Goal: Task Accomplishment & Management: Use online tool/utility

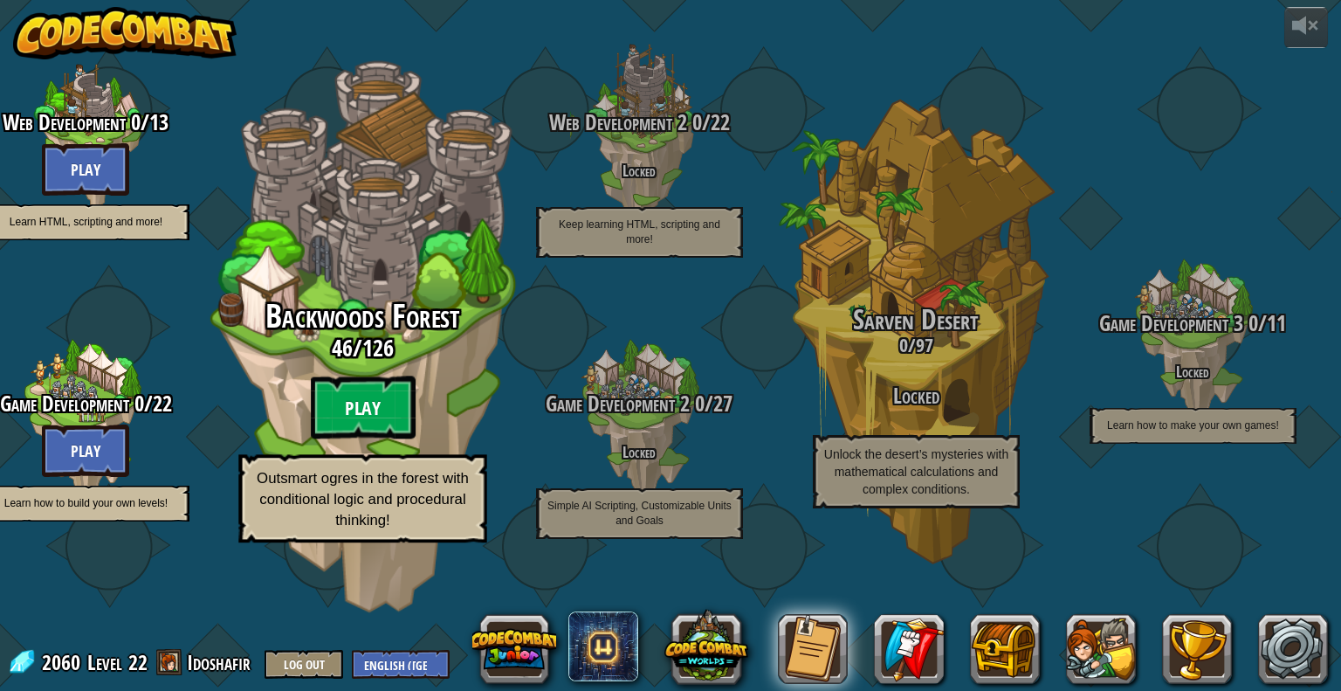
click at [375, 439] on btn "Play" at bounding box center [362, 407] width 105 height 63
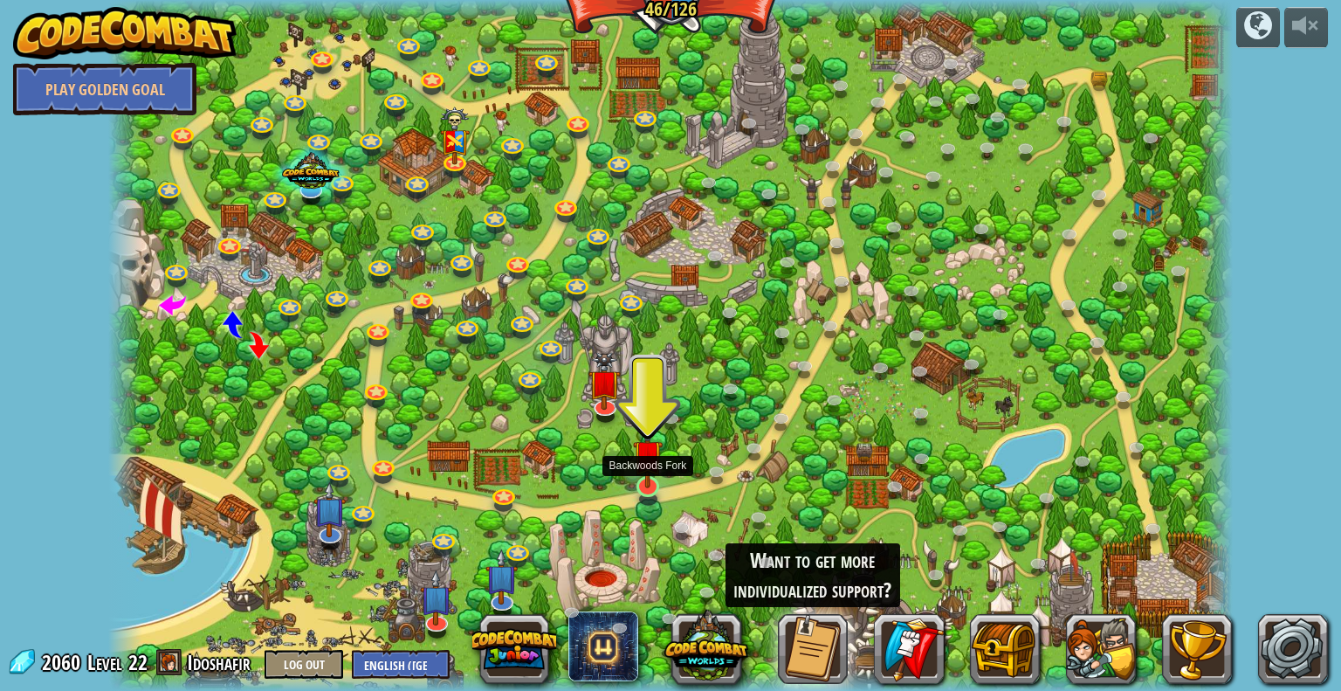
click at [659, 469] on img at bounding box center [648, 454] width 30 height 67
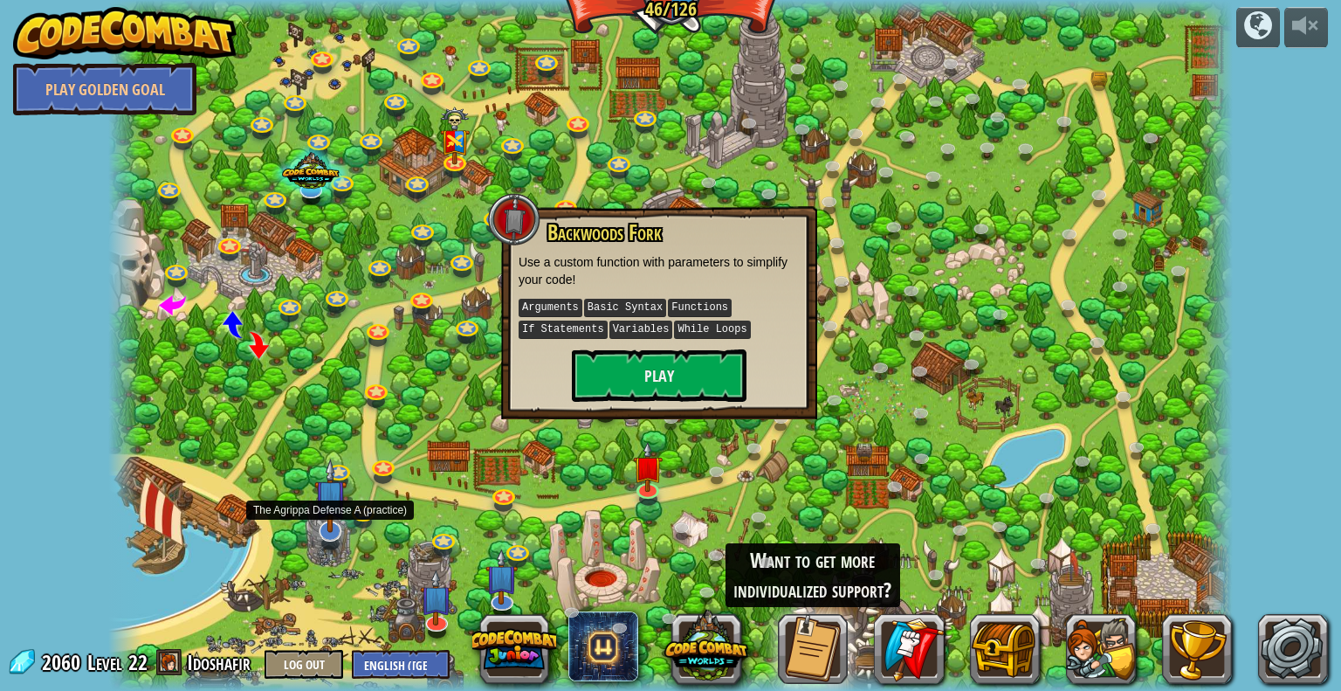
click at [339, 515] on img at bounding box center [330, 495] width 32 height 74
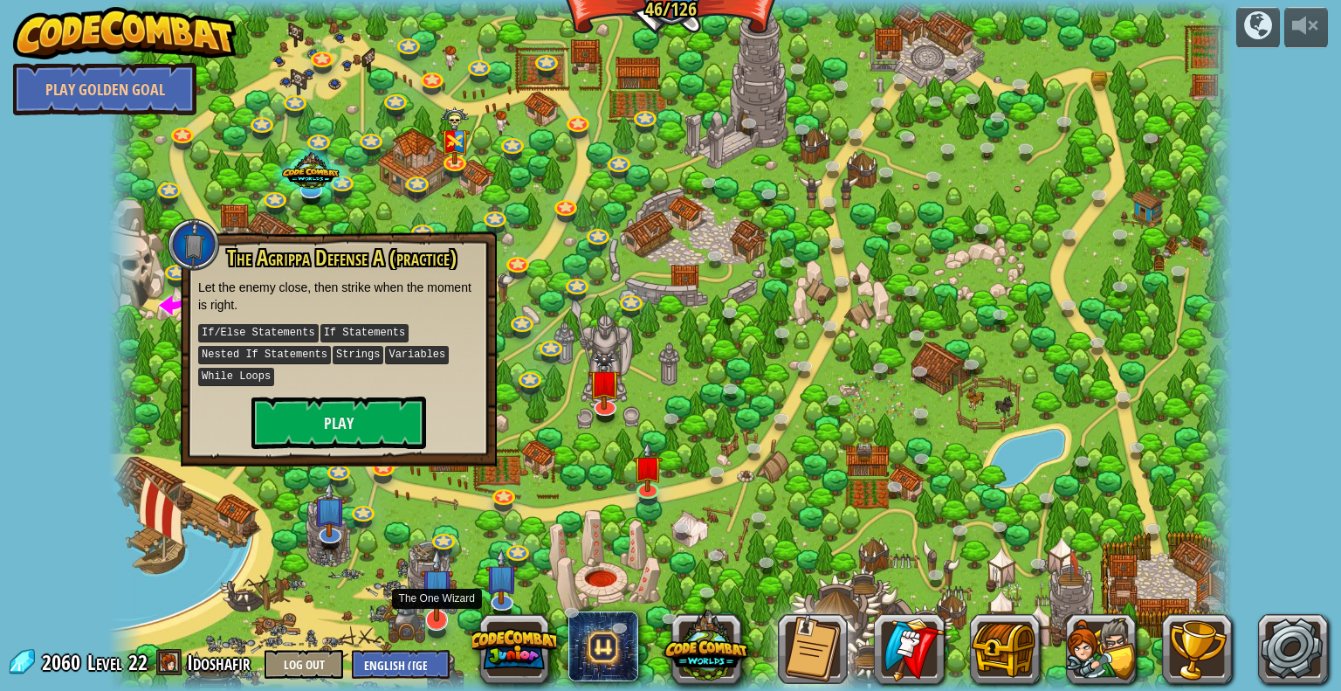
click at [423, 589] on img at bounding box center [437, 584] width 32 height 74
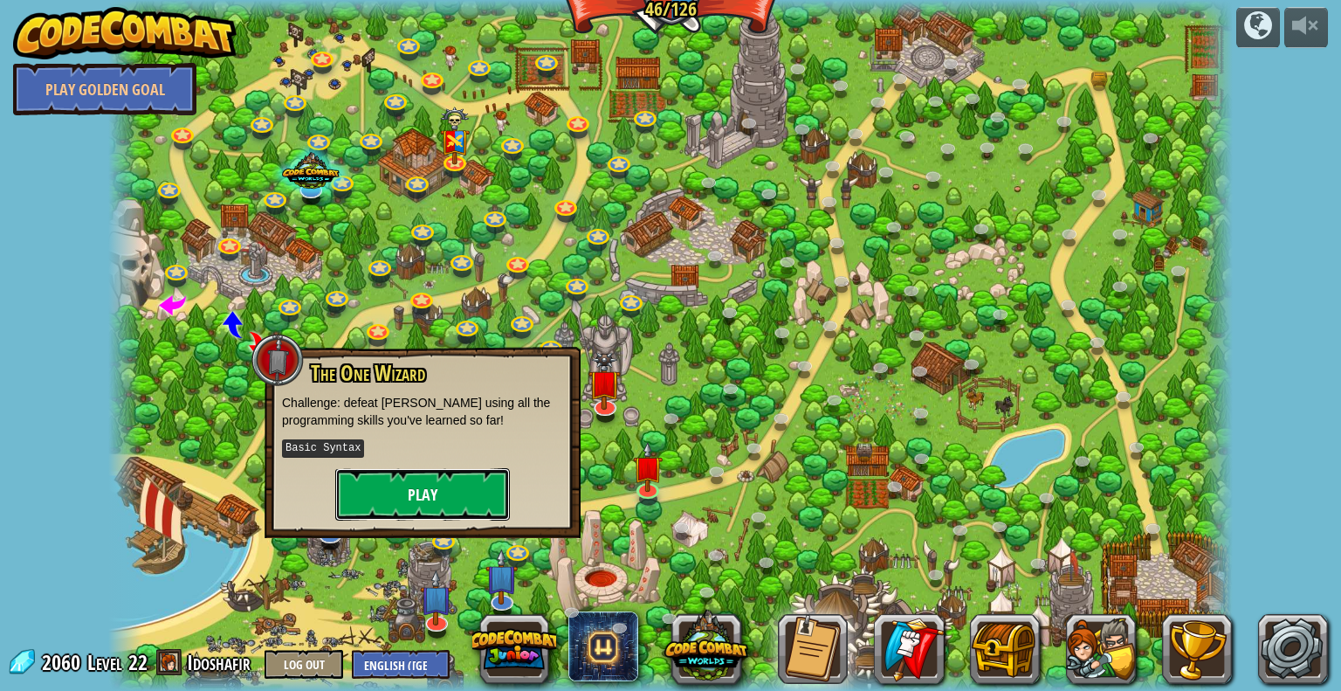
click at [482, 513] on button "Play" at bounding box center [422, 494] width 175 height 52
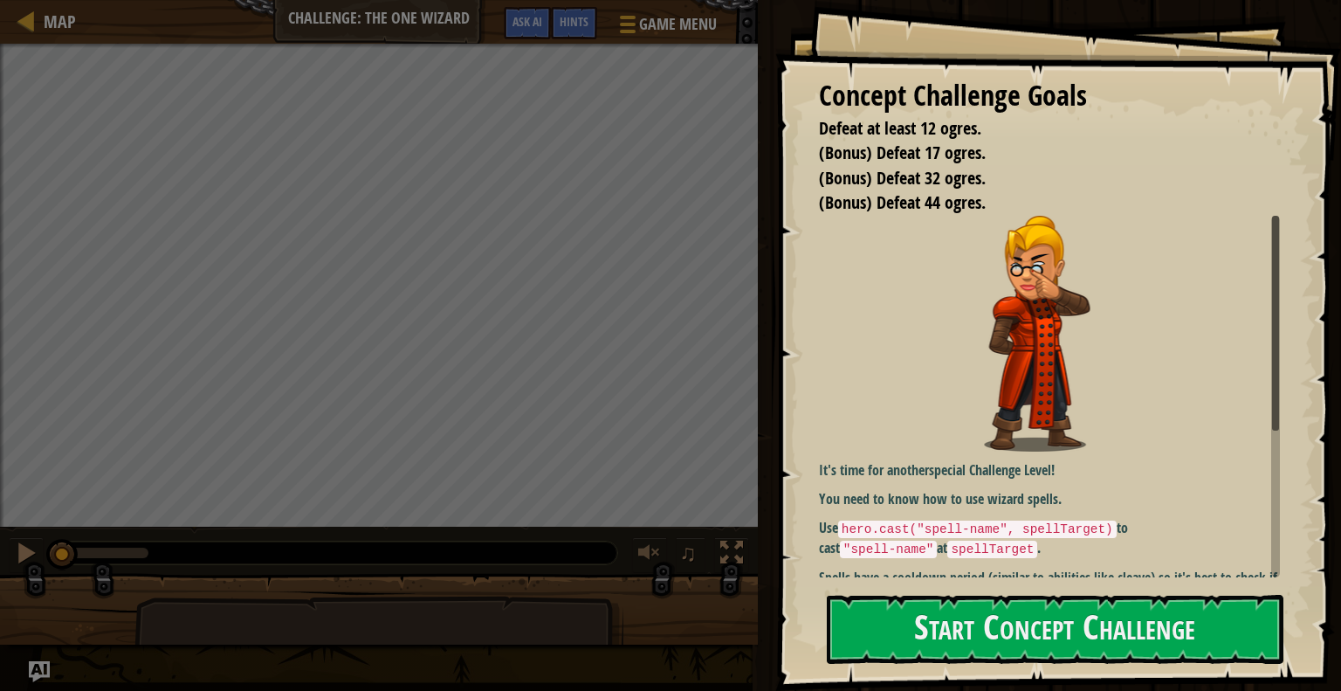
click at [1137, 397] on img at bounding box center [1037, 334] width 437 height 236
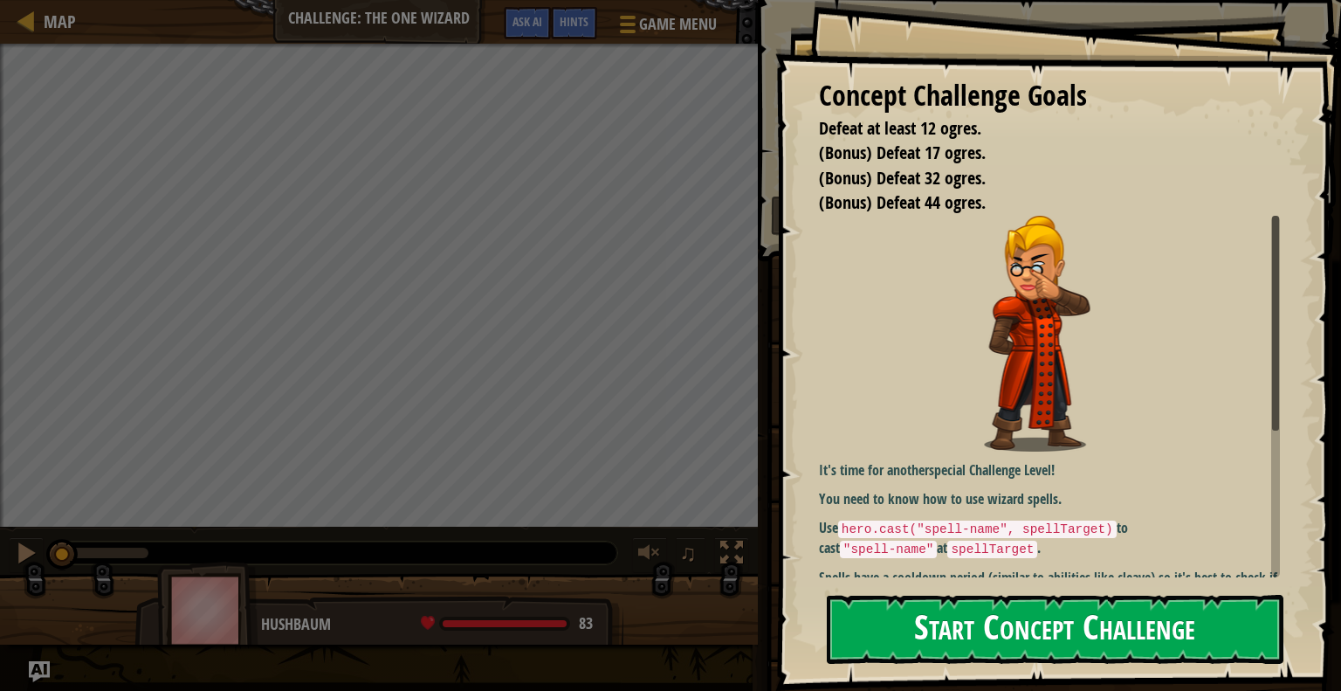
click at [969, 624] on button "Start Concept Challenge" at bounding box center [1055, 629] width 457 height 69
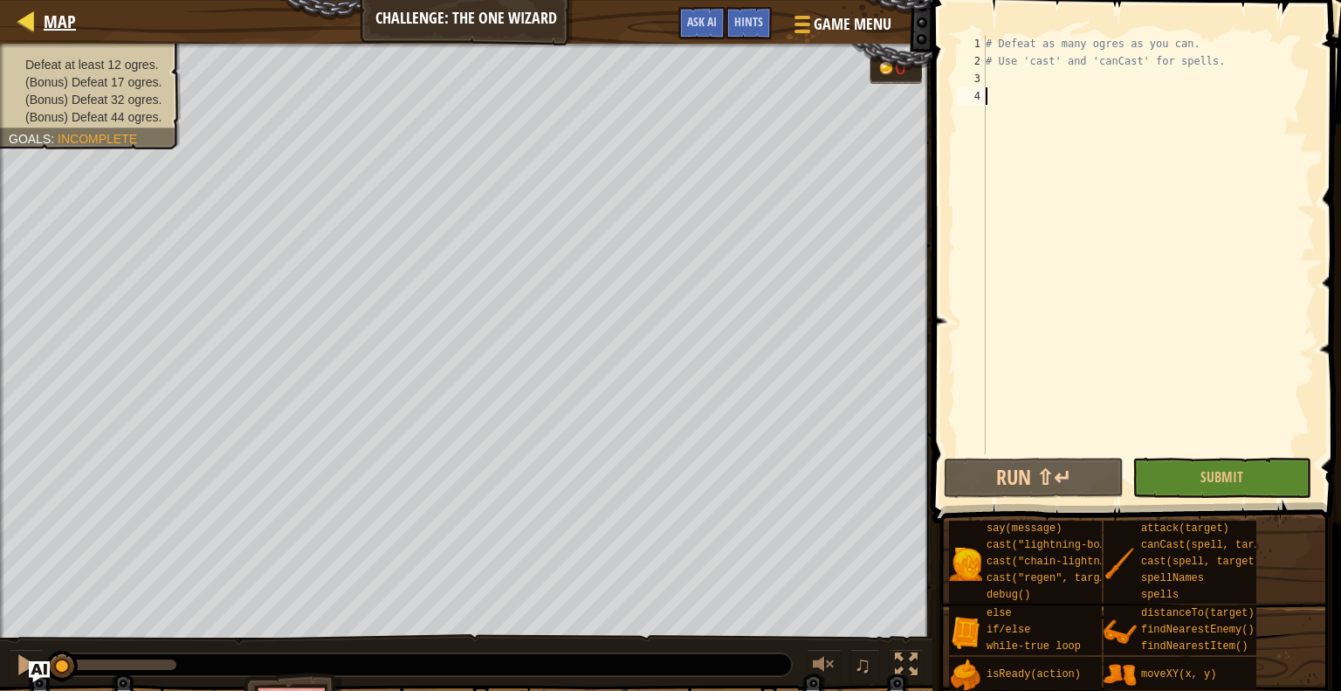
click at [45, 7] on div "Map" at bounding box center [55, 22] width 41 height 44
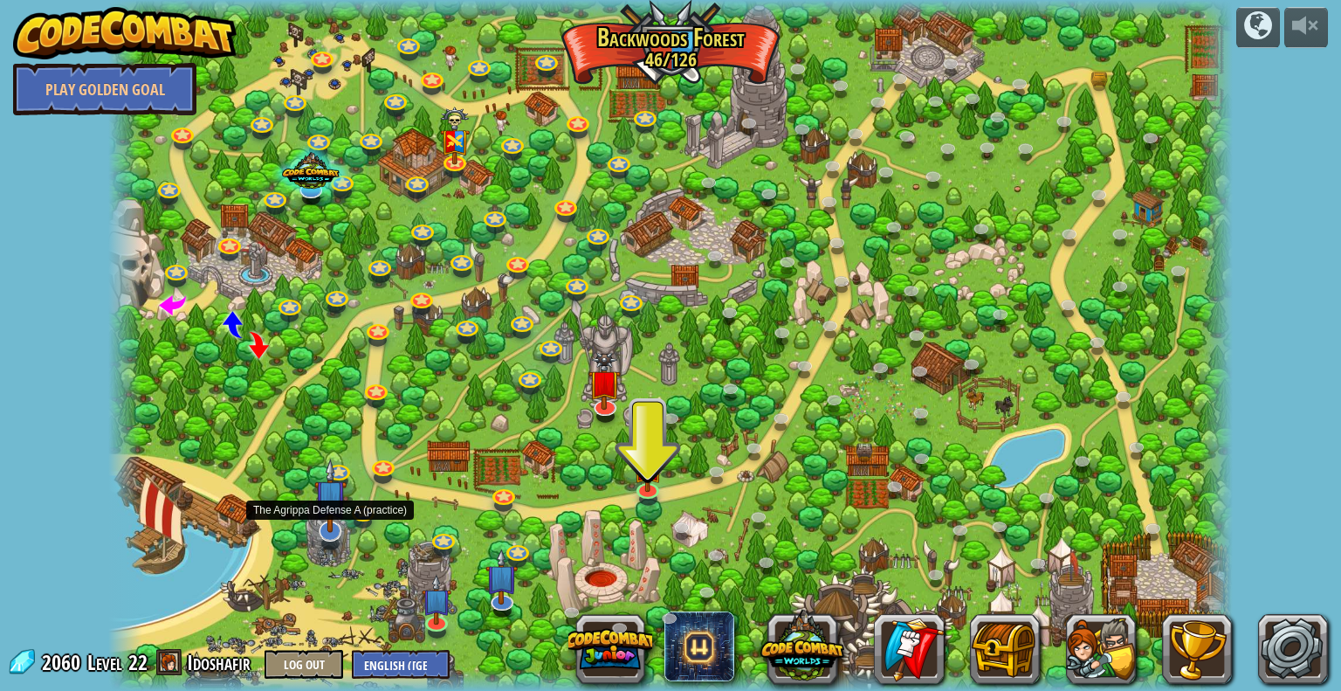
click at [338, 525] on img at bounding box center [330, 495] width 32 height 74
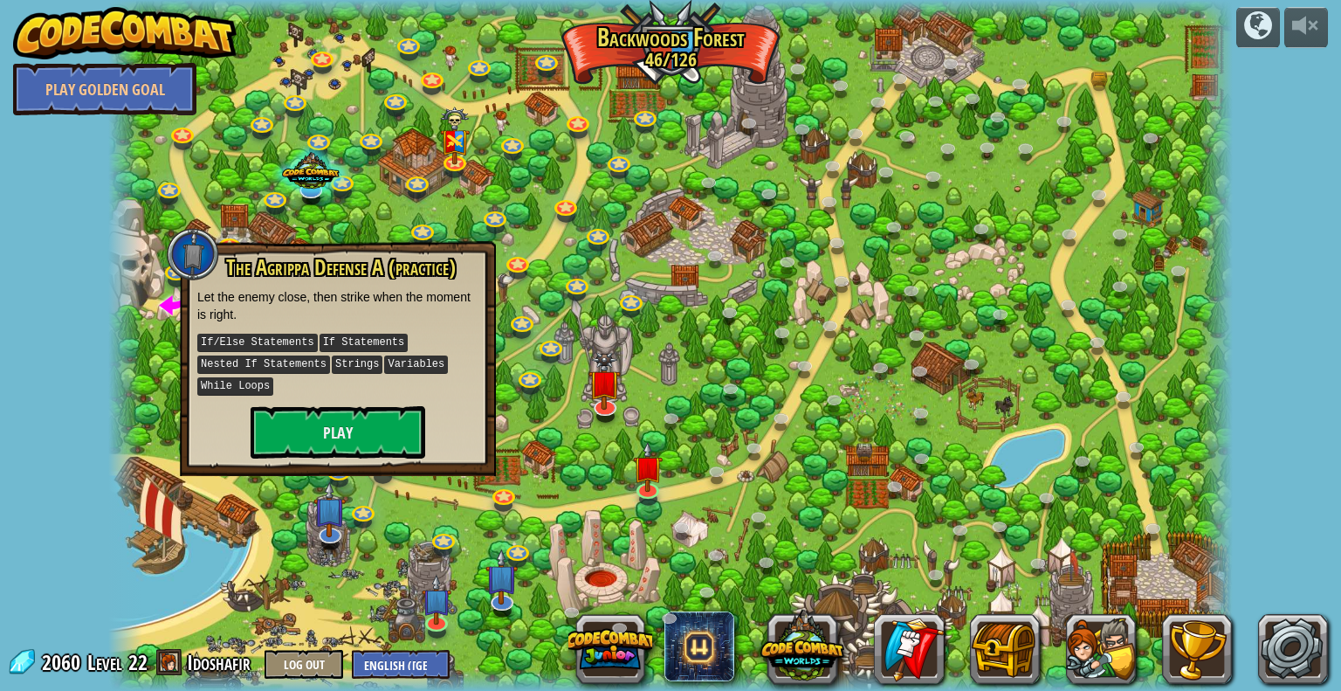
click at [374, 454] on div "The Agrippa Defense A (practice) Let the enemy close, then strike when the mome…" at bounding box center [338, 358] width 316 height 235
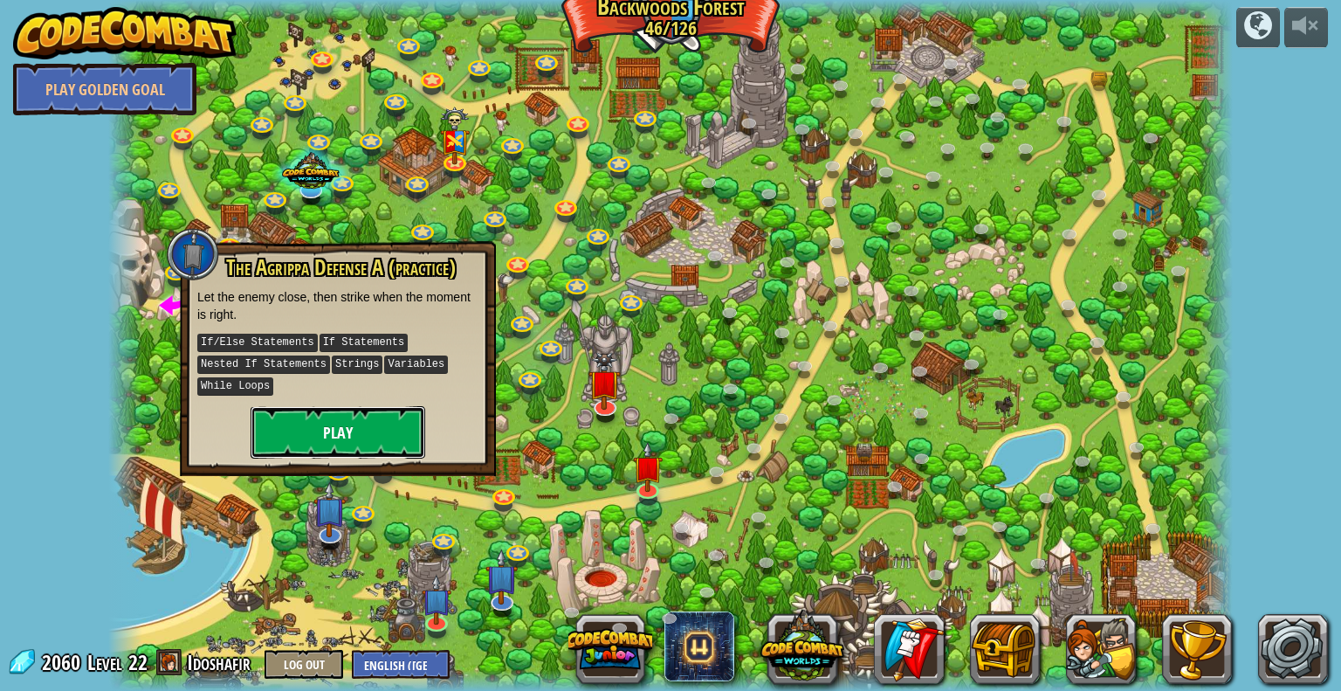
click at [349, 430] on button "Play" at bounding box center [338, 432] width 175 height 52
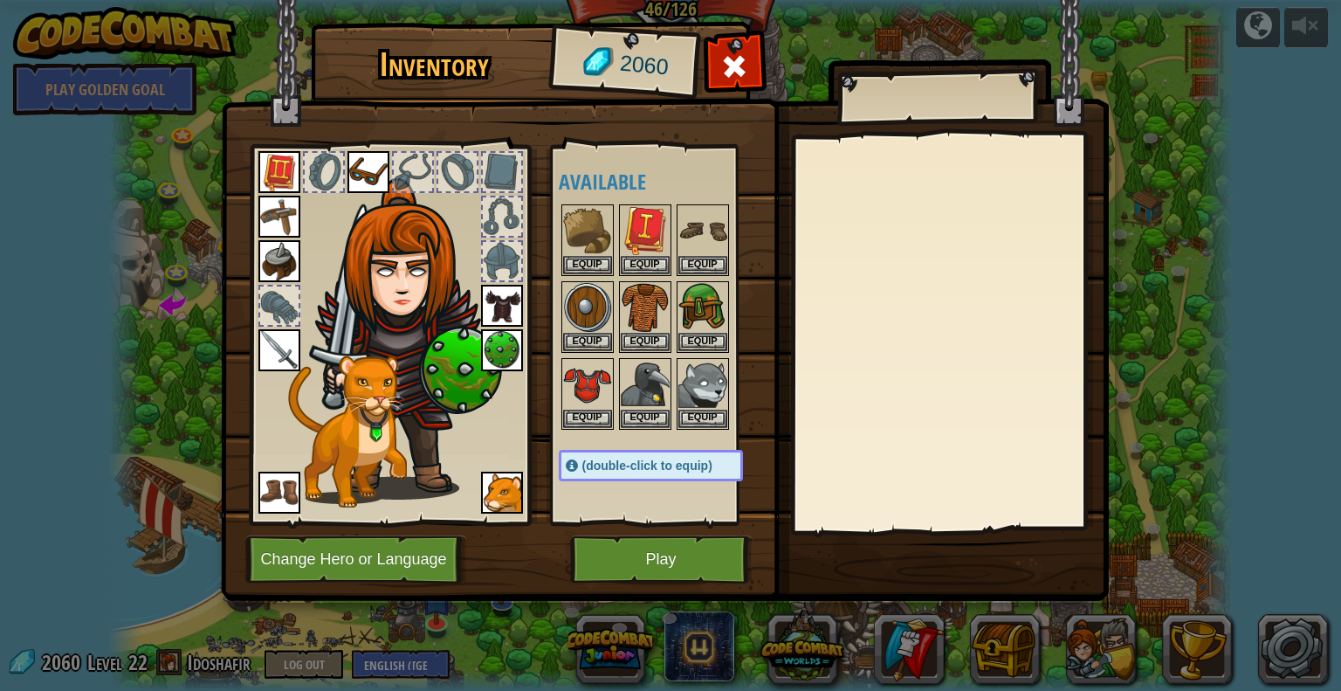
click at [678, 589] on img at bounding box center [665, 284] width 888 height 634
click at [654, 563] on button "Play" at bounding box center [661, 559] width 182 height 48
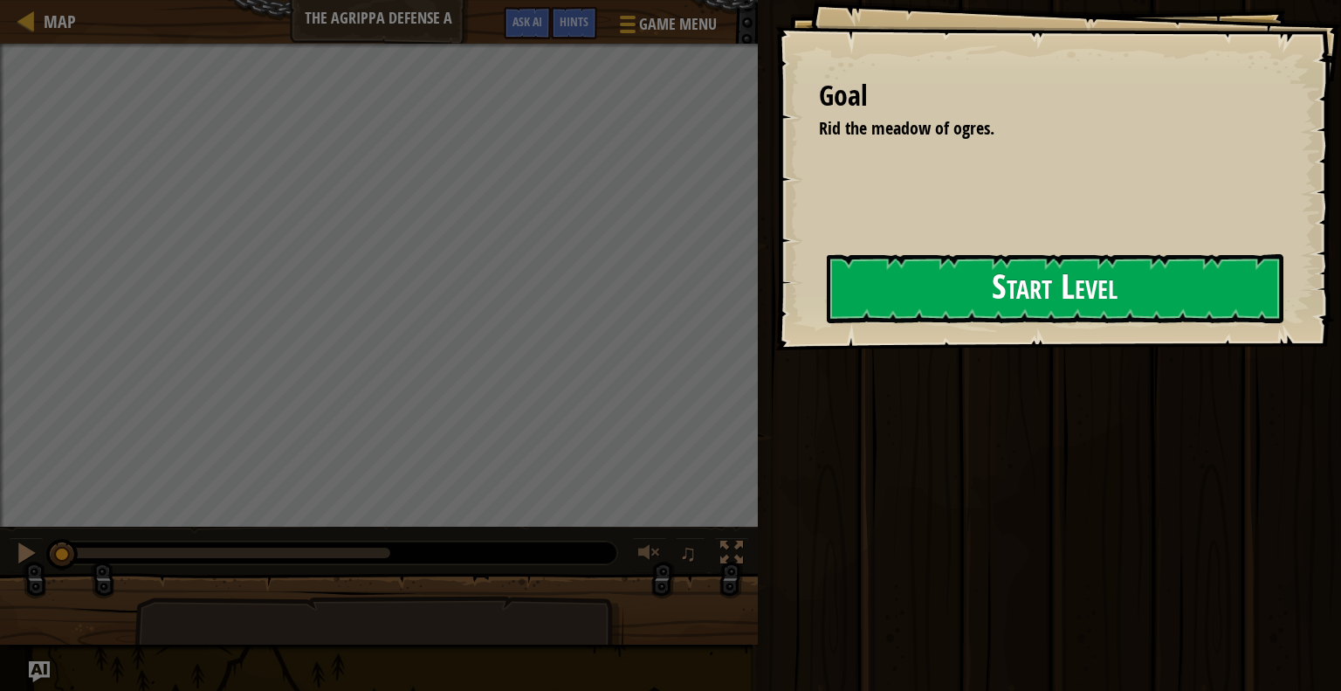
drag, startPoint x: 718, startPoint y: 239, endPoint x: 877, endPoint y: 291, distance: 167.1
click at [789, 291] on div "Goal Rid the meadow of ogres. Start Level Error loading from server. Try refres…" at bounding box center [1058, 175] width 566 height 350
drag, startPoint x: 877, startPoint y: 291, endPoint x: 885, endPoint y: 269, distance: 23.2
click at [877, 282] on button "Start Level" at bounding box center [1055, 288] width 457 height 69
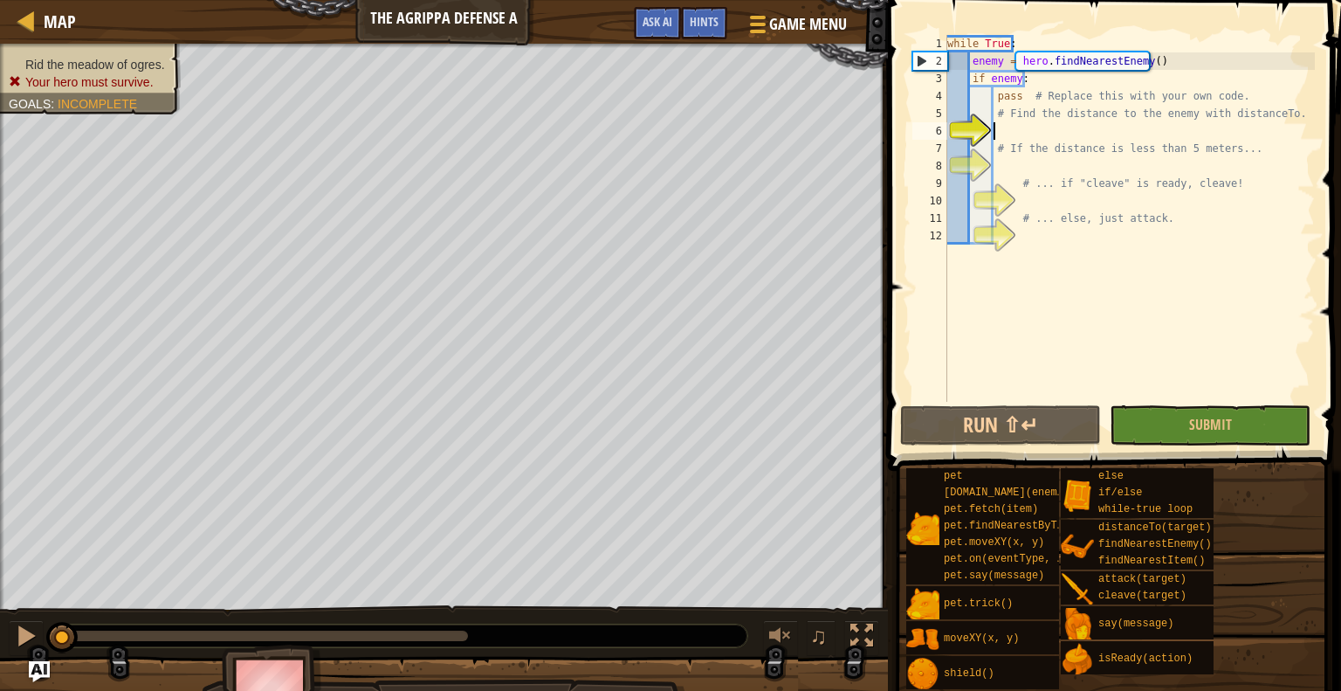
click at [999, 123] on div "while True : enemy = hero . findNearestEnemy ( ) if enemy : pass # Replace this…" at bounding box center [1129, 236] width 371 height 402
type textarea "# Find the distance to the enemy with distanceTo."
click at [1002, 130] on div "while True : enemy = hero . findNearestEnemy ( ) if enemy : pass # Replace this…" at bounding box center [1129, 218] width 371 height 367
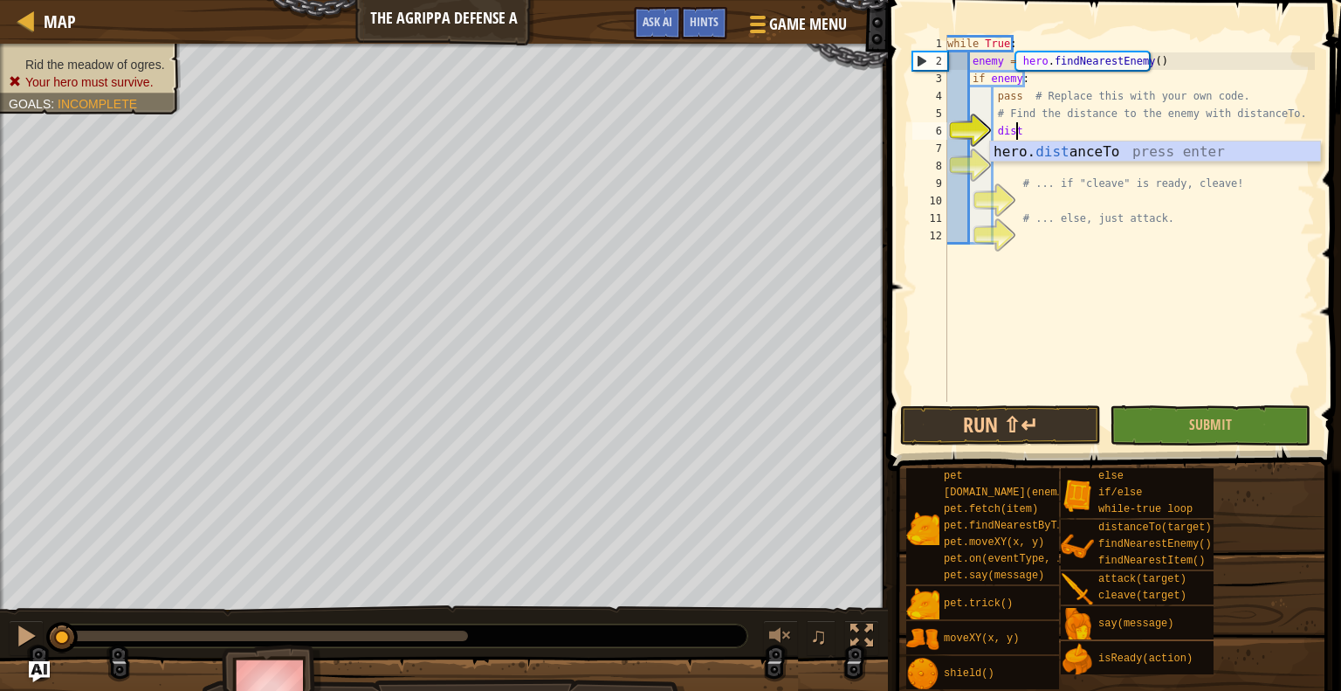
scroll to position [8, 4]
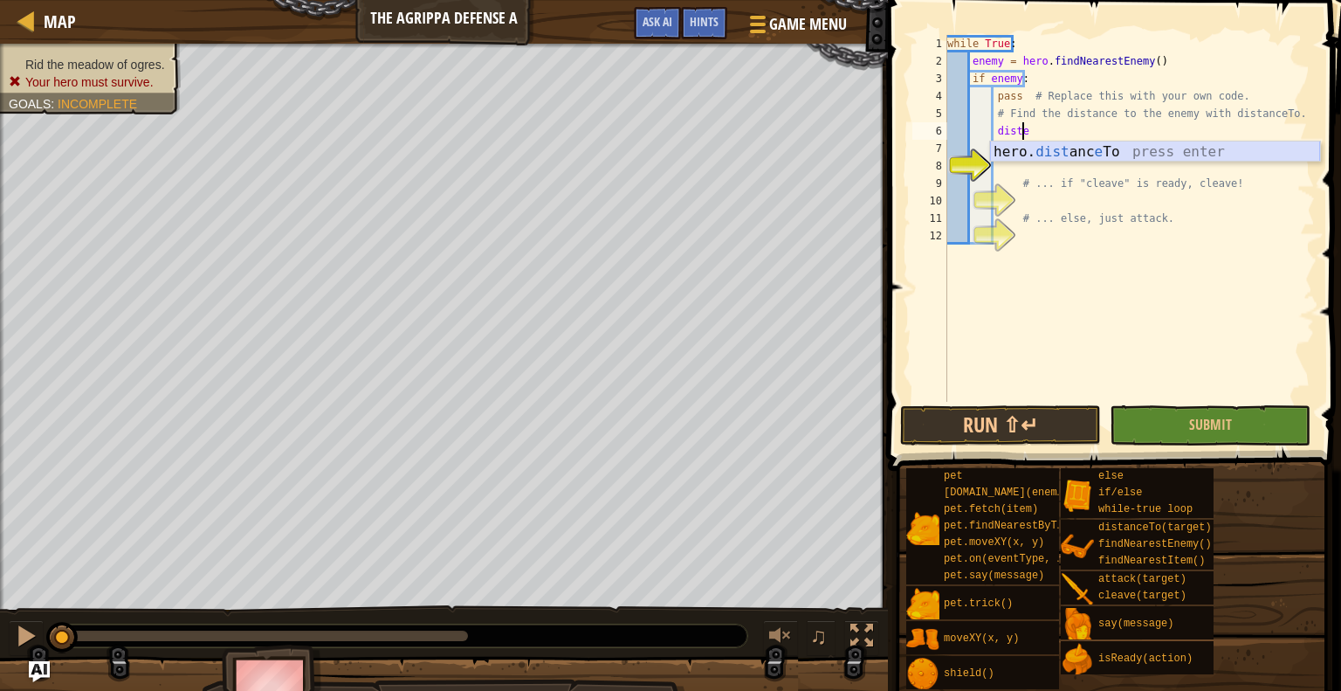
click at [1102, 155] on div "hero. dist anc e To press enter" at bounding box center [1155, 172] width 330 height 63
click at [1017, 134] on div "while True : enemy = hero . findNearestEnemy ( ) if enemy : pass # Replace this…" at bounding box center [1129, 236] width 371 height 402
type textarea "distanceToEnemy>5:"
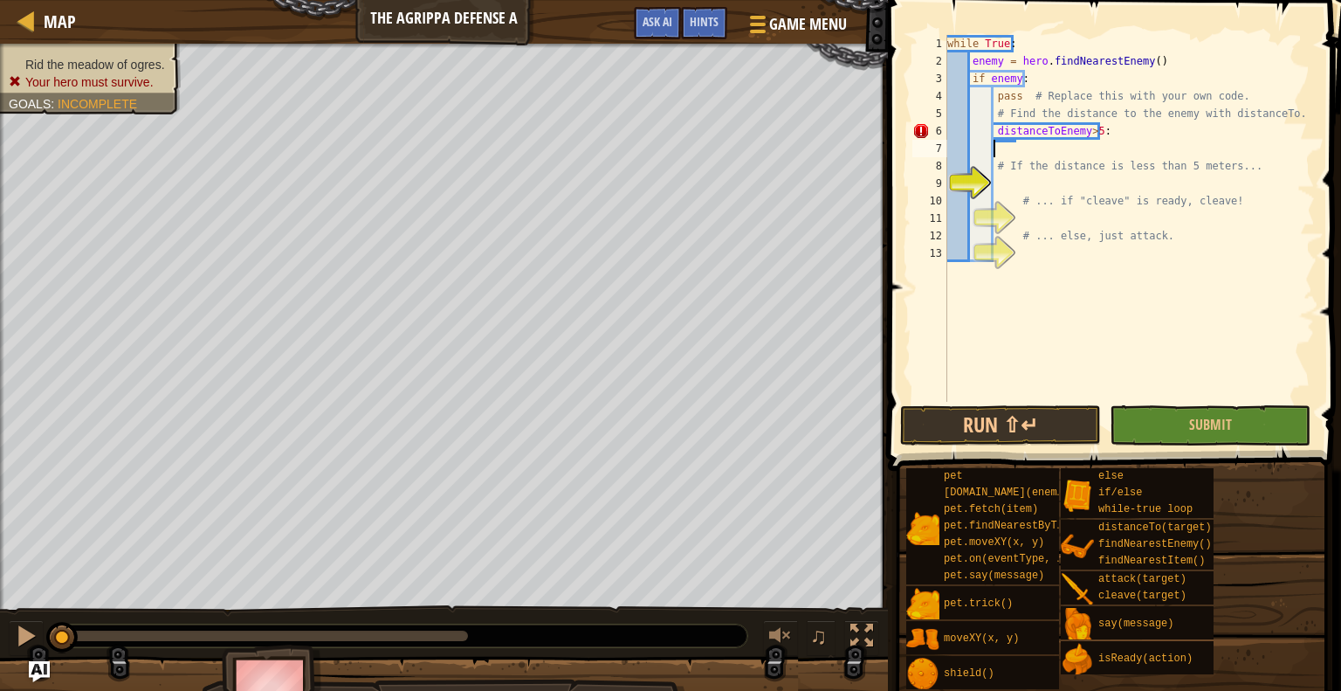
scroll to position [8, 0]
click at [1100, 134] on div "while True : enemy = hero . findNearestEnemy ( ) if enemy : pass # Replace this…" at bounding box center [1129, 236] width 371 height 402
type textarea "distanceToEnemy>5"
click at [996, 148] on div "while True : enemy = hero . findNearestEnemy ( ) if enemy : pass # Replace this…" at bounding box center [1129, 236] width 371 height 402
click at [994, 142] on div "while True : enemy = hero . findNearestEnemy ( ) if enemy : pass # Replace this…" at bounding box center [1129, 236] width 371 height 402
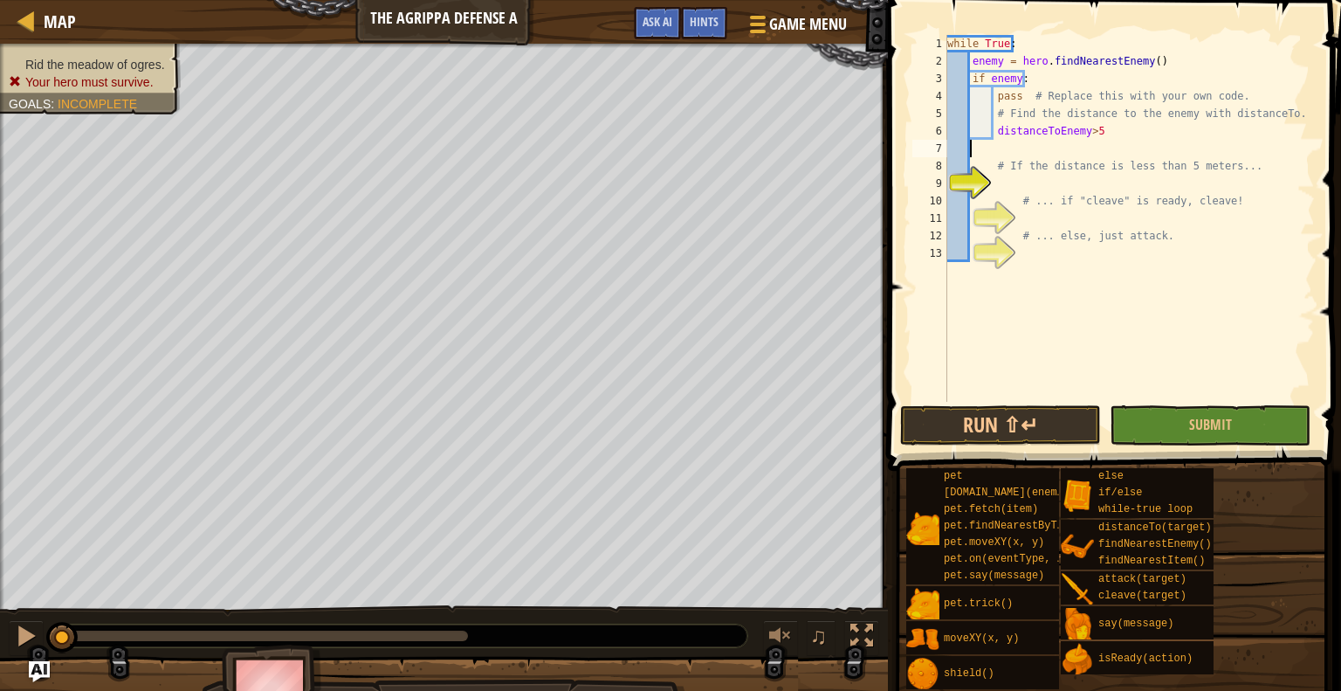
click at [999, 141] on div "while True : enemy = hero . findNearestEnemy ( ) if enemy : pass # Replace this…" at bounding box center [1129, 236] width 371 height 402
click at [1002, 142] on div "while True : enemy = hero . findNearestEnemy ( ) if enemy : pass # Replace this…" at bounding box center [1129, 236] width 371 height 402
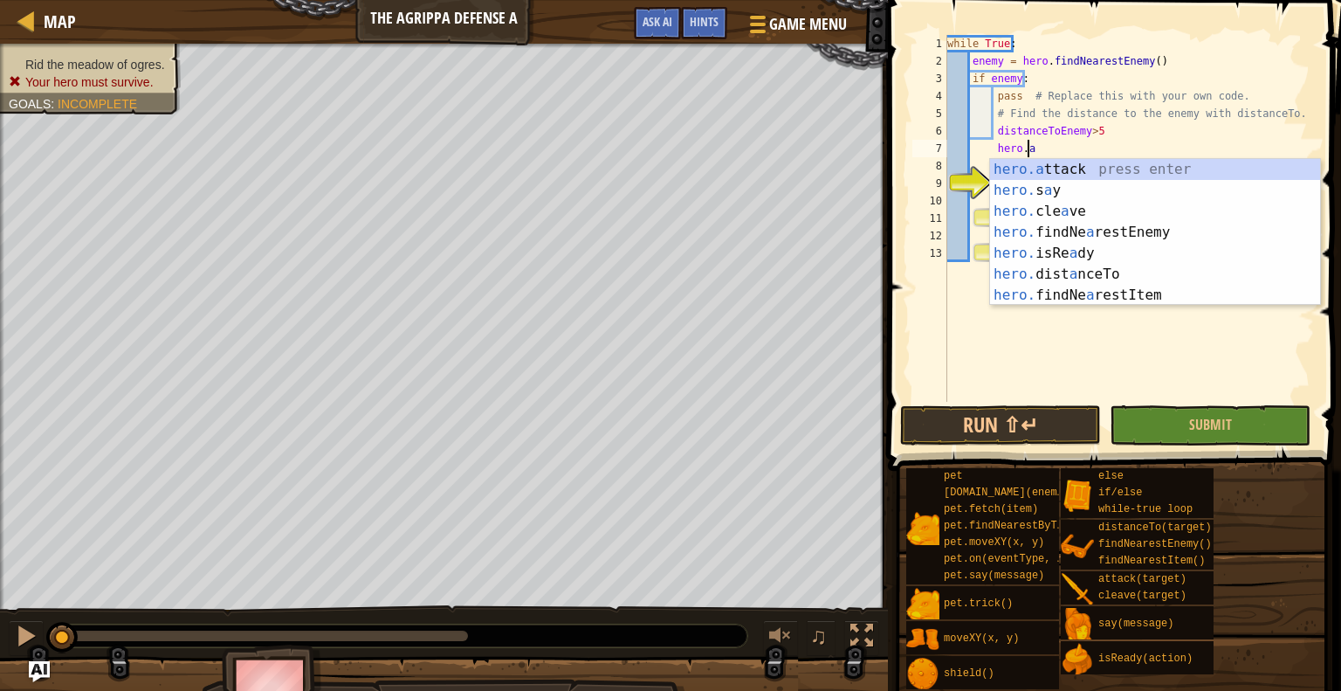
scroll to position [8, 6]
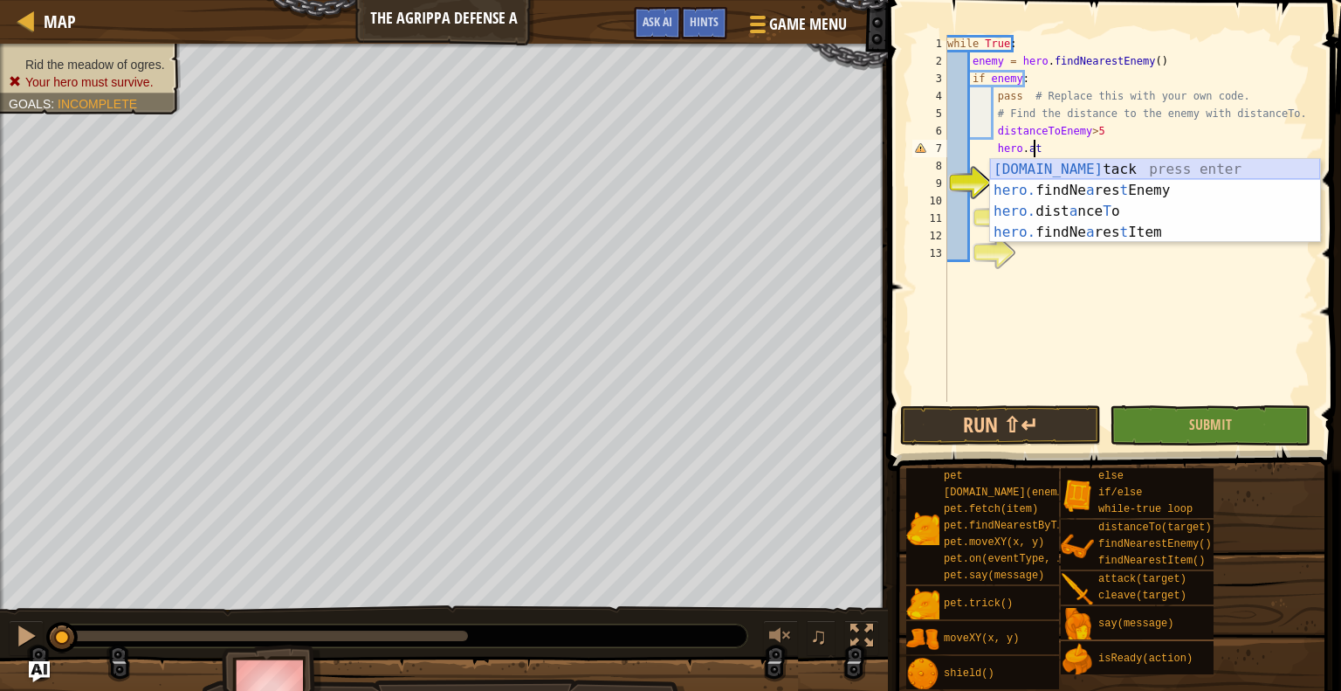
click at [1074, 169] on div "[DOMAIN_NAME] tack press enter hero. findNe a res t Enemy press enter hero. dis…" at bounding box center [1155, 222] width 330 height 126
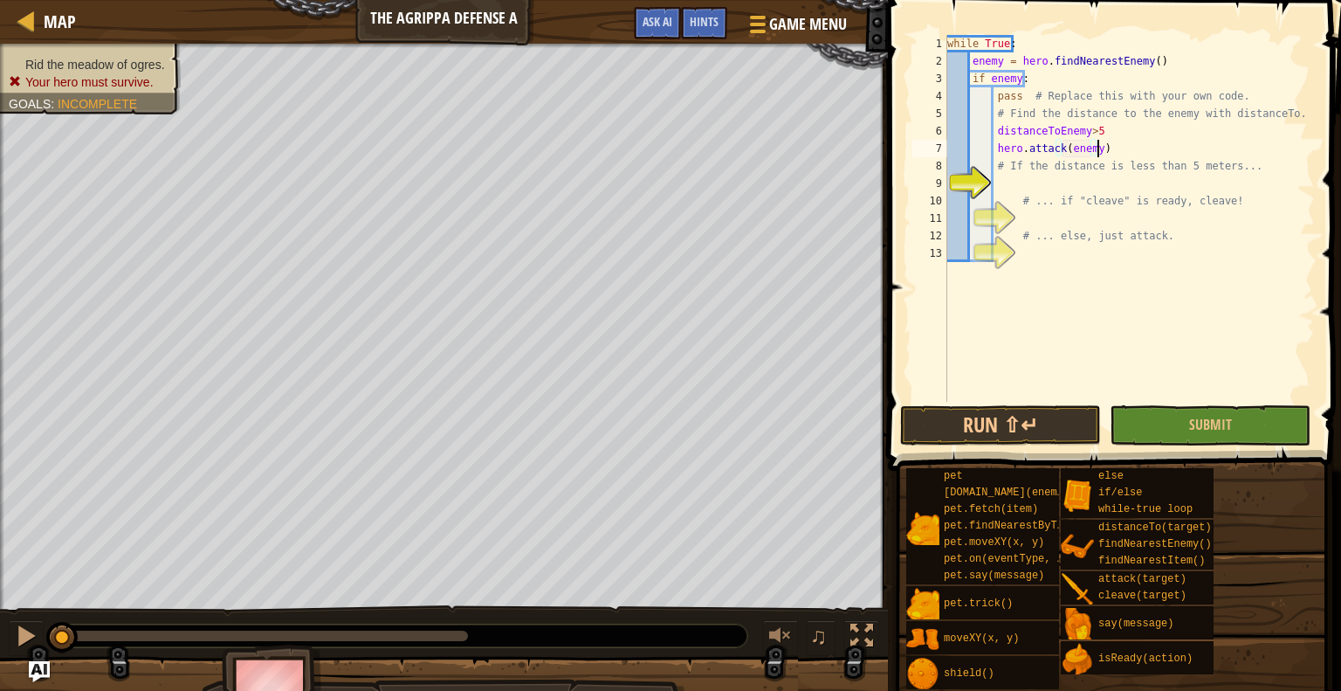
click at [1124, 154] on div "while True : enemy = hero . findNearestEnemy ( ) if enemy : pass # Replace this…" at bounding box center [1129, 236] width 371 height 402
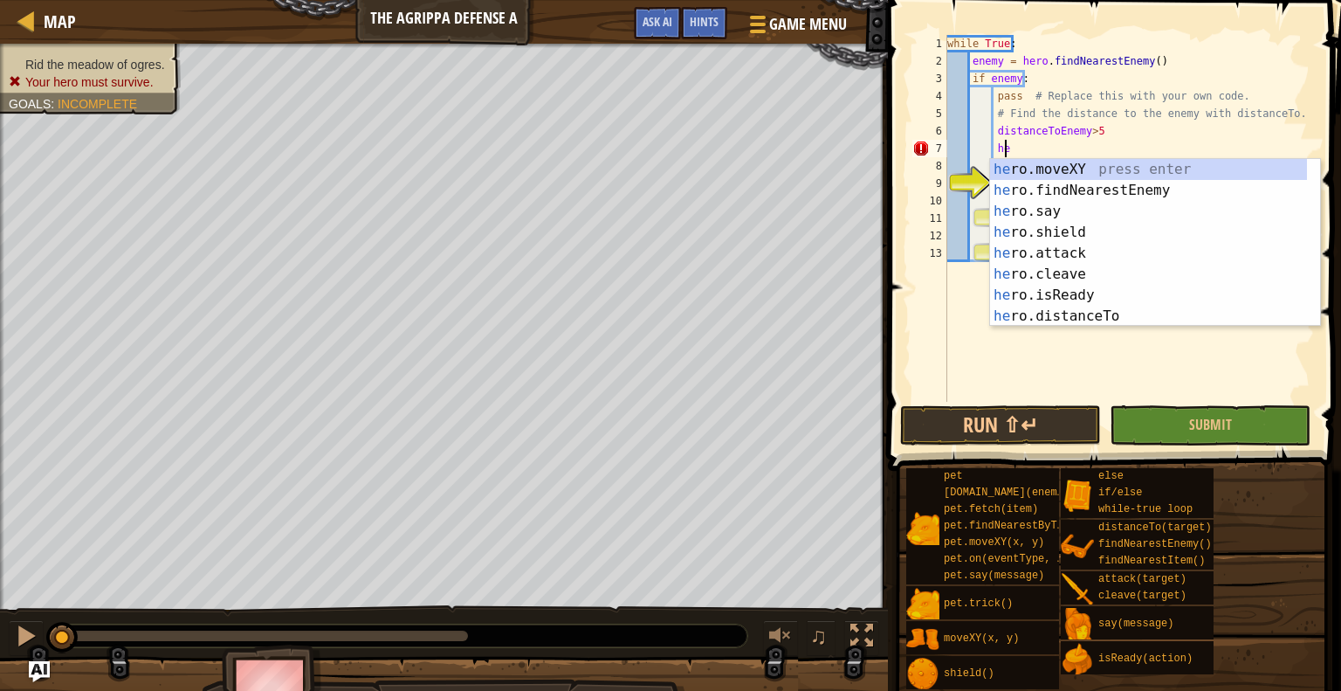
type textarea "h"
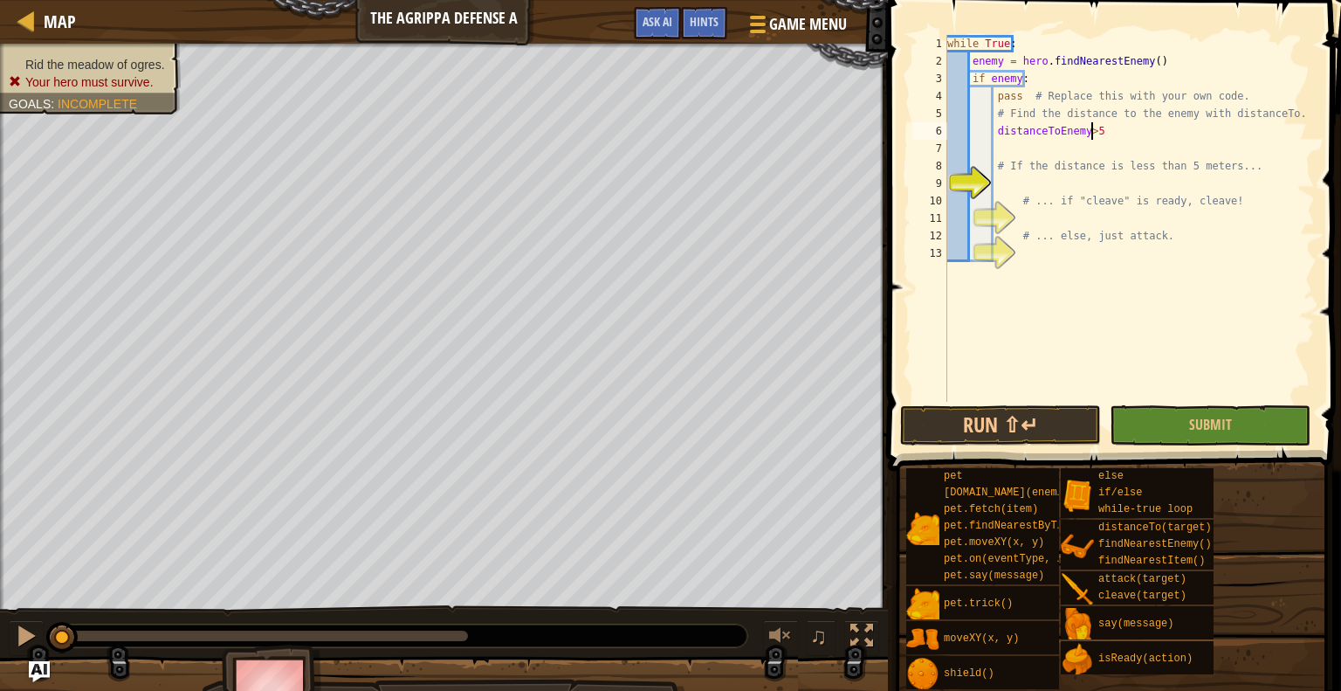
click at [1097, 134] on div "while True : enemy = hero . findNearestEnemy ( ) if enemy : pass # Replace this…" at bounding box center [1129, 236] width 371 height 402
type textarea "distanceToEnemy>5"
click at [1005, 140] on div "while True : enemy = hero . findNearestEnemy ( ) if enemy : pass # Replace this…" at bounding box center [1129, 236] width 371 height 402
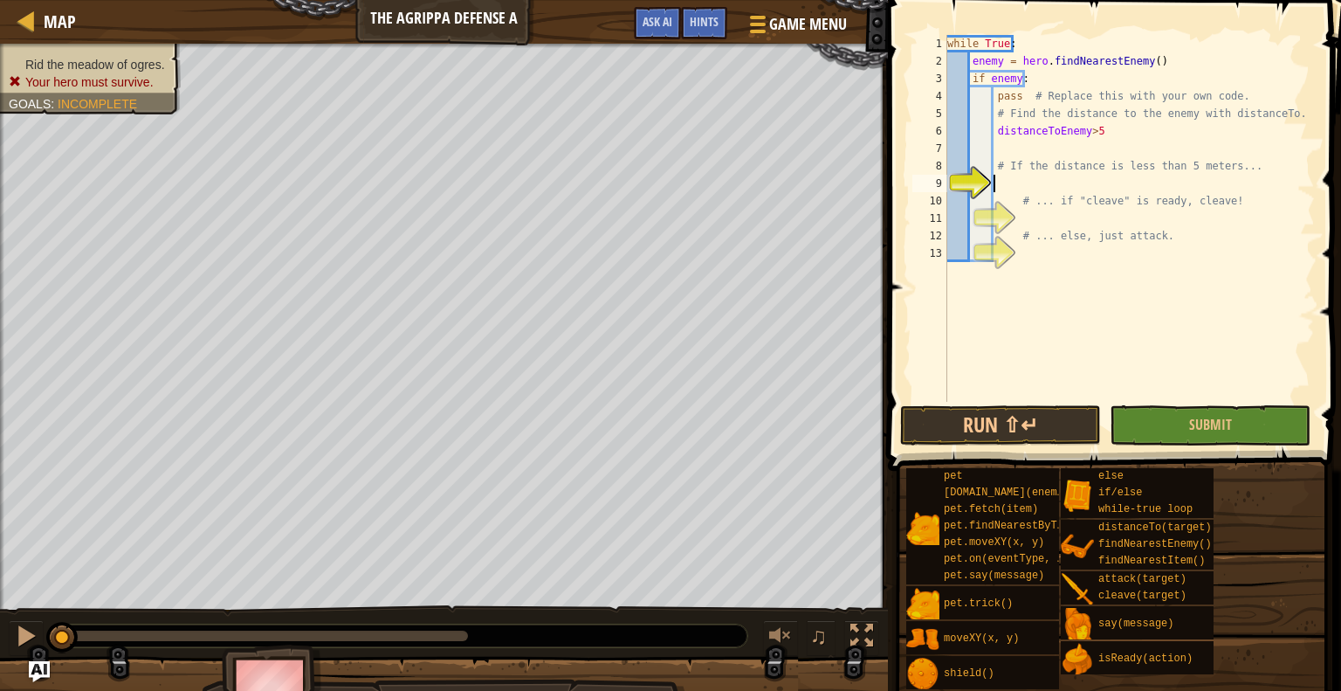
drag, startPoint x: 1083, startPoint y: 186, endPoint x: 1162, endPoint y: 127, distance: 99.2
click at [1158, 127] on div "while True : enemy = hero . findNearestEnemy ( ) if enemy : pass # Replace this…" at bounding box center [1129, 236] width 371 height 402
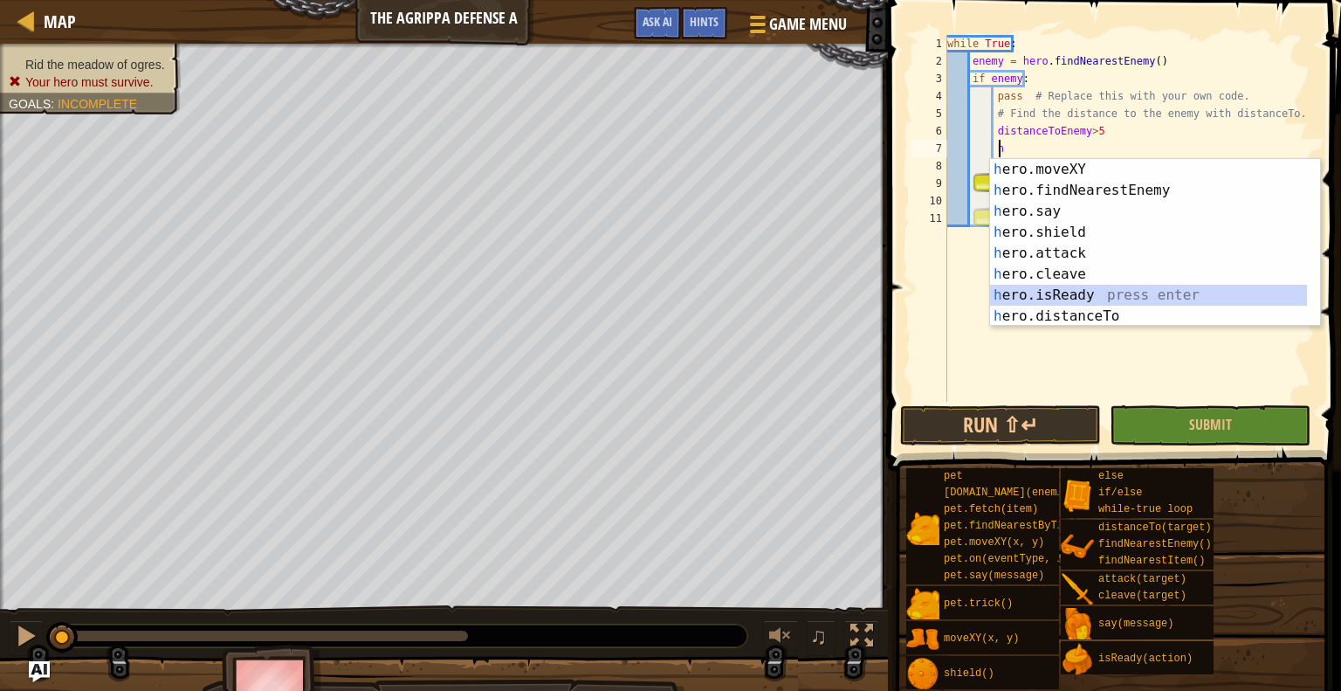
click at [1079, 293] on div "h ero.moveXY press enter h ero.findNearestEnemy press enter h ero.say press ent…" at bounding box center [1148, 264] width 317 height 210
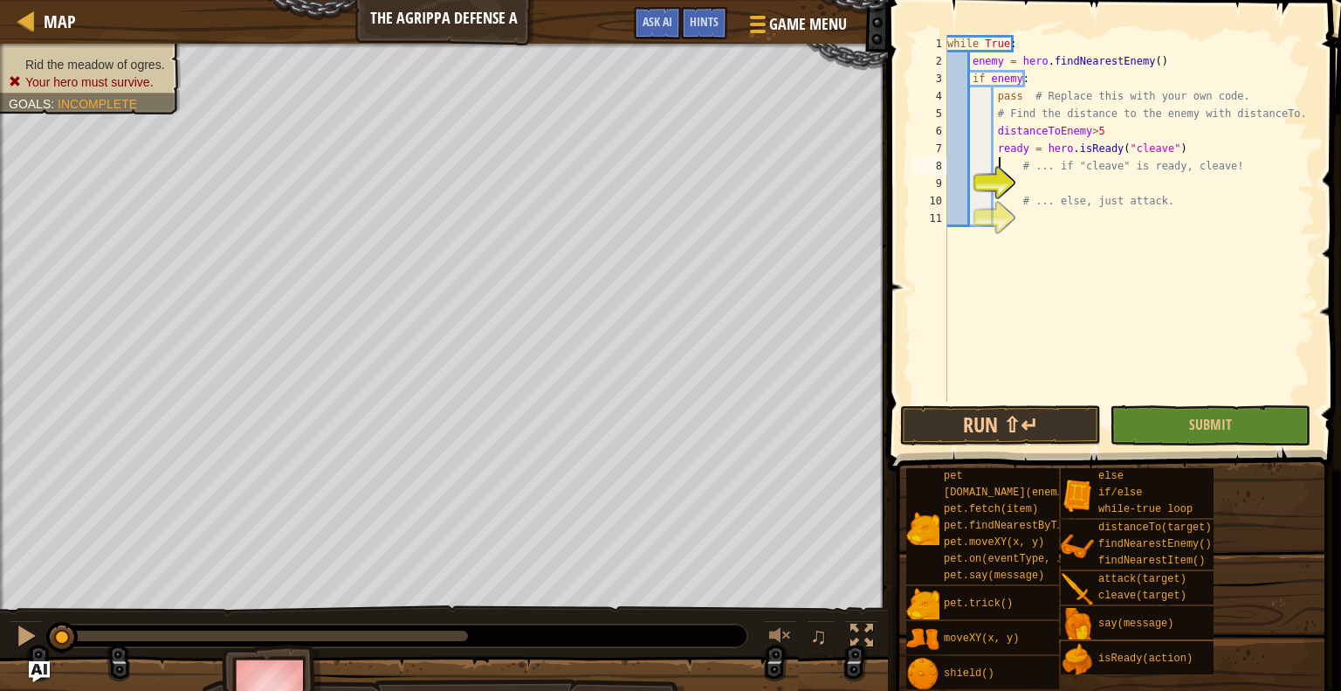
click at [1002, 162] on div "while True : enemy = hero . findNearestEnemy ( ) if enemy : pass # Replace this…" at bounding box center [1129, 236] width 371 height 402
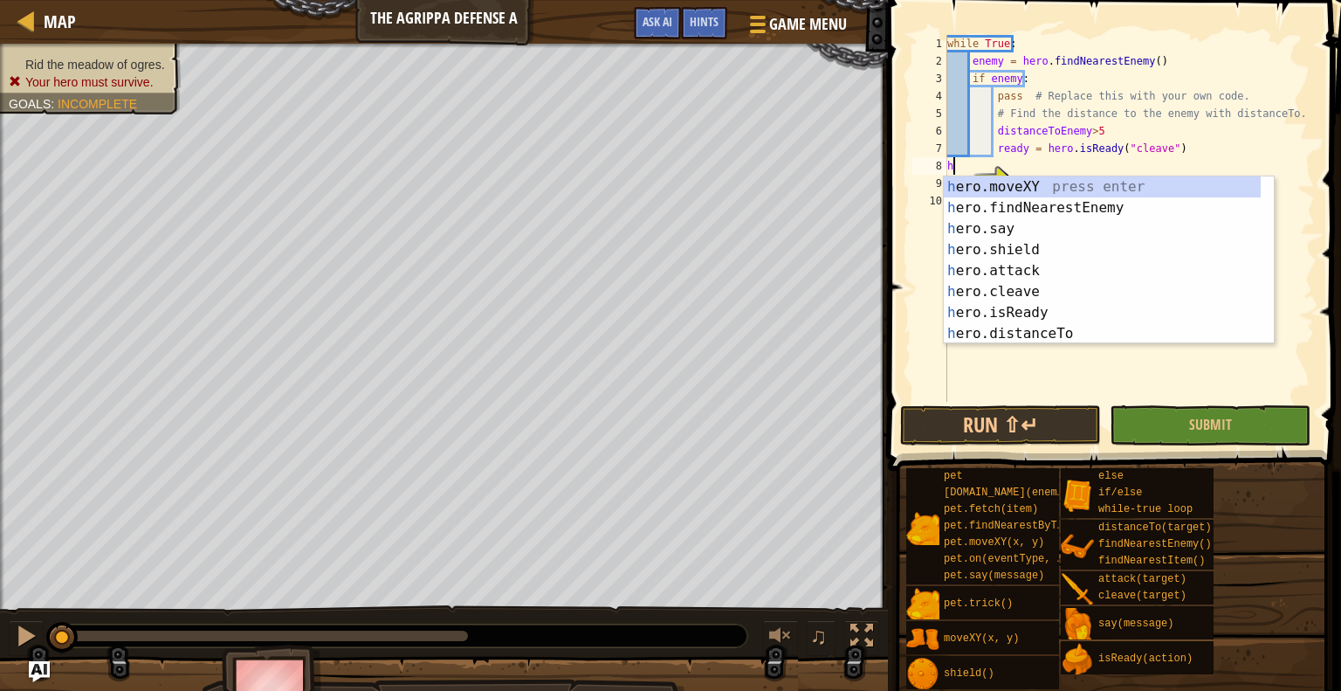
click at [947, 175] on div "9" at bounding box center [929, 183] width 35 height 17
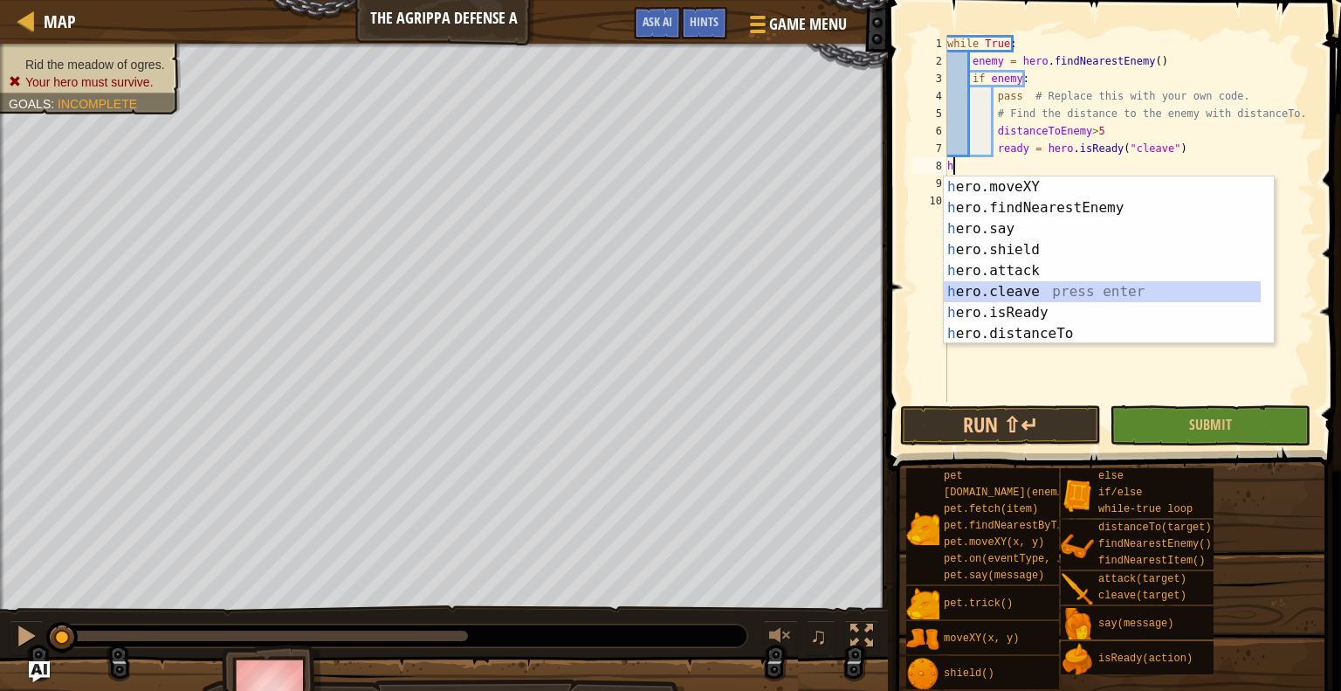
click at [1002, 296] on div "h ero.moveXY press enter h ero.findNearestEnemy press enter h ero.say press ent…" at bounding box center [1102, 281] width 317 height 210
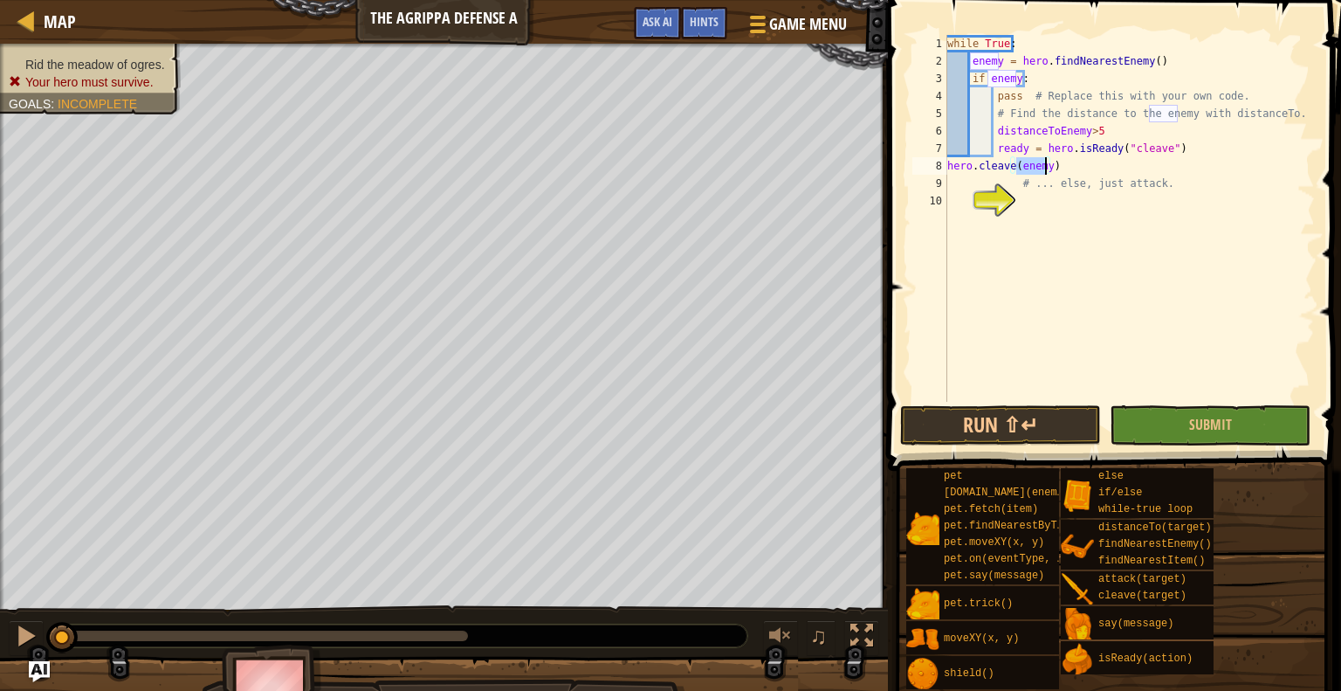
click at [946, 175] on div "9" at bounding box center [929, 183] width 35 height 17
click at [941, 167] on div "8" at bounding box center [929, 165] width 35 height 17
type textarea "hero.cleave(enemy)"
click at [1177, 213] on div "while True : enemy = hero . findNearestEnemy ( ) if enemy : pass # Replace this…" at bounding box center [1129, 236] width 371 height 402
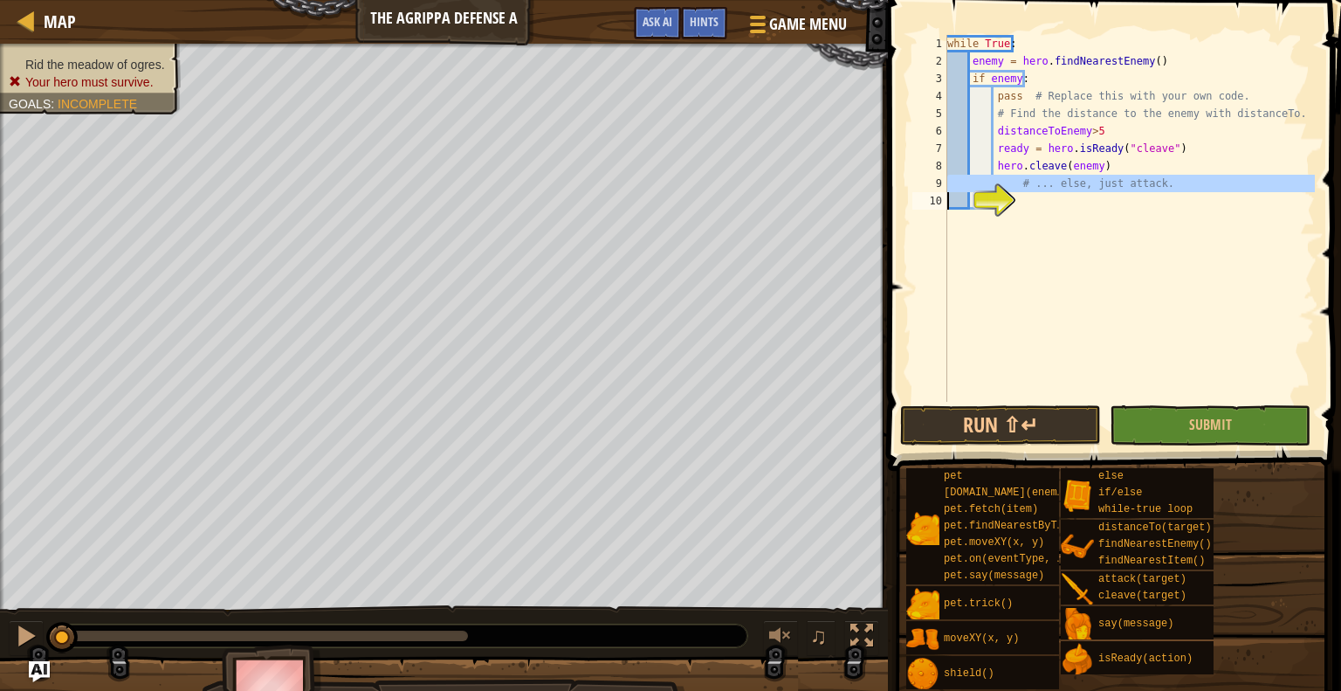
click at [947, 192] on div "10" at bounding box center [929, 200] width 35 height 17
type textarea "# ... else, just attack."
click at [1048, 224] on div "while True : enemy = hero . findNearestEnemy ( ) if enemy : pass # Replace this…" at bounding box center [1129, 236] width 371 height 402
click at [947, 193] on div "10" at bounding box center [929, 200] width 35 height 17
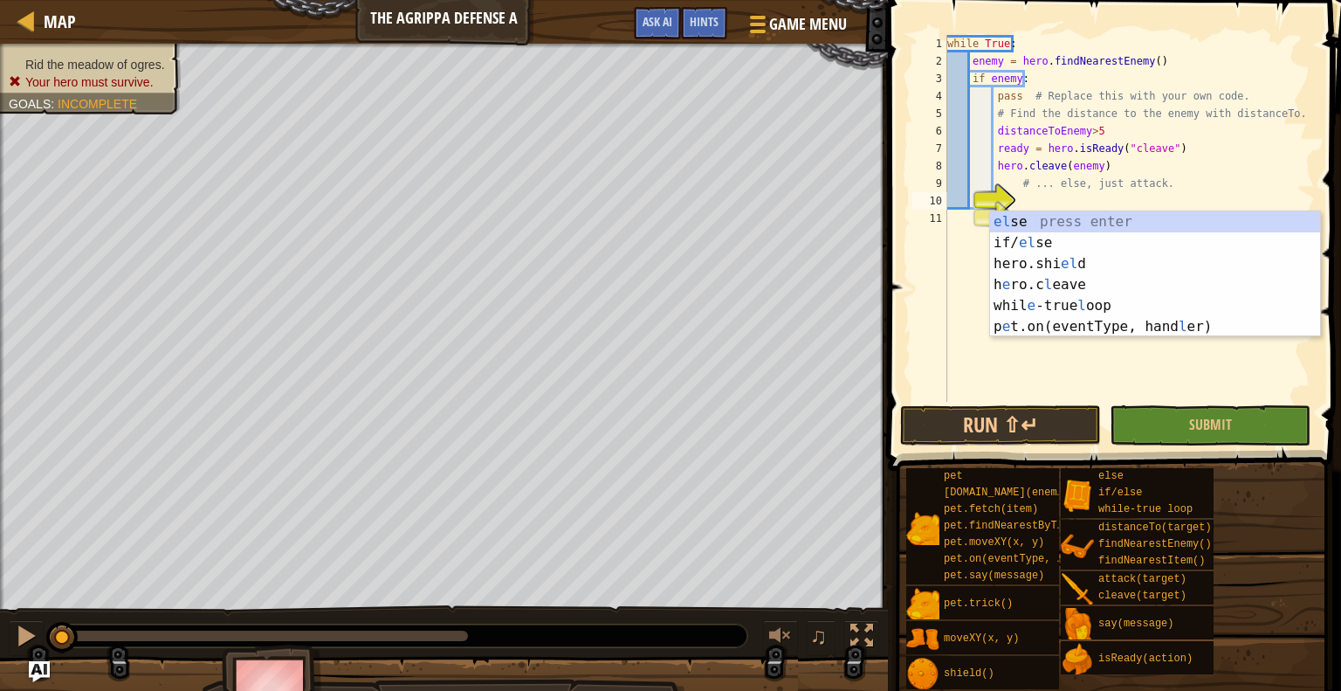
scroll to position [8, 5]
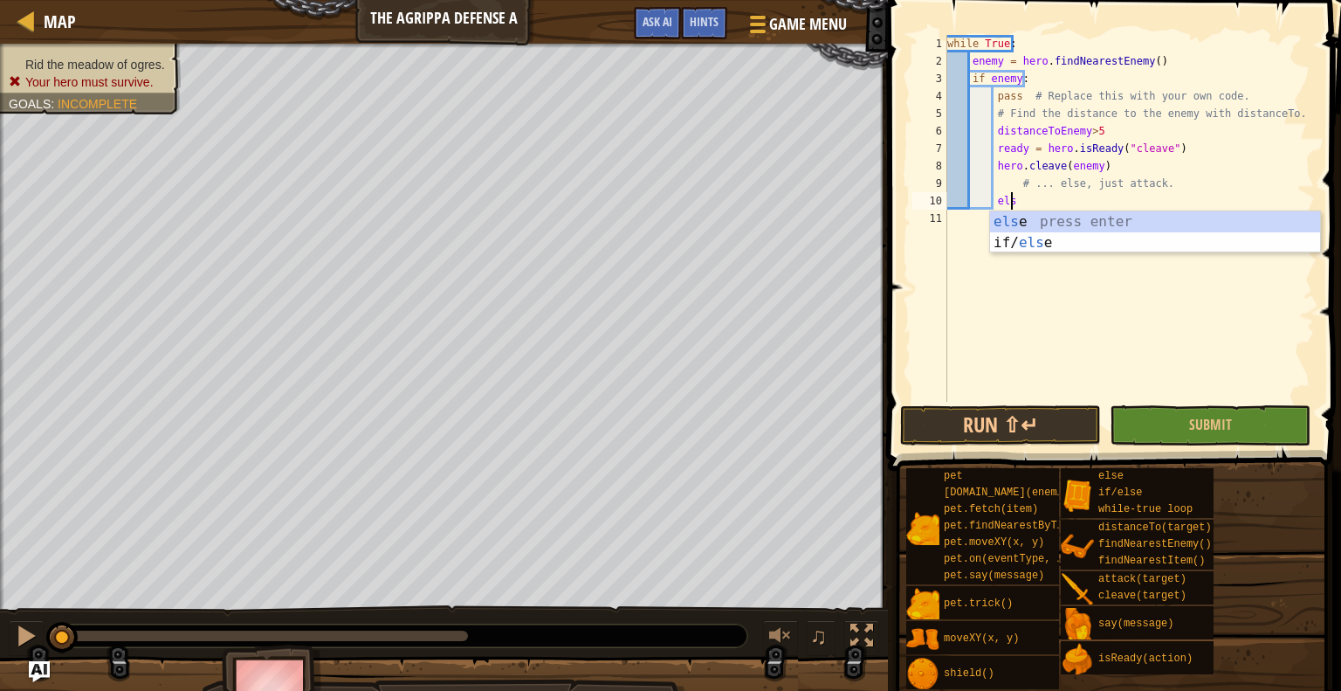
type textarea "else"
click at [1009, 217] on div "else press enter if/ else press enter" at bounding box center [1155, 253] width 330 height 84
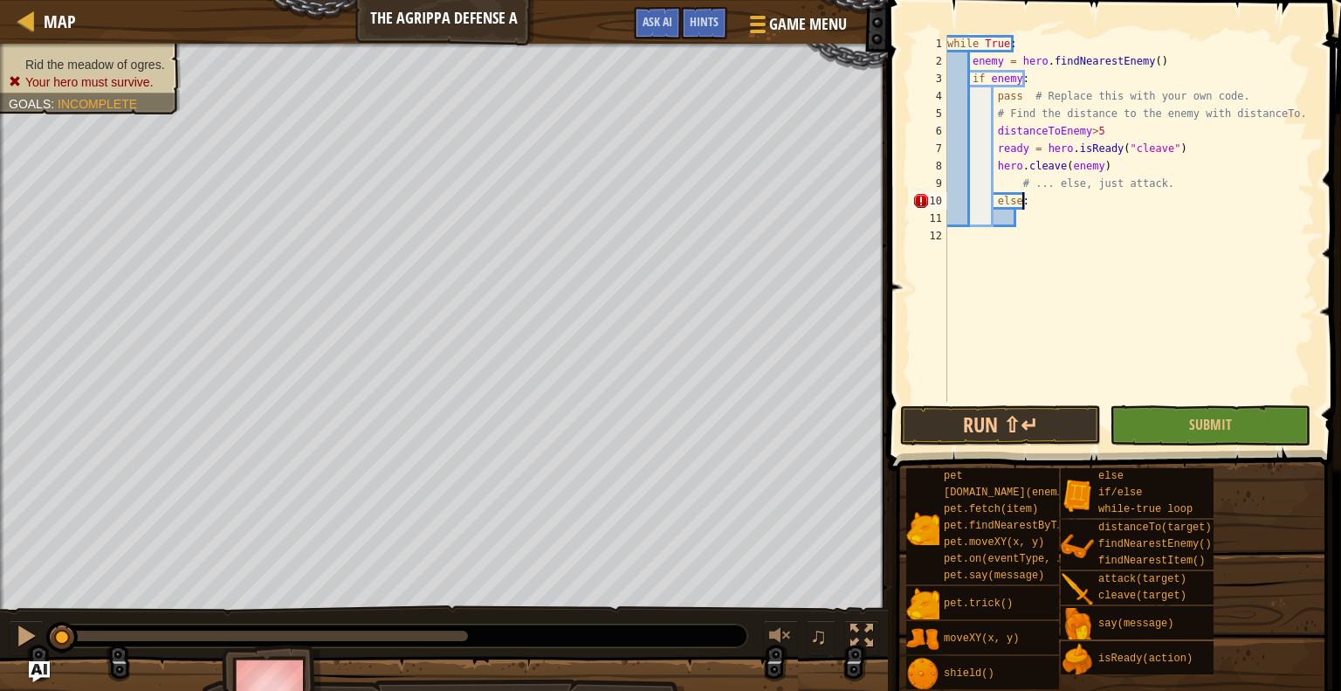
click at [1023, 202] on div "while True : enemy = hero . findNearestEnemy ( ) if enemy : pass # Replace this…" at bounding box center [1129, 236] width 371 height 402
type textarea "else:"
click at [1036, 222] on div "while True : enemy = hero . findNearestEnemy ( ) if enemy : pass # Replace this…" at bounding box center [1129, 236] width 371 height 402
click at [1029, 223] on div "while True : enemy = hero . findNearestEnemy ( ) if enemy : pass # Replace this…" at bounding box center [1129, 236] width 371 height 402
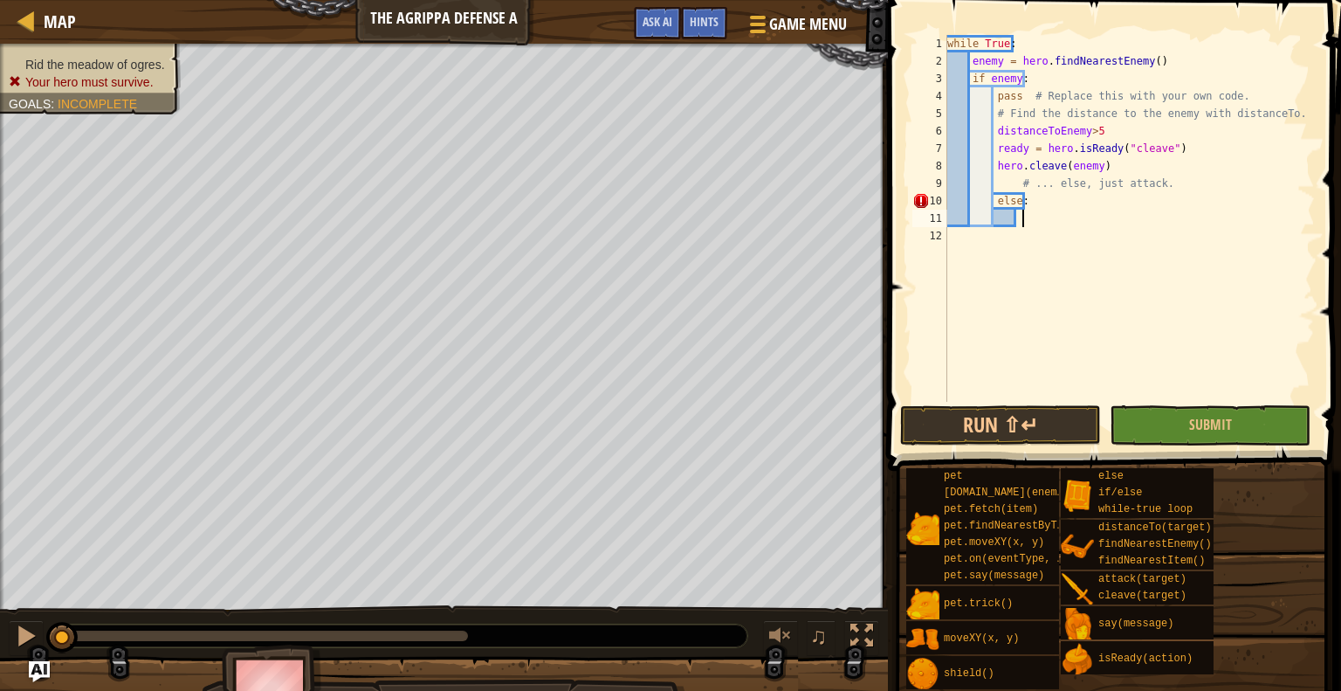
click at [1023, 225] on div "while True : enemy = hero . findNearestEnemy ( ) if enemy : pass # Replace this…" at bounding box center [1129, 236] width 371 height 402
click at [1020, 223] on div "while True : enemy = hero . findNearestEnemy ( ) if enemy : pass # Replace this…" at bounding box center [1129, 236] width 371 height 402
click at [1026, 191] on div "while True : enemy = hero . findNearestEnemy ( ) if enemy : pass # Replace this…" at bounding box center [1129, 236] width 371 height 402
type textarea "# ... else, just attack."
click at [1016, 222] on div "while True : enemy = hero . findNearestEnemy ( ) if enemy : pass # Replace this…" at bounding box center [1129, 236] width 371 height 402
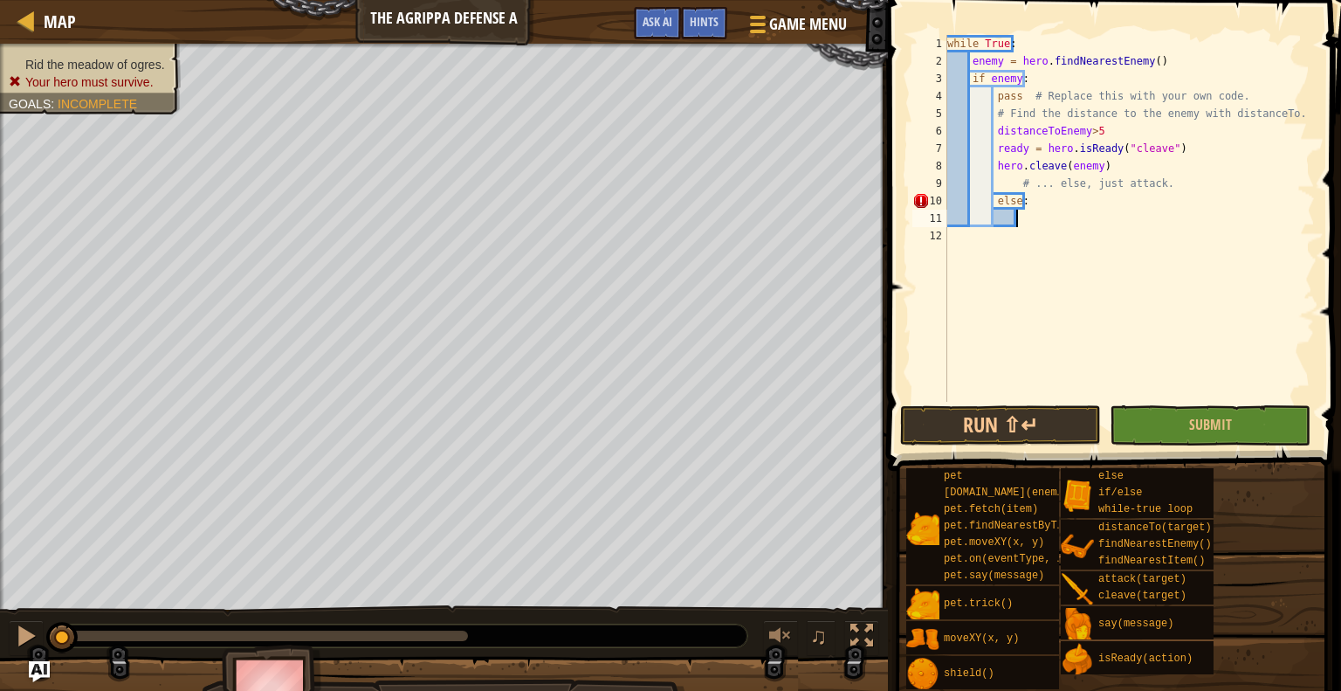
scroll to position [8, 5]
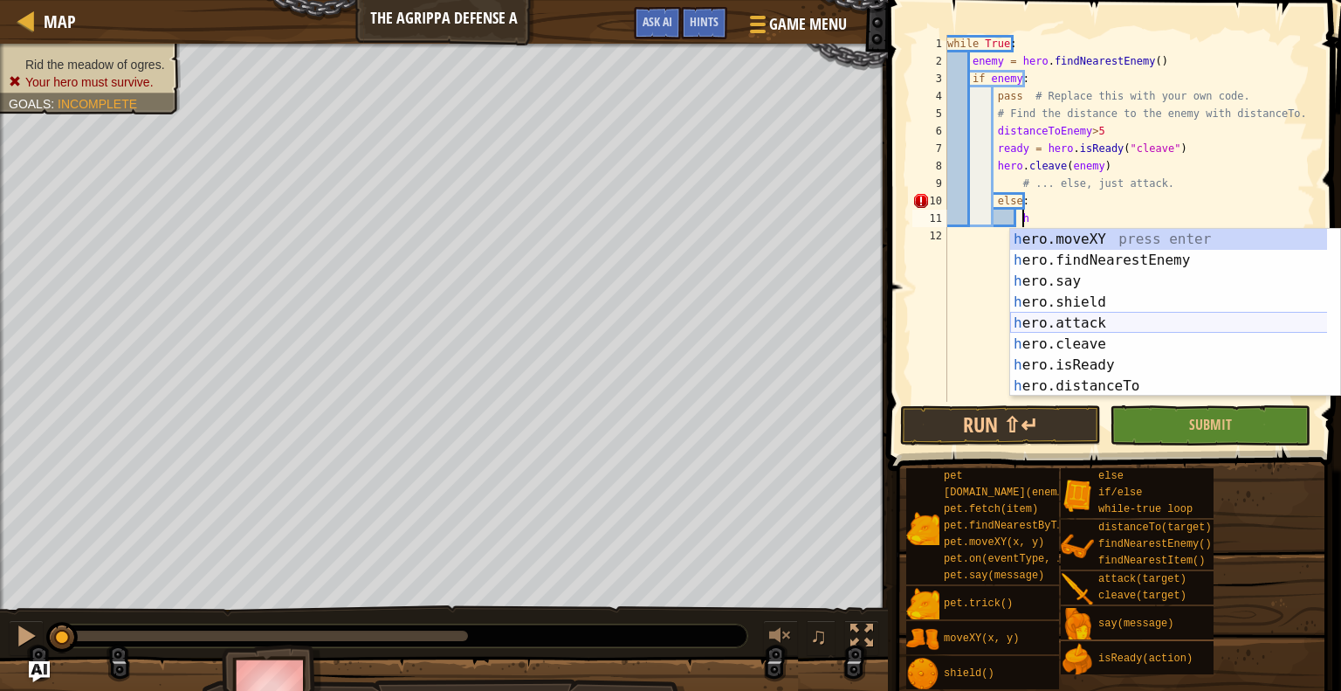
click at [1076, 326] on div "h ero.moveXY press enter h ero.findNearestEnemy press enter h ero.say press ent…" at bounding box center [1175, 334] width 330 height 210
type textarea "hero.attack(enemy)"
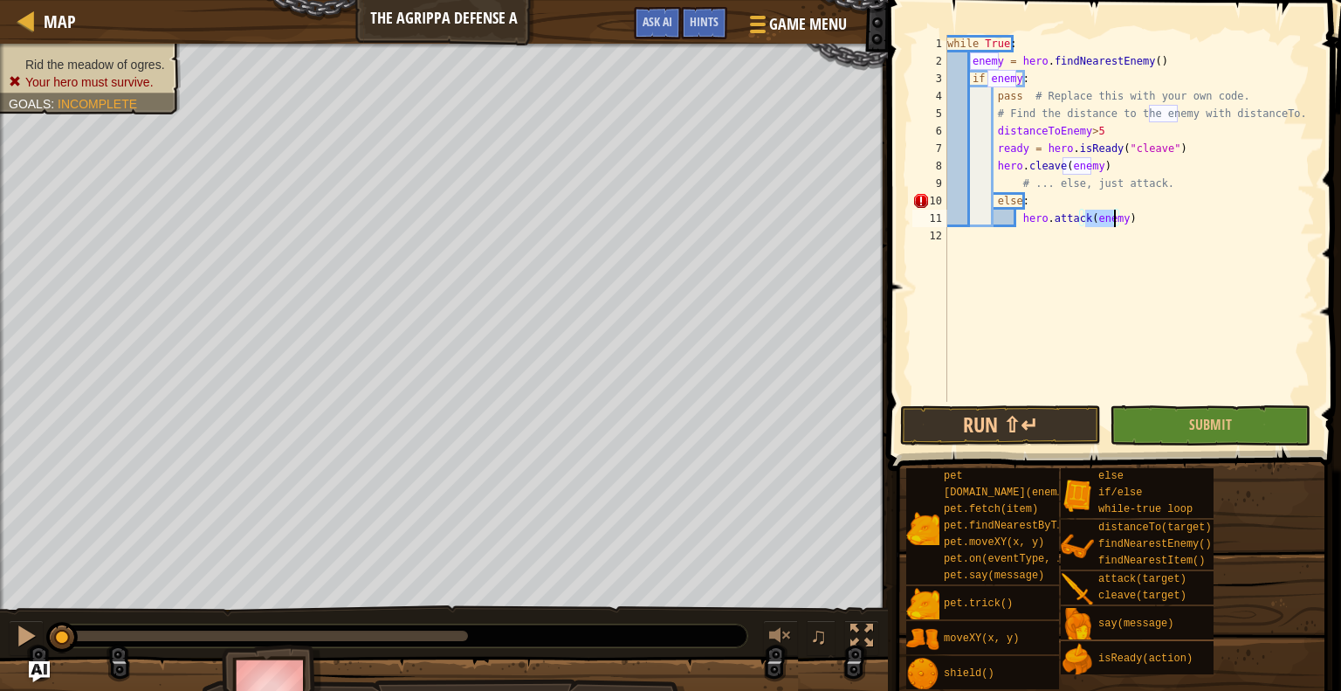
click at [1143, 261] on div "while True : enemy = hero . findNearestEnemy ( ) if enemy : pass # Replace this…" at bounding box center [1129, 236] width 371 height 402
click at [1027, 201] on div "while True : enemy = hero . findNearestEnemy ( ) if enemy : pass # Replace this…" at bounding box center [1129, 236] width 371 height 402
click at [996, 198] on div "while True : enemy = hero . findNearestEnemy ( ) if enemy : pass # Replace this…" at bounding box center [1129, 236] width 371 height 402
type textarea "Else:"
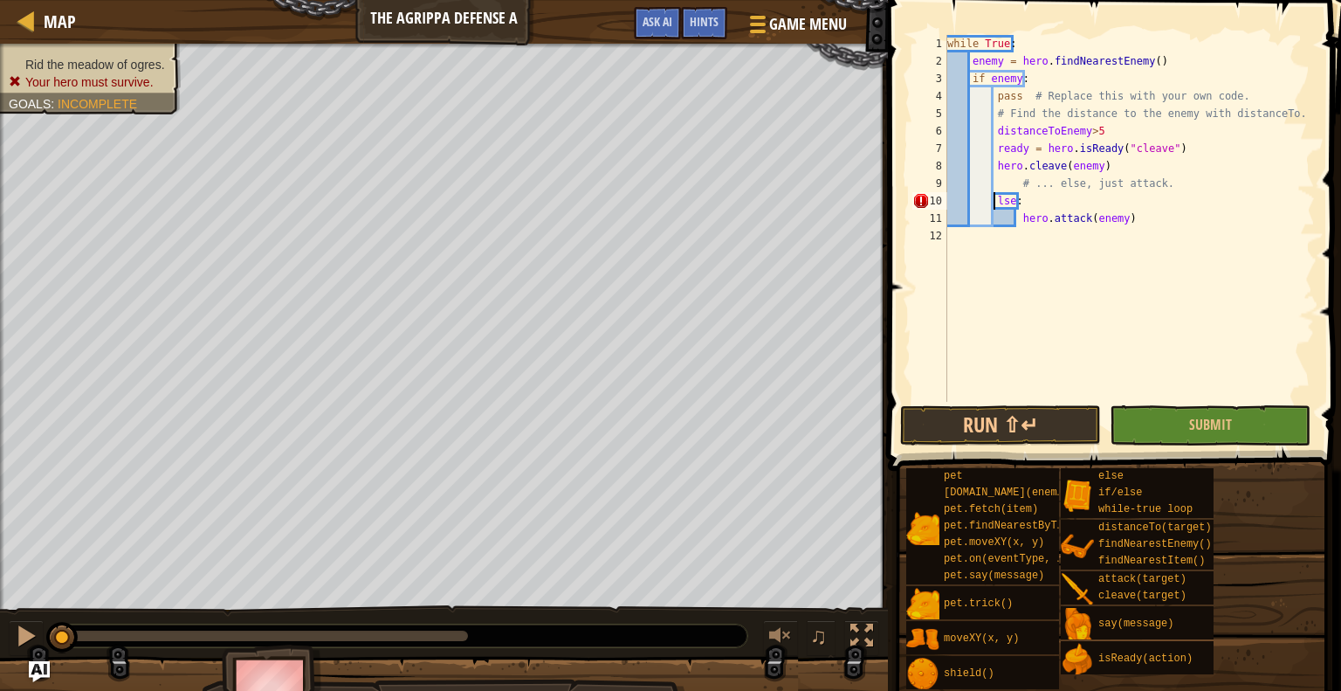
scroll to position [8, 3]
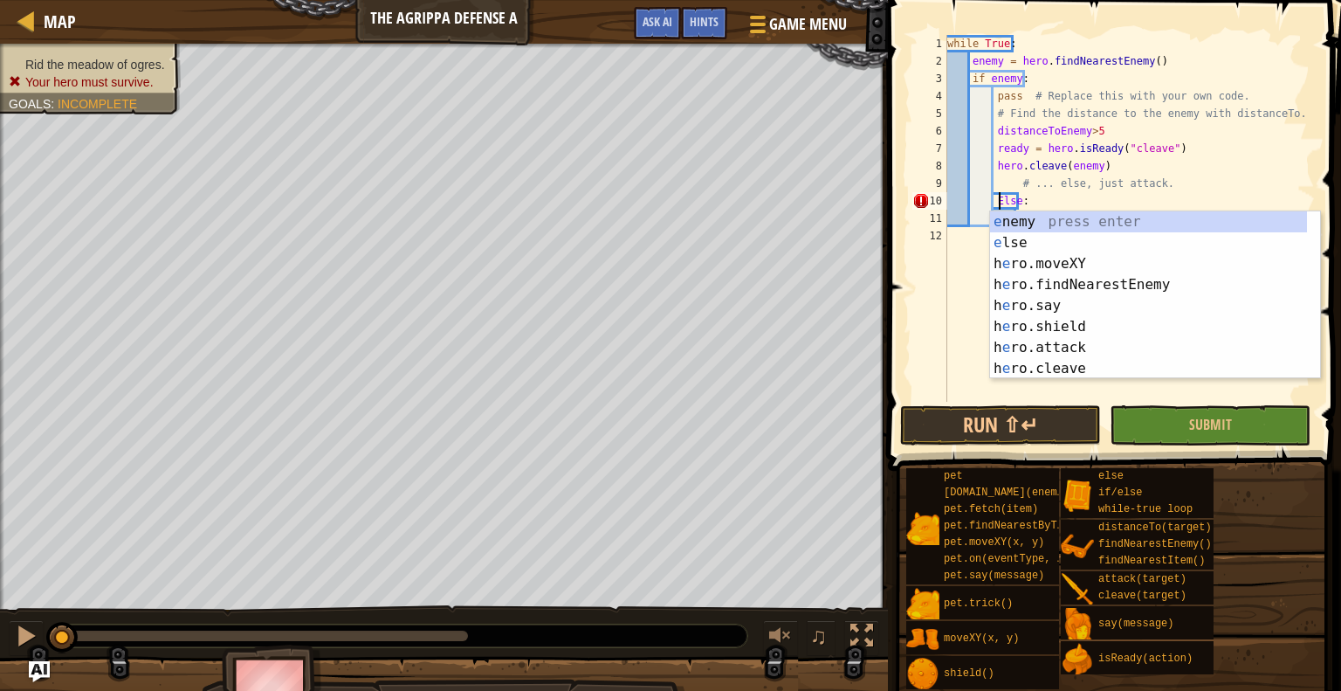
click at [973, 303] on div "Else: 1 2 3 4 5 6 7 8 9 10 11 12 while True : enemy = hero . findNearestEnemy (…" at bounding box center [1112, 218] width 406 height 367
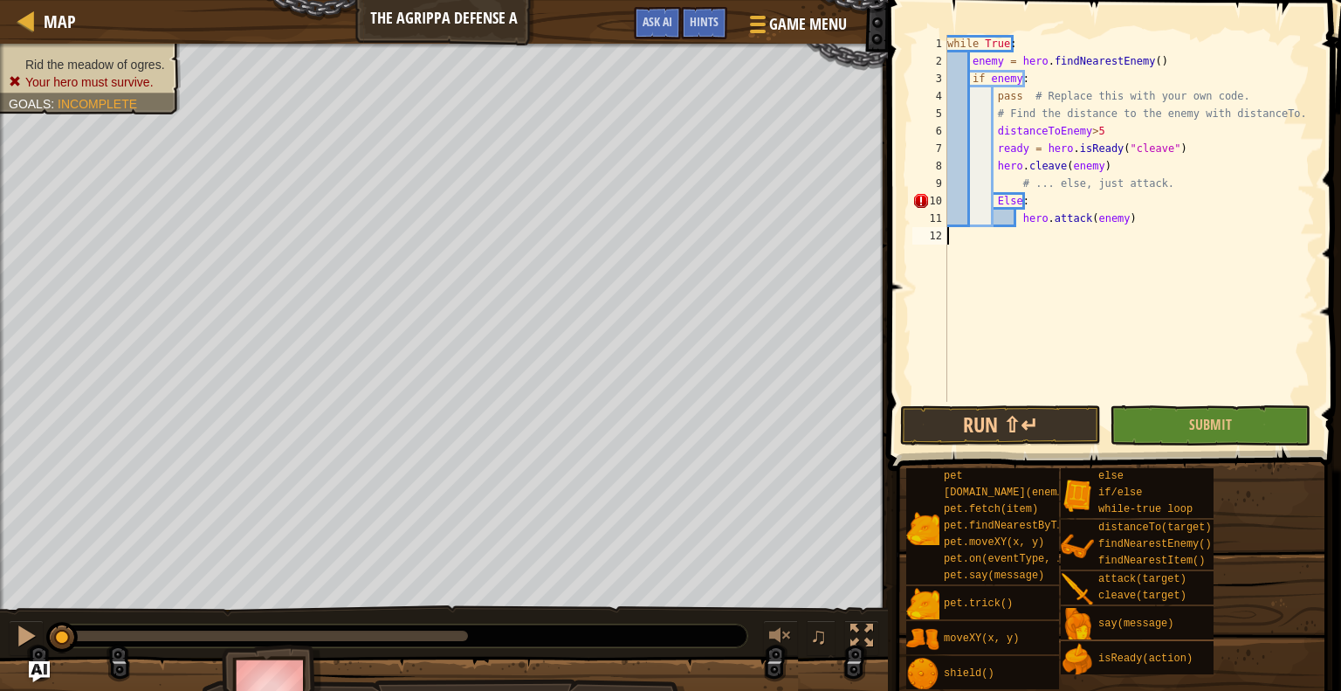
scroll to position [8, 0]
click at [1001, 206] on div "while True : enemy = hero . findNearestEnemy ( ) if enemy : pass # Replace this…" at bounding box center [1129, 236] width 371 height 402
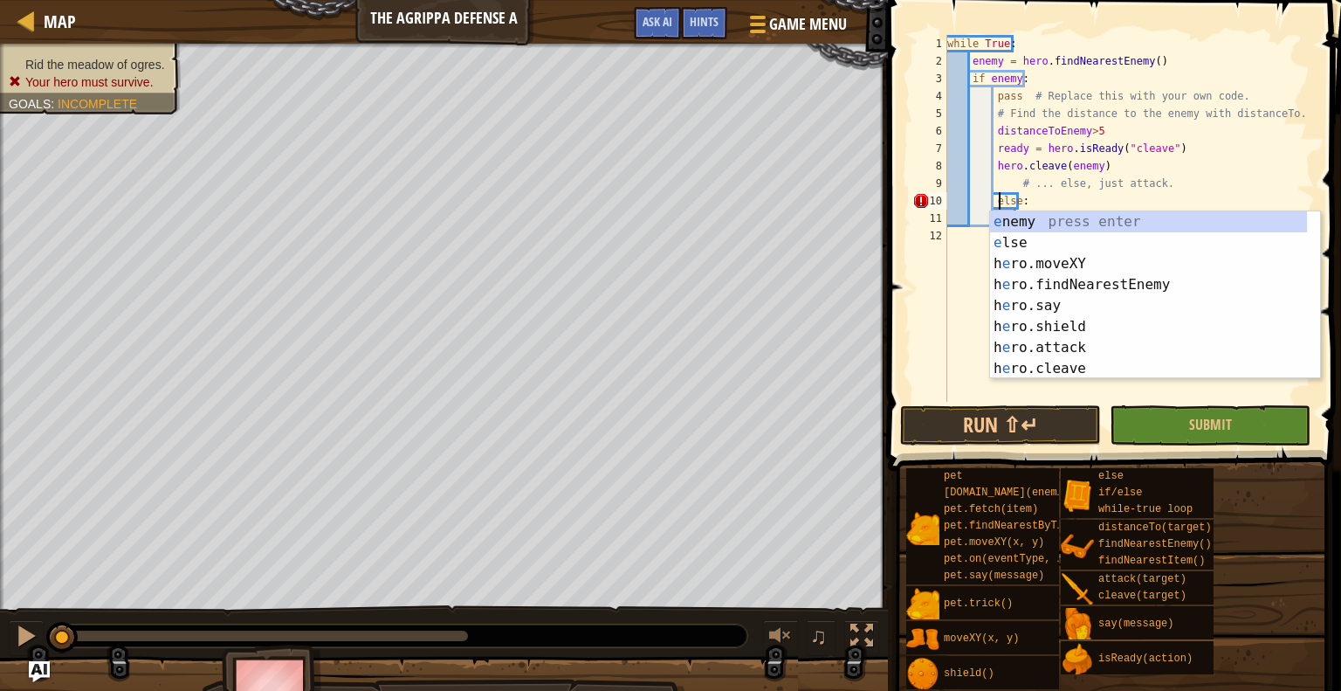
click at [1215, 176] on div "while True : enemy = hero . findNearestEnemy ( ) if enemy : pass # Replace this…" at bounding box center [1129, 236] width 371 height 402
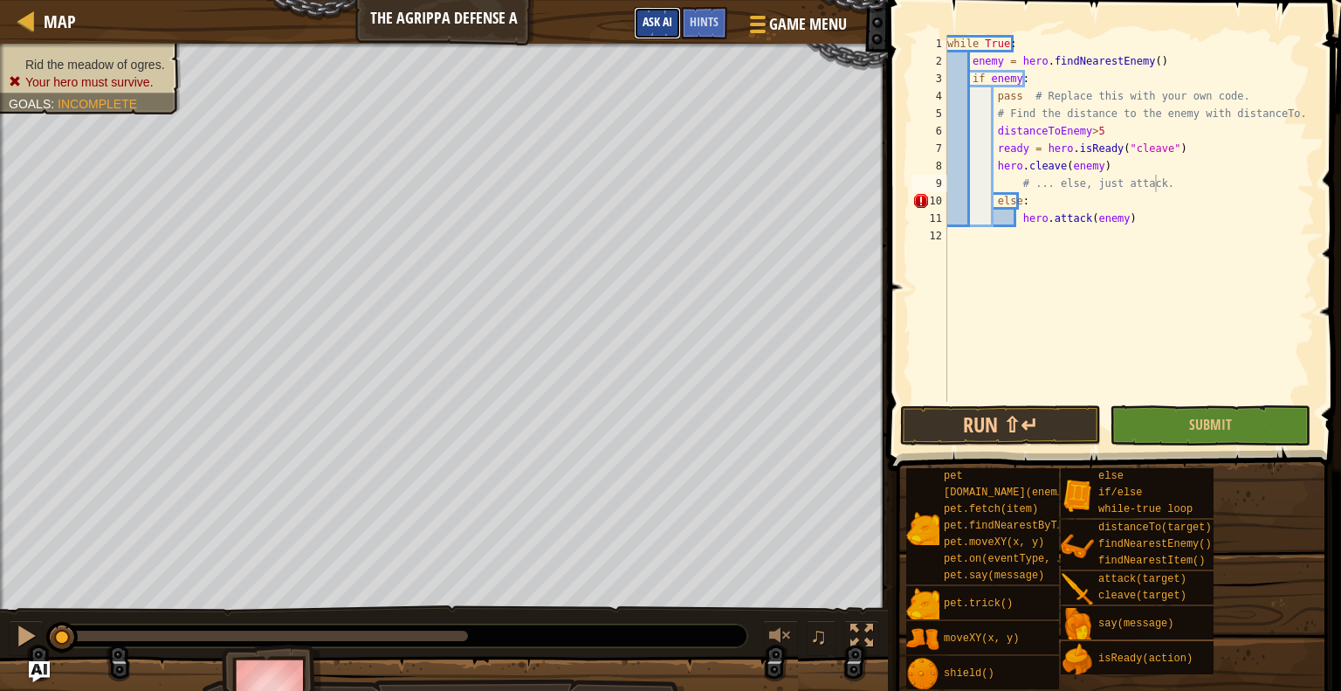
click at [660, 25] on span "Ask AI" at bounding box center [658, 21] width 30 height 17
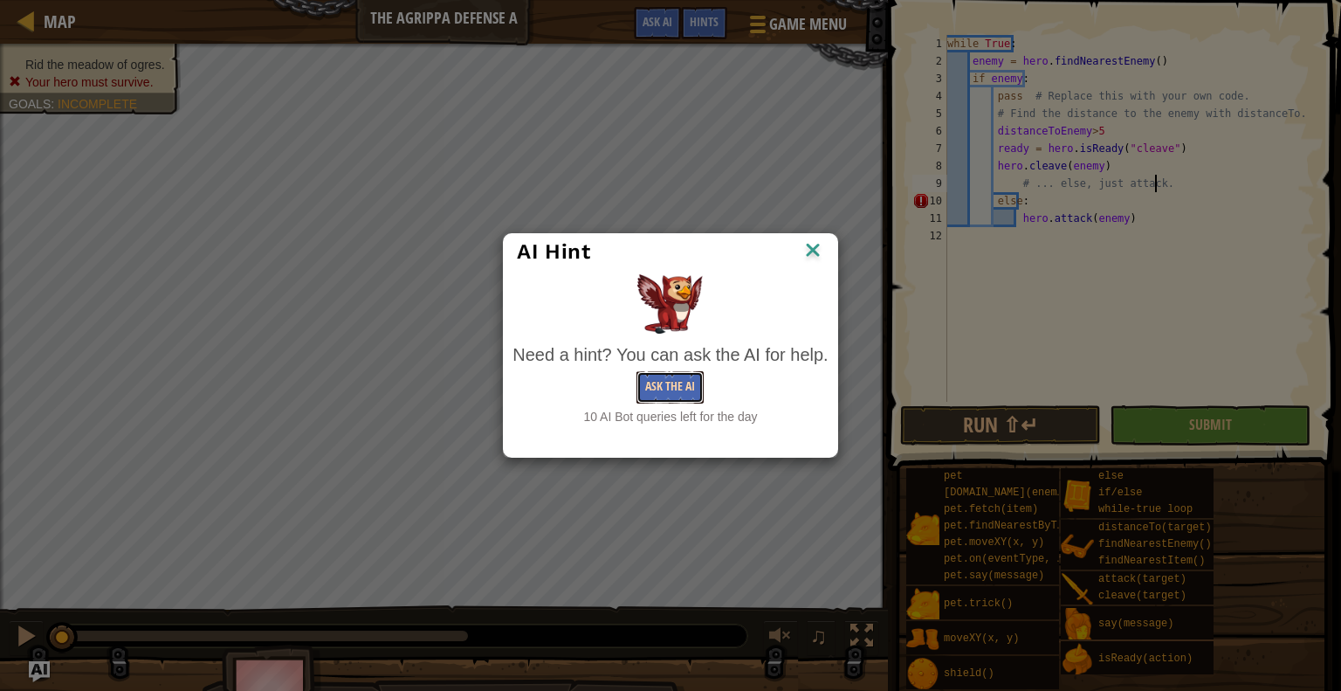
click at [661, 397] on button "Ask the AI" at bounding box center [670, 387] width 67 height 32
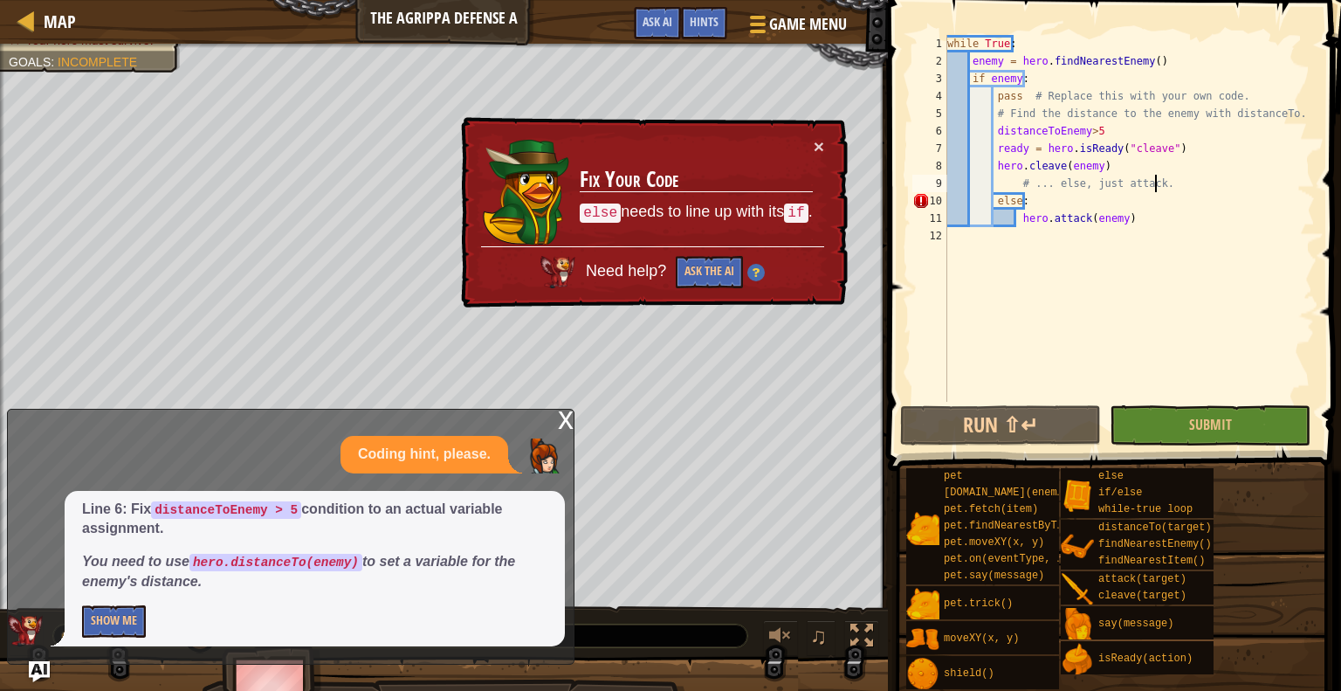
click at [994, 204] on div "while True : enemy = hero . findNearestEnemy ( ) if enemy : pass # Replace this…" at bounding box center [1129, 236] width 371 height 402
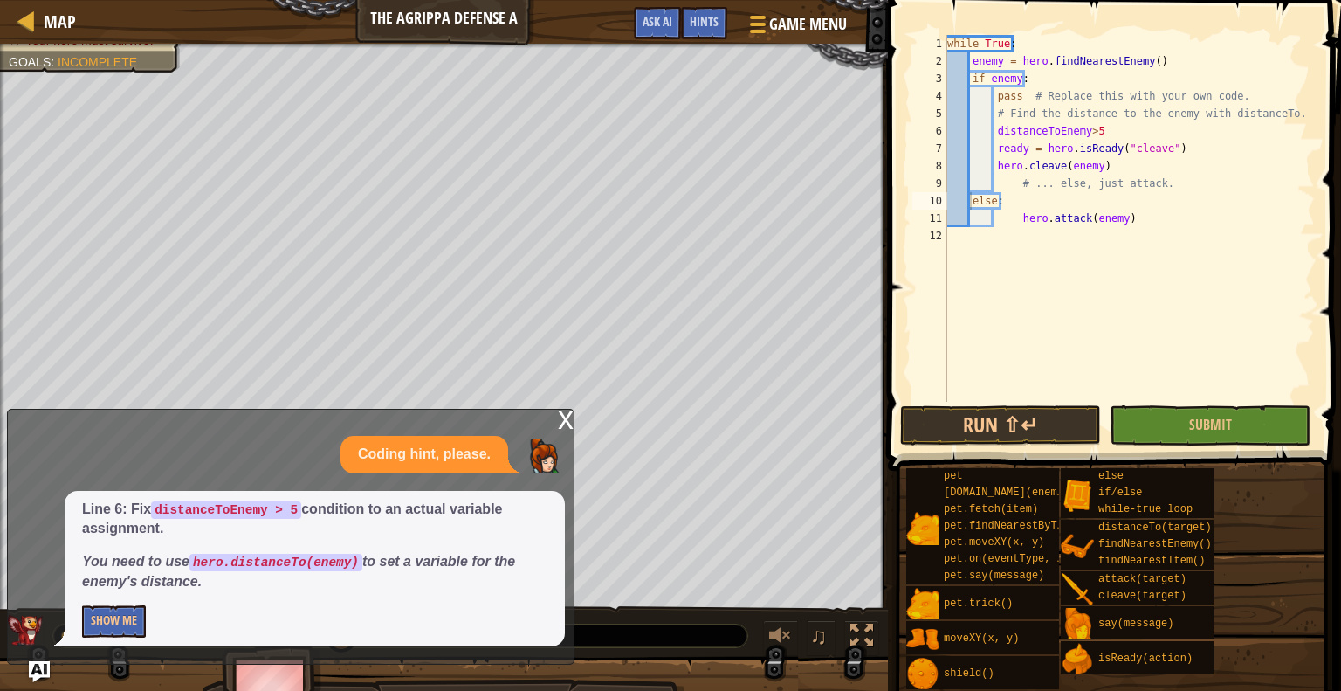
click at [572, 426] on div "x" at bounding box center [566, 418] width 16 height 17
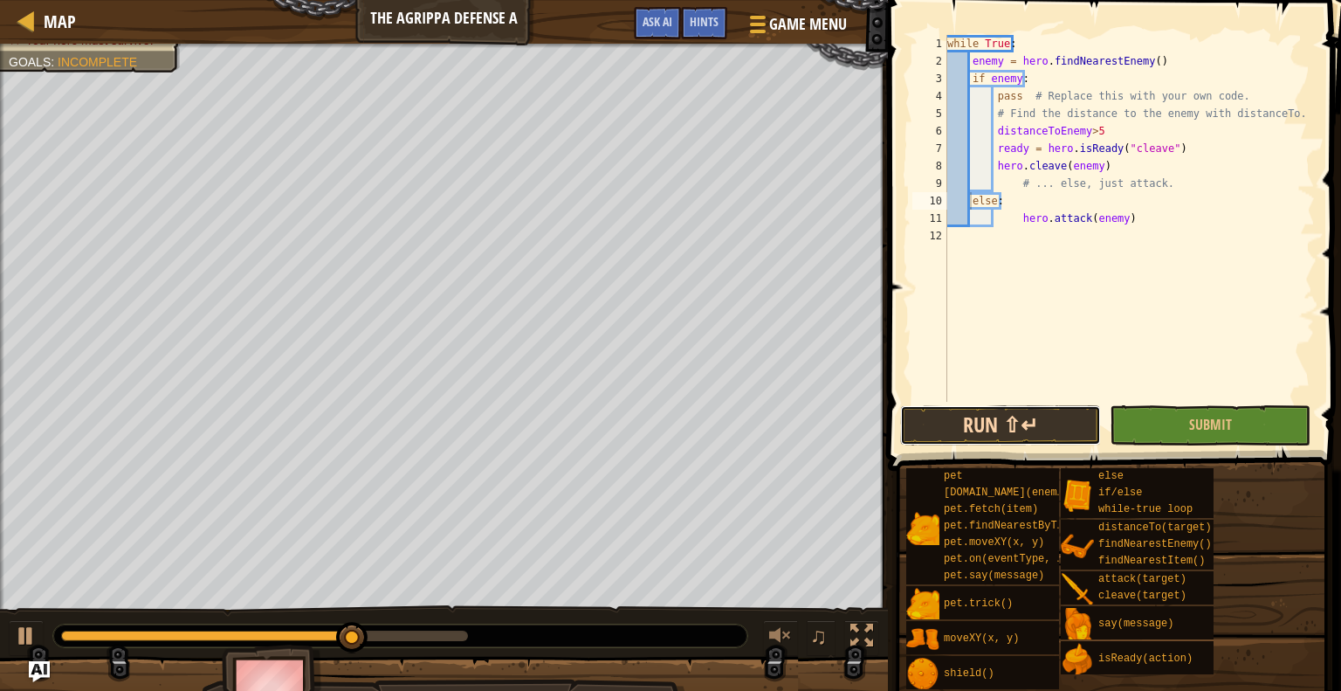
click at [1029, 439] on button "Run ⇧↵" at bounding box center [1000, 425] width 201 height 40
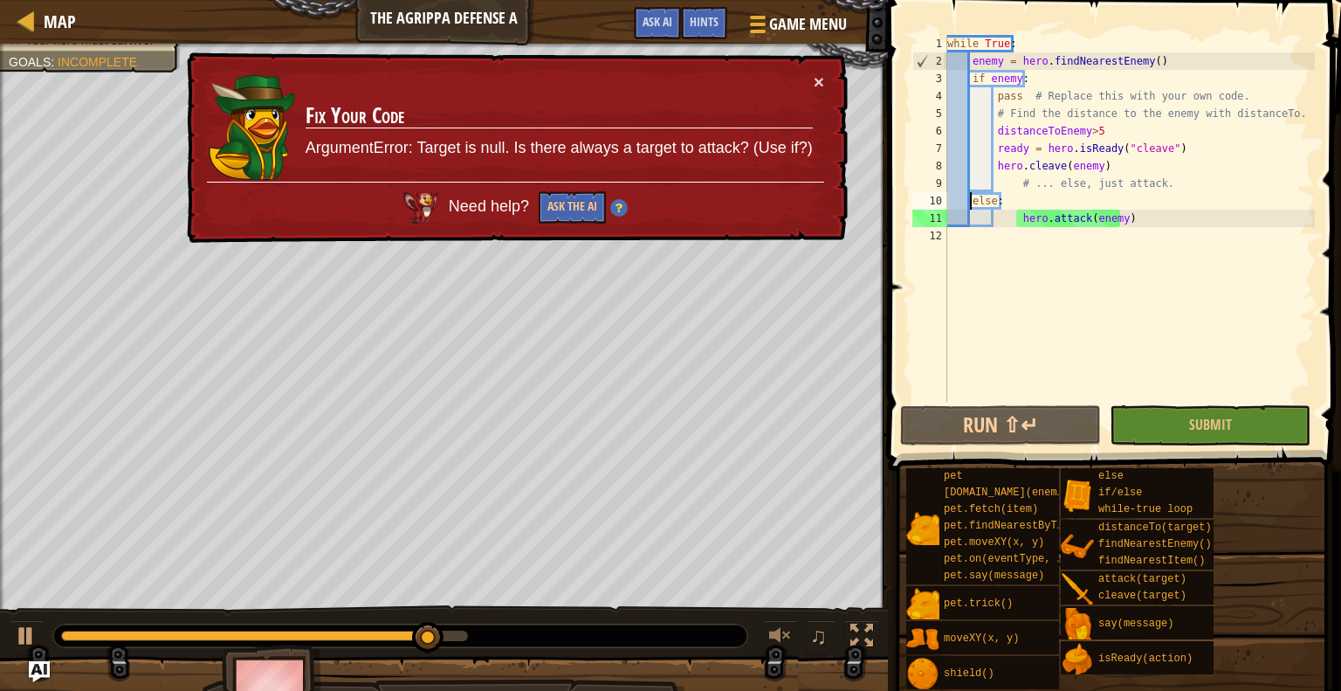
click at [995, 132] on div "while True : enemy = hero . findNearestEnemy ( ) if enemy : pass # Replace this…" at bounding box center [1129, 236] width 371 height 402
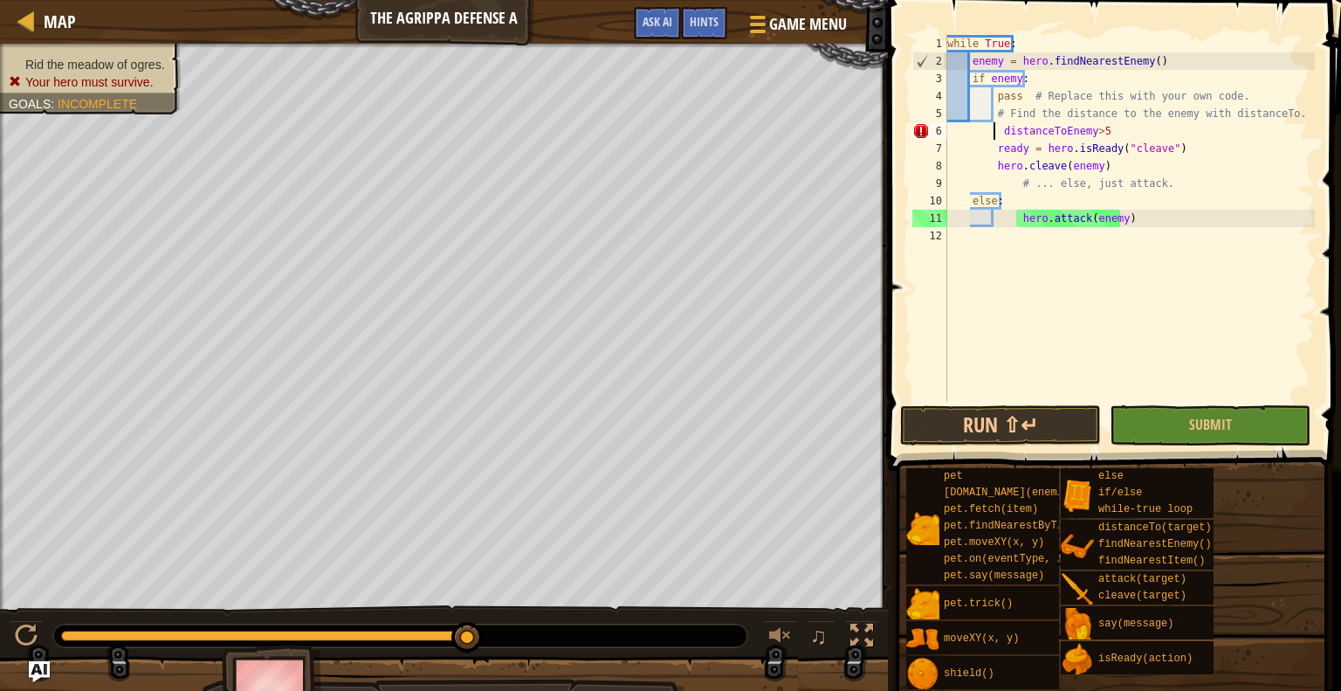
scroll to position [8, 3]
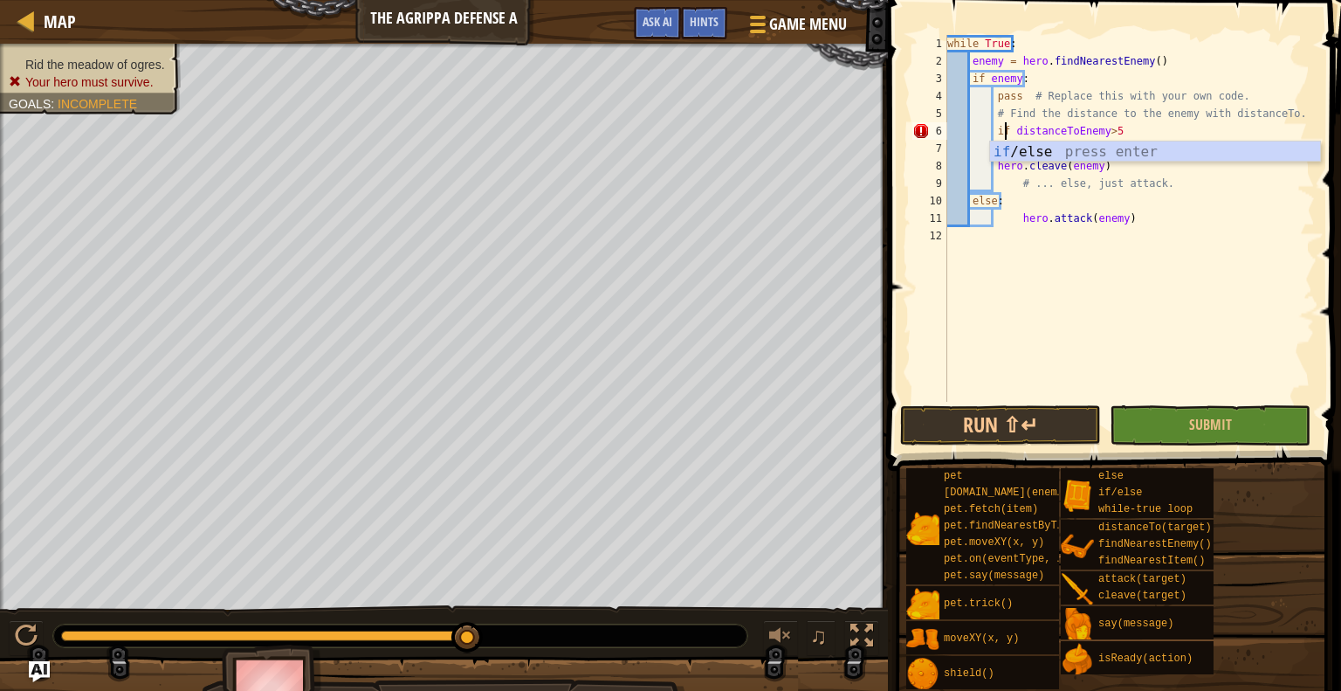
click at [1116, 138] on div "while True : enemy = hero . findNearestEnemy ( ) if enemy : pass # Replace this…" at bounding box center [1129, 236] width 371 height 402
click at [995, 153] on div "while True : enemy = hero . findNearestEnemy ( ) if enemy : pass # Replace this…" at bounding box center [1129, 236] width 371 height 402
click at [1000, 163] on div "while True : enemy = hero . findNearestEnemy ( ) if enemy : pass # Replace this…" at bounding box center [1129, 236] width 371 height 402
click at [991, 169] on div "while True : enemy = hero . findNearestEnemy ( ) if enemy : pass # Replace this…" at bounding box center [1129, 236] width 371 height 402
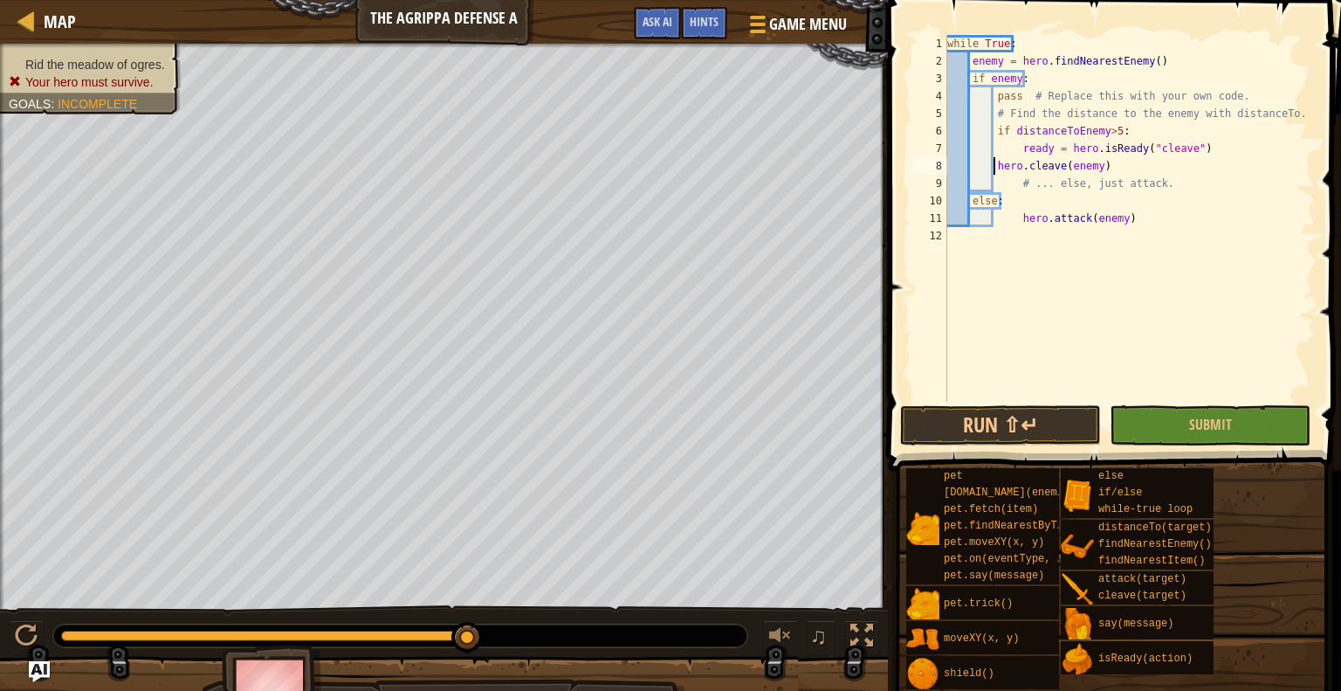
type textarea "hero.cleave(enemy)"
click at [1207, 238] on div "while True : enemy = hero . findNearestEnemy ( ) if enemy : pass # Replace this…" at bounding box center [1129, 236] width 371 height 402
click at [981, 419] on button "Run ⇧↵" at bounding box center [1000, 425] width 201 height 40
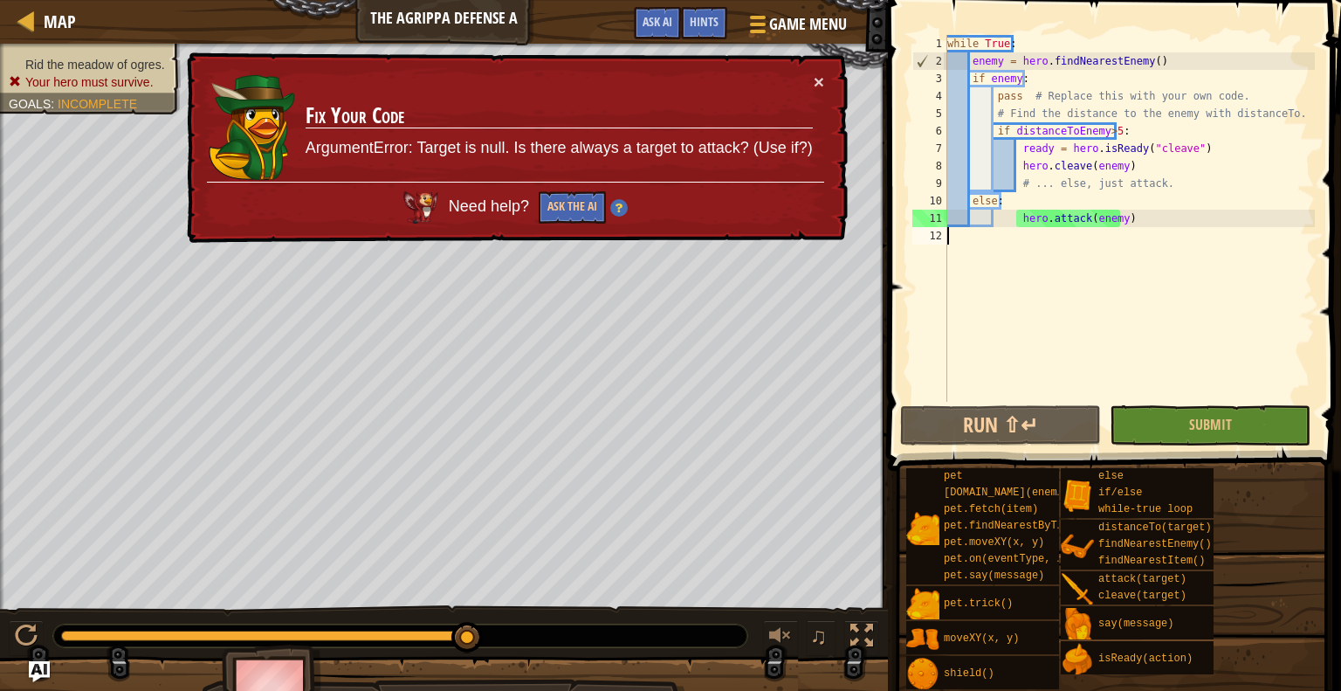
click at [990, 223] on div "while True : enemy = hero . findNearestEnemy ( ) if enemy : pass # Replace this…" at bounding box center [1129, 236] width 371 height 402
click at [994, 222] on div "while True : enemy = hero . findNearestEnemy ( ) if enemy : pass # Replace this…" at bounding box center [1129, 218] width 371 height 367
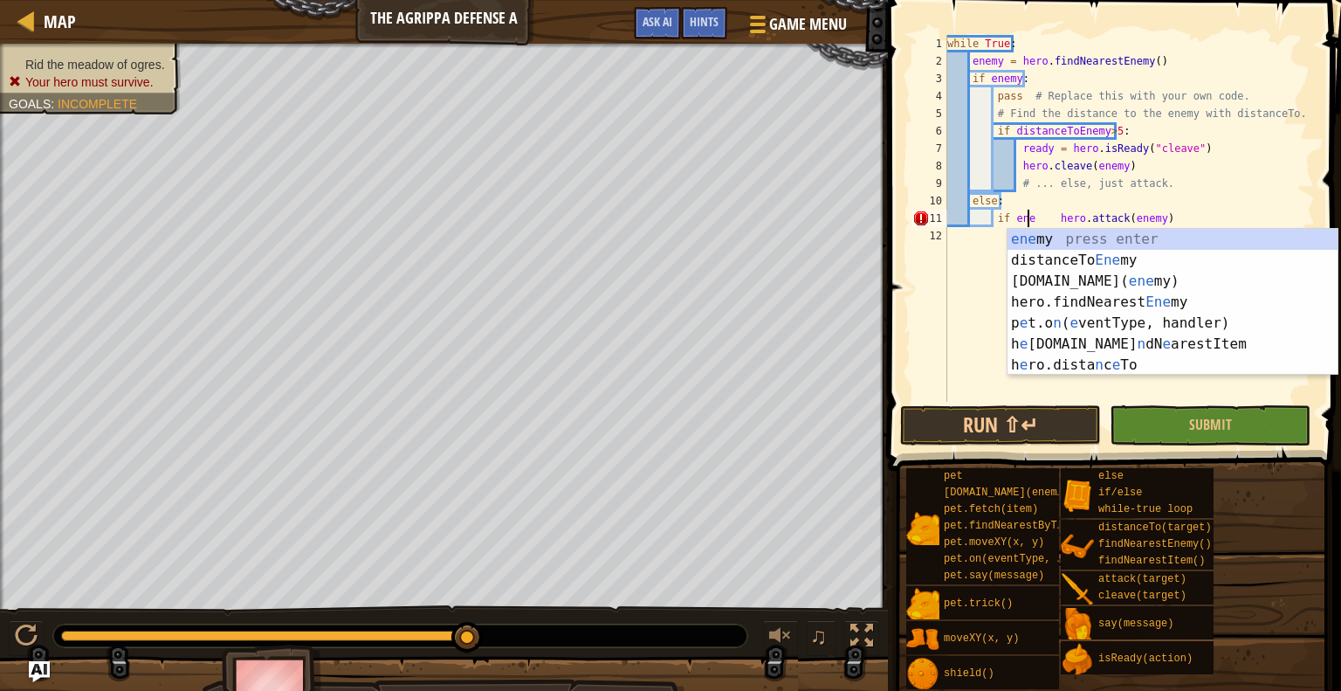
scroll to position [8, 7]
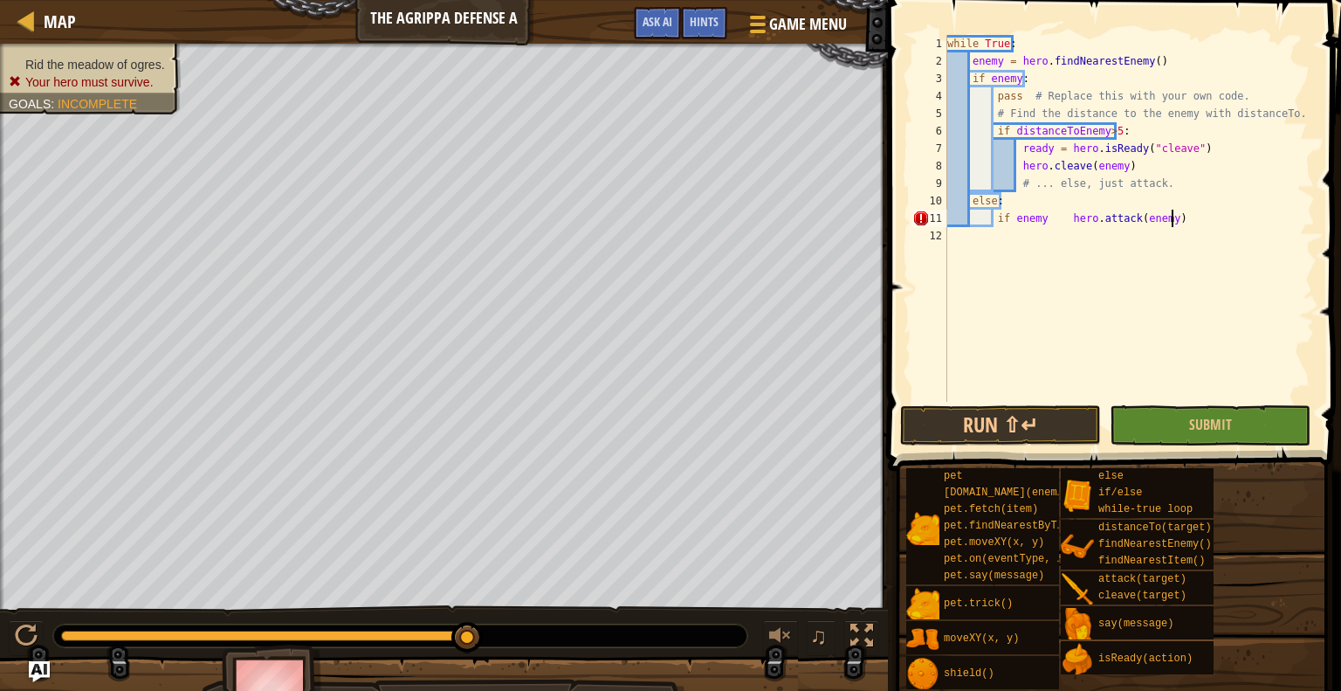
click at [1172, 215] on div "while True : enemy = hero . findNearestEnemy ( ) if enemy : pass # Replace this…" at bounding box center [1129, 236] width 371 height 402
click at [1208, 208] on div "while True : enemy = hero . findNearestEnemy ( ) if enemy : pass # Replace this…" at bounding box center [1129, 236] width 371 height 402
drag, startPoint x: 1019, startPoint y: 202, endPoint x: 1019, endPoint y: 217, distance: 14.8
click at [1019, 209] on div "while True : enemy = hero . findNearestEnemy ( ) if enemy : pass # Replace this…" at bounding box center [1129, 236] width 371 height 402
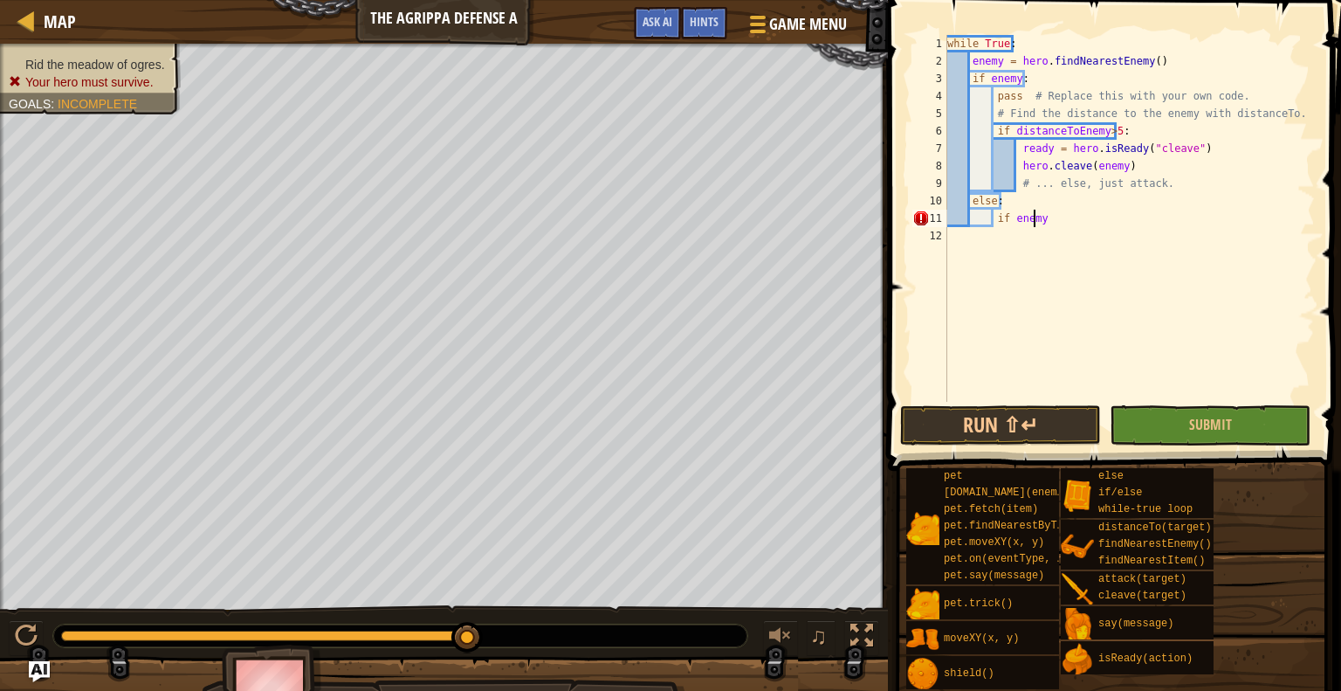
click at [1034, 224] on div "while True : enemy = hero . findNearestEnemy ( ) if enemy : pass # Replace this…" at bounding box center [1129, 236] width 371 height 402
click at [1059, 220] on div "while True : enemy = hero . findNearestEnemy ( ) if enemy : pass # Replace this…" at bounding box center [1129, 236] width 371 height 402
type textarea "i"
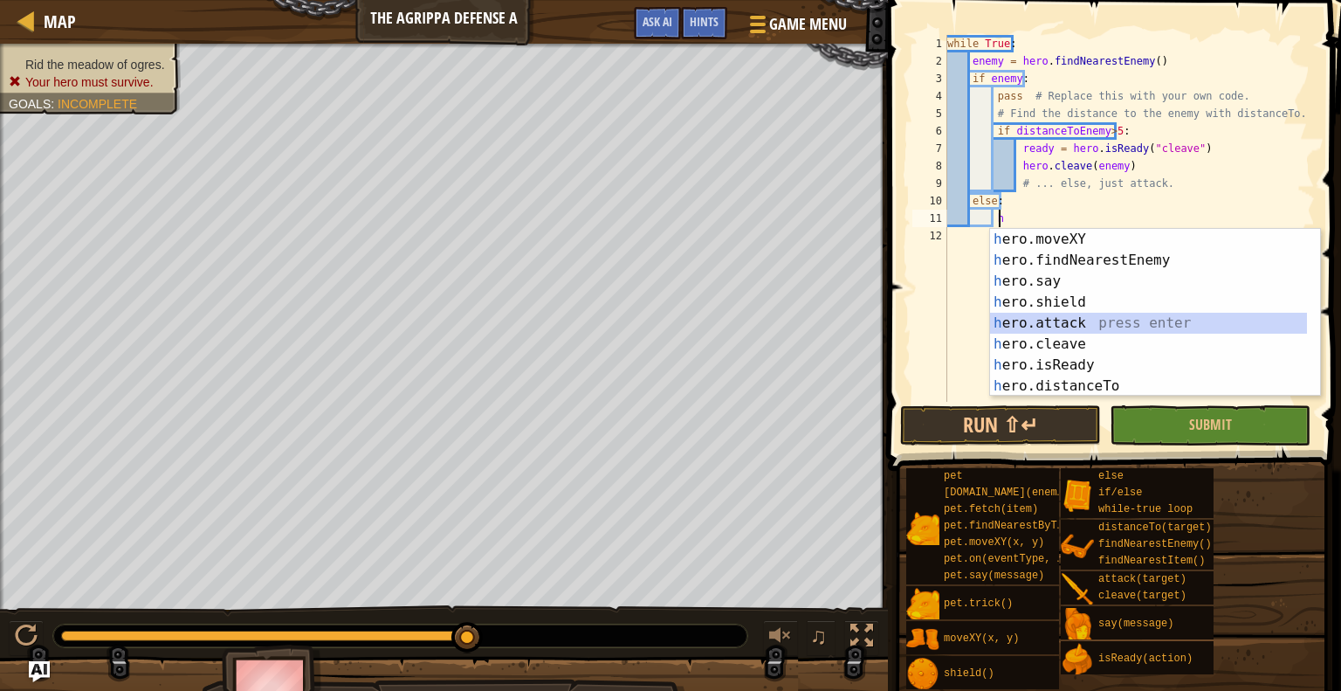
click at [1036, 326] on div "h ero.moveXY press enter h ero.findNearestEnemy press enter h ero.say press ent…" at bounding box center [1148, 334] width 317 height 210
type textarea "hero.attack(enemy)"
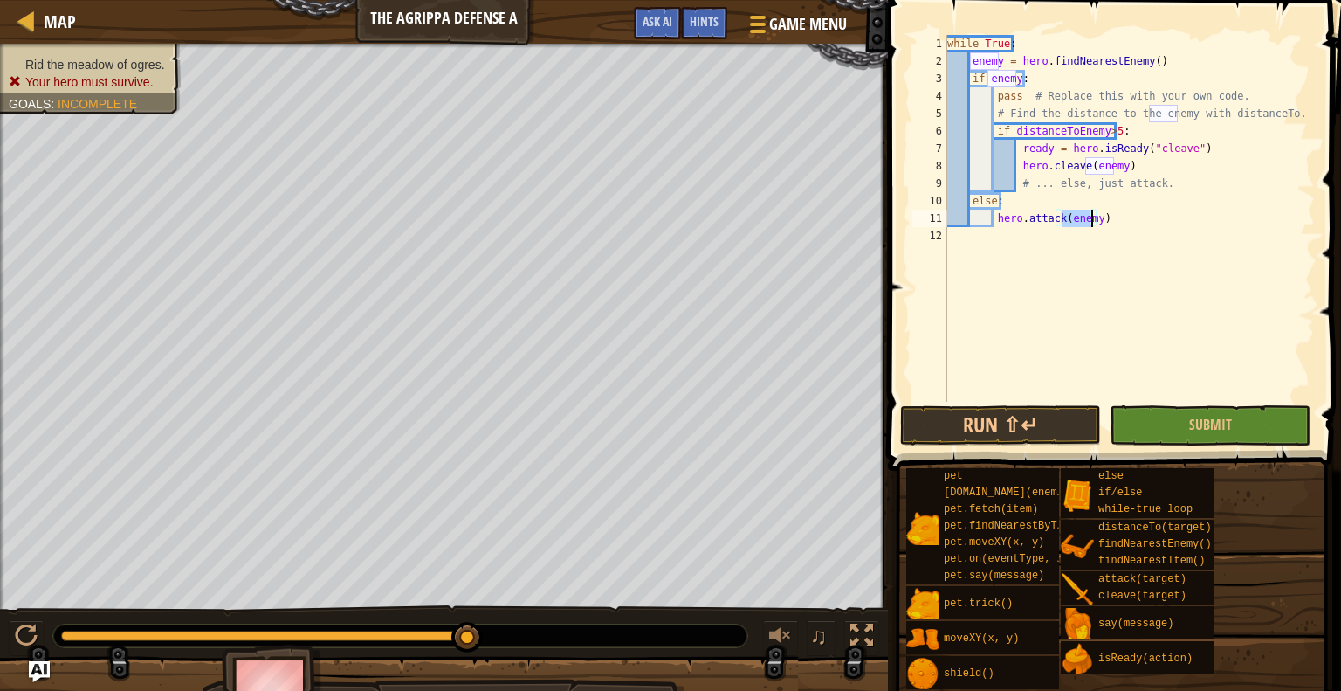
click at [1037, 313] on div "while True : enemy = hero . findNearestEnemy ( ) if enemy : pass # Replace this…" at bounding box center [1129, 236] width 371 height 402
click at [987, 411] on button "Run ⇧↵" at bounding box center [1000, 425] width 201 height 40
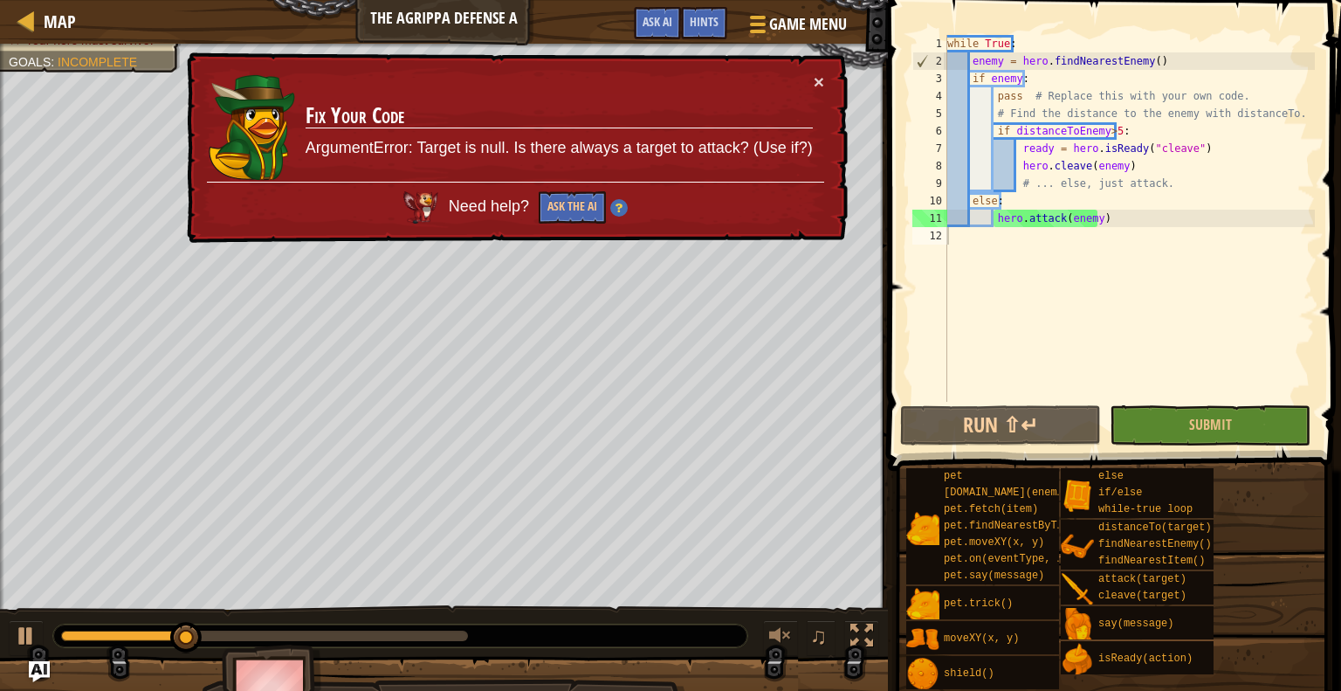
click at [568, 182] on div "Need help? Ask the AI" at bounding box center [515, 203] width 617 height 42
click at [568, 202] on button "Ask the AI" at bounding box center [572, 207] width 67 height 32
click at [568, 203] on button "Ask the AI" at bounding box center [572, 207] width 67 height 32
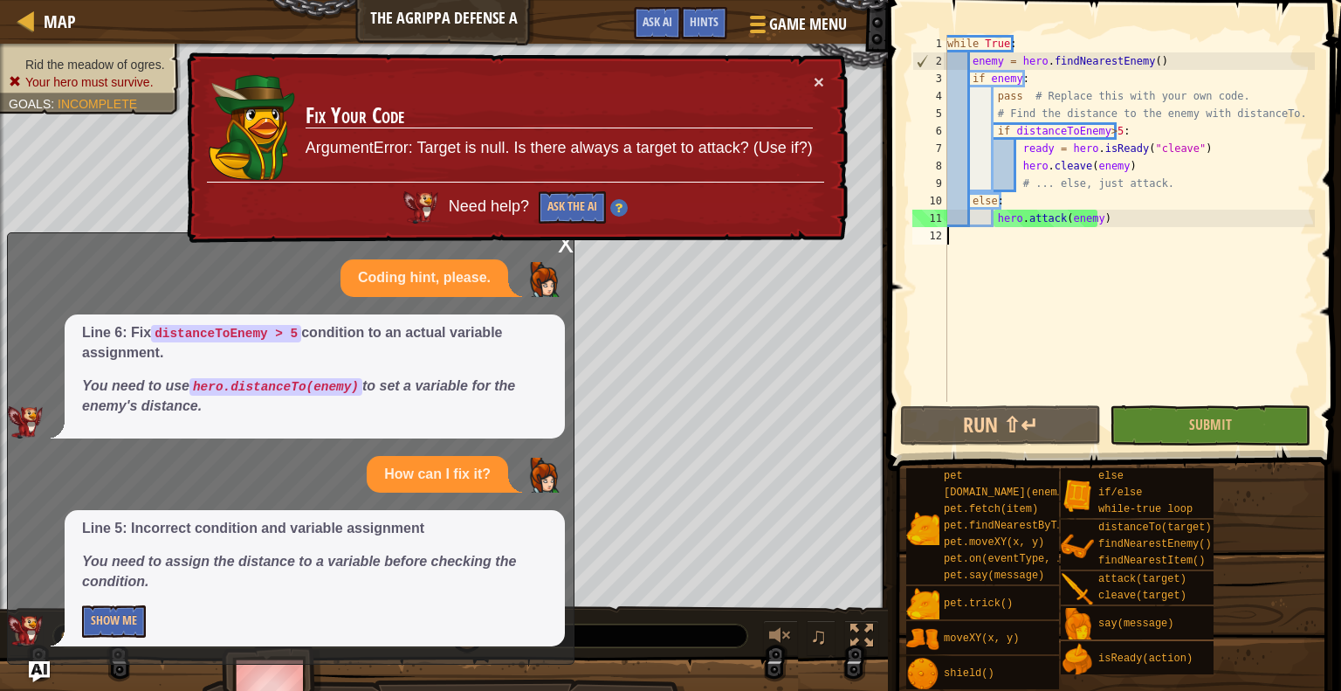
click at [1114, 134] on div "while True : enemy = hero . findNearestEnemy ( ) if enemy : pass # Replace this…" at bounding box center [1129, 236] width 371 height 402
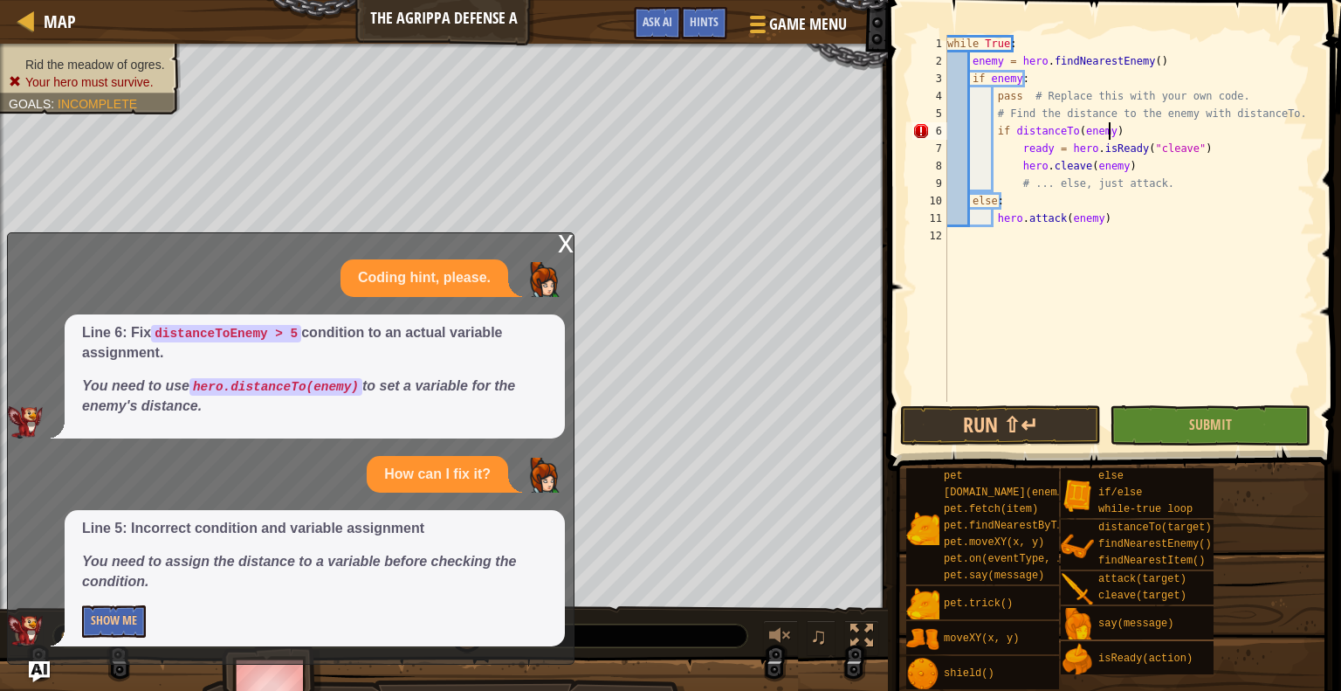
scroll to position [8, 12]
click at [995, 420] on button "Run ⇧↵" at bounding box center [1000, 425] width 201 height 40
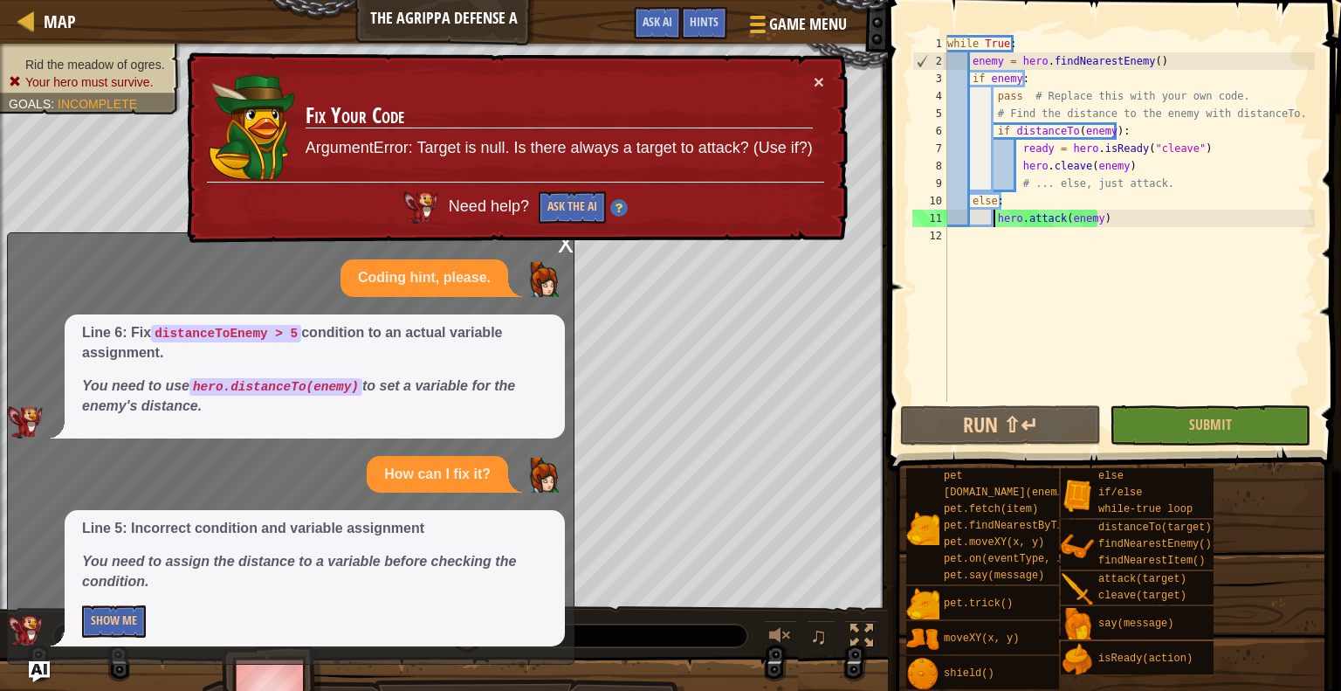
click at [995, 212] on div "while True : enemy = hero . findNearestEnemy ( ) if enemy : pass # Replace this…" at bounding box center [1129, 236] width 371 height 402
click at [1012, 203] on div "while True : enemy = hero . findNearestEnemy ( ) if enemy : pass # Replace this…" at bounding box center [1129, 236] width 371 height 402
type textarea "else:"
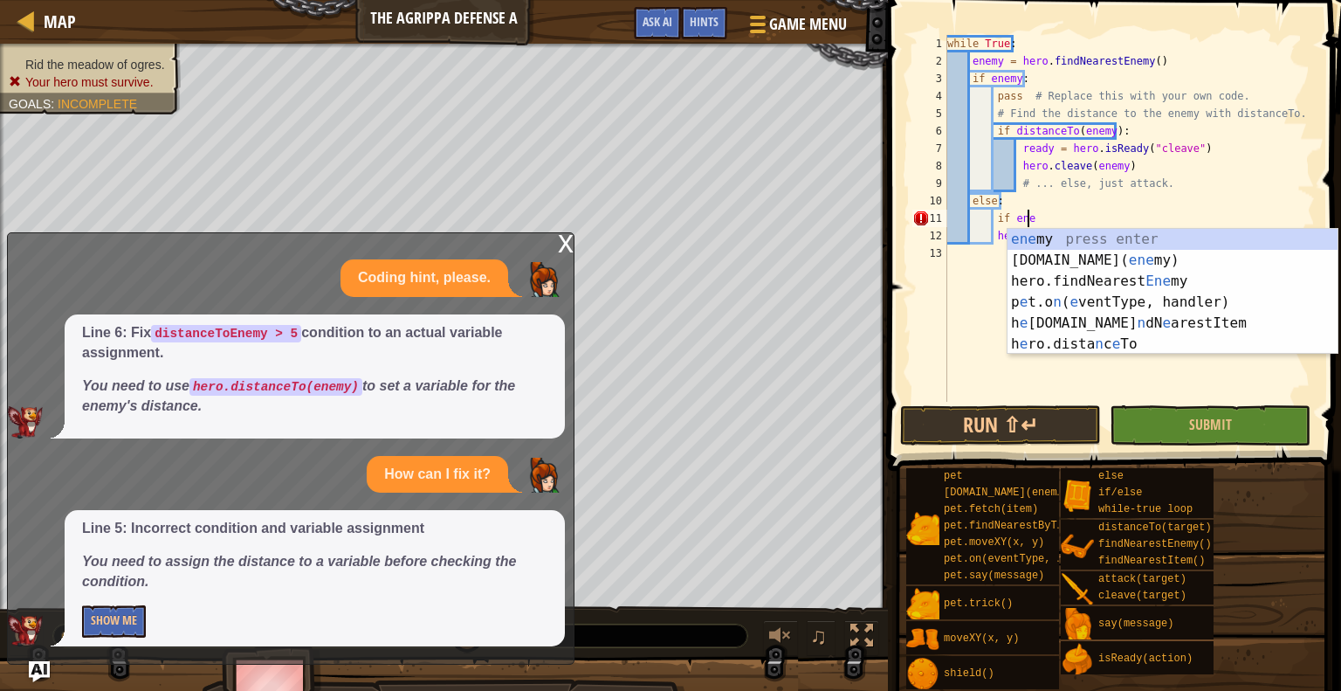
scroll to position [8, 6]
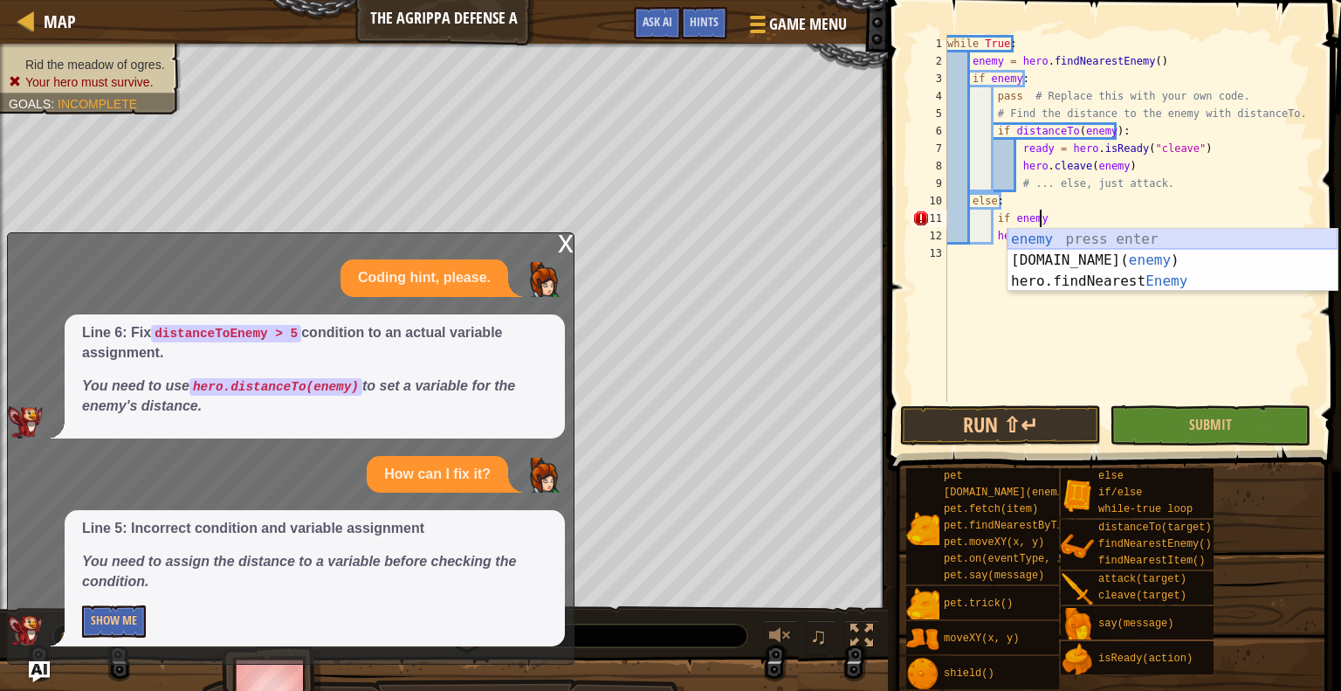
click at [1057, 237] on div "enemy press enter [DOMAIN_NAME]( enemy ) press enter hero.findNearest Enemy pre…" at bounding box center [1173, 281] width 330 height 105
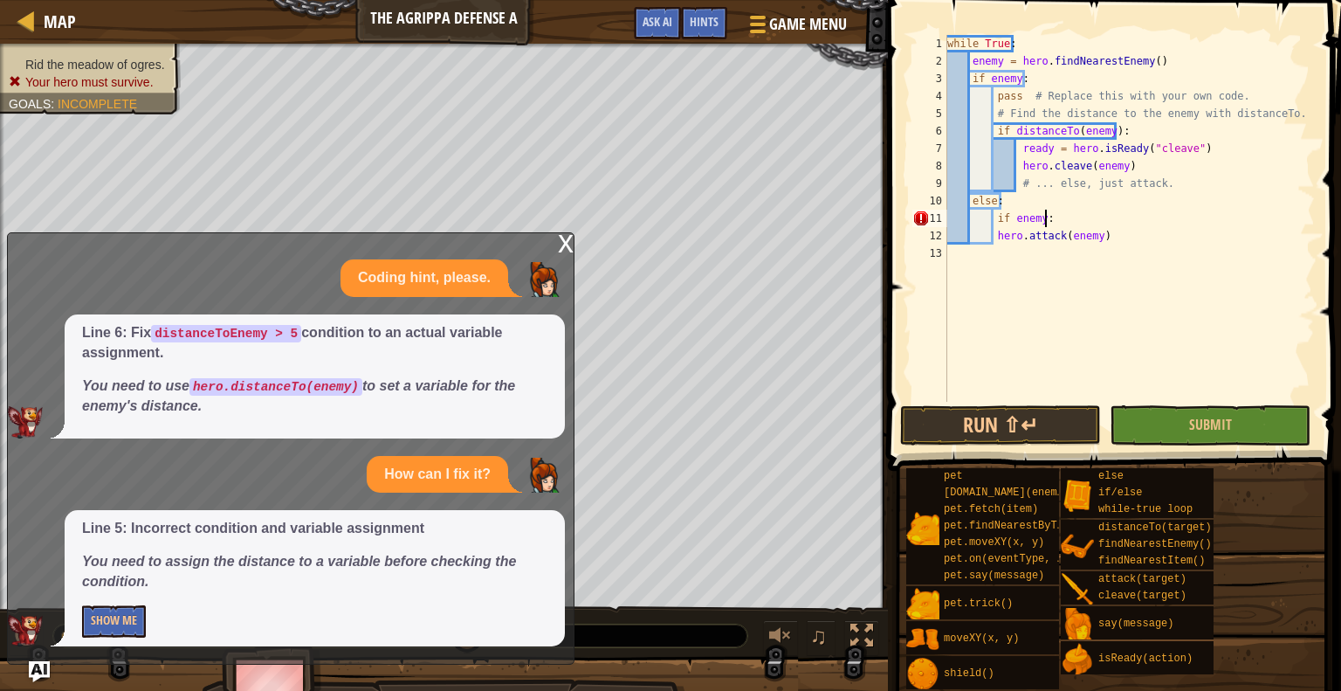
scroll to position [8, 7]
click at [991, 239] on div "while True : enemy = hero . findNearestEnemy ( ) if enemy : pass # Replace this…" at bounding box center [1129, 236] width 371 height 402
type textarea "hero.attack(enemy)"
click at [1020, 401] on div "while True : enemy = hero . findNearestEnemy ( ) if enemy : pass # Replace this…" at bounding box center [1129, 236] width 371 height 402
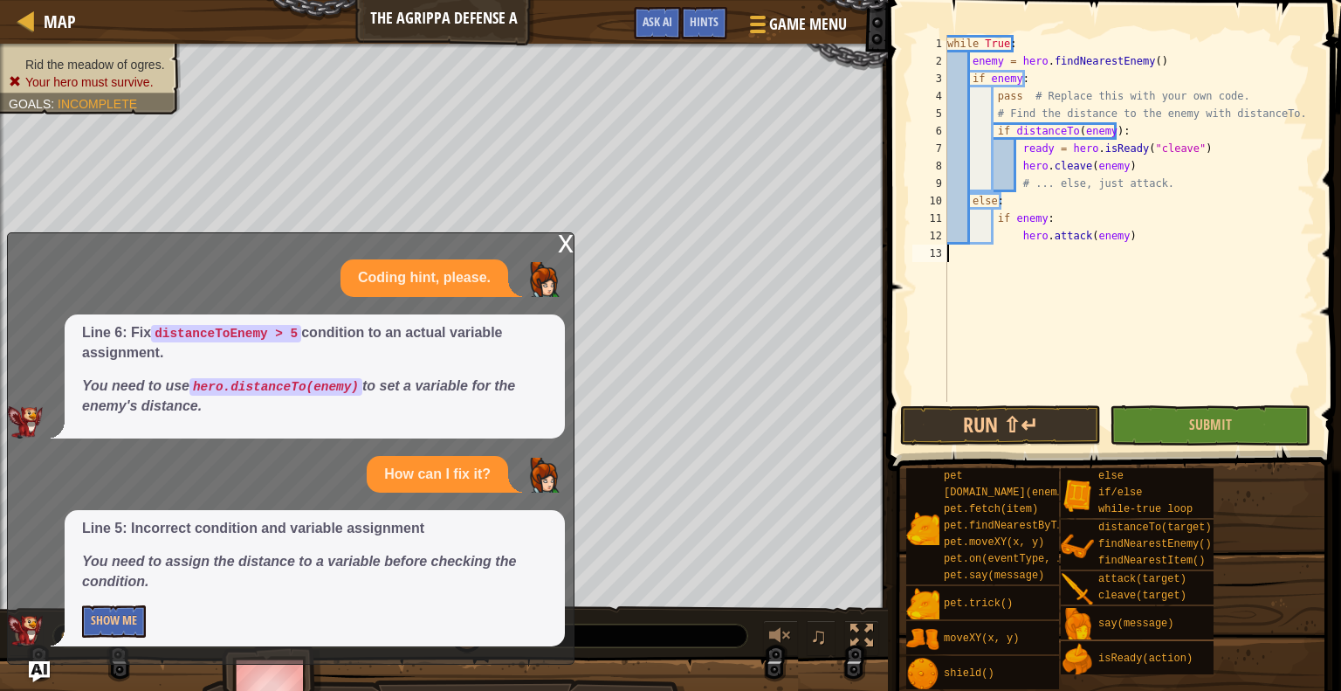
click at [1020, 401] on div "while True : enemy = hero . findNearestEnemy ( ) if enemy : pass # Replace this…" at bounding box center [1129, 236] width 371 height 402
click at [988, 432] on button "Run ⇧↵" at bounding box center [1000, 425] width 201 height 40
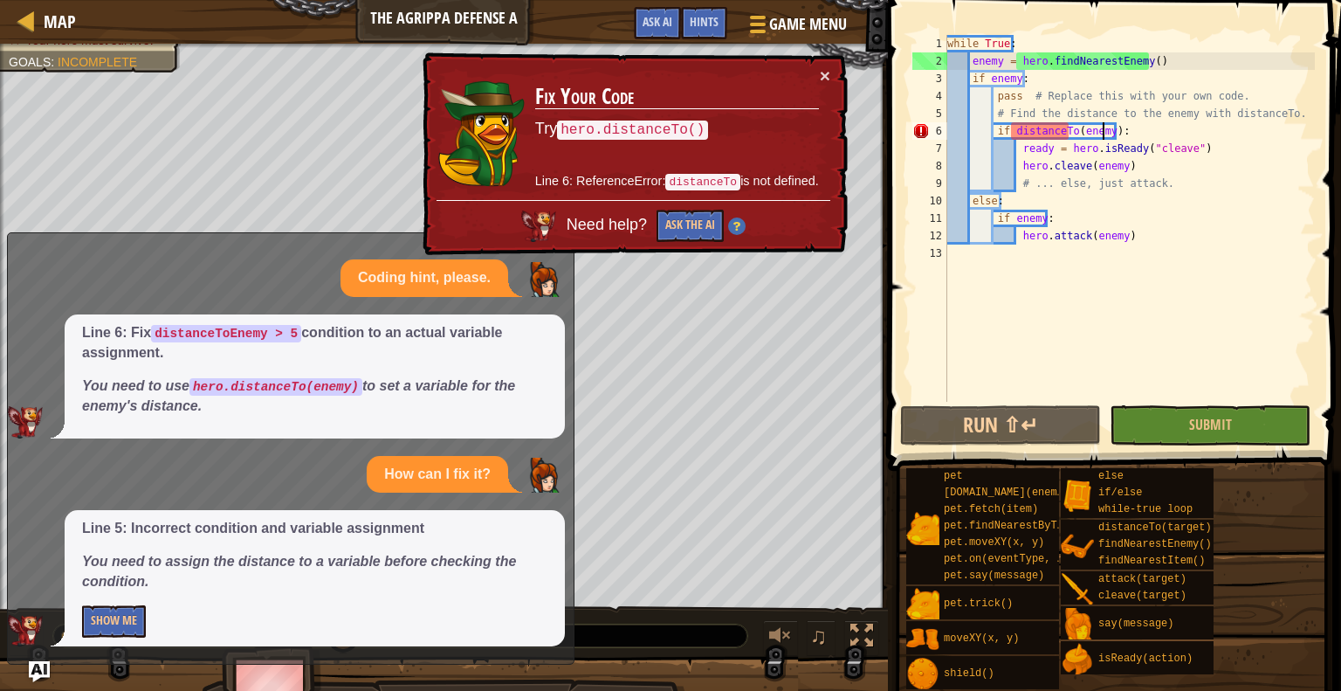
click at [1104, 134] on div "while True : enemy = hero . findNearestEnemy ( ) if enemy : pass # Replace this…" at bounding box center [1129, 236] width 371 height 402
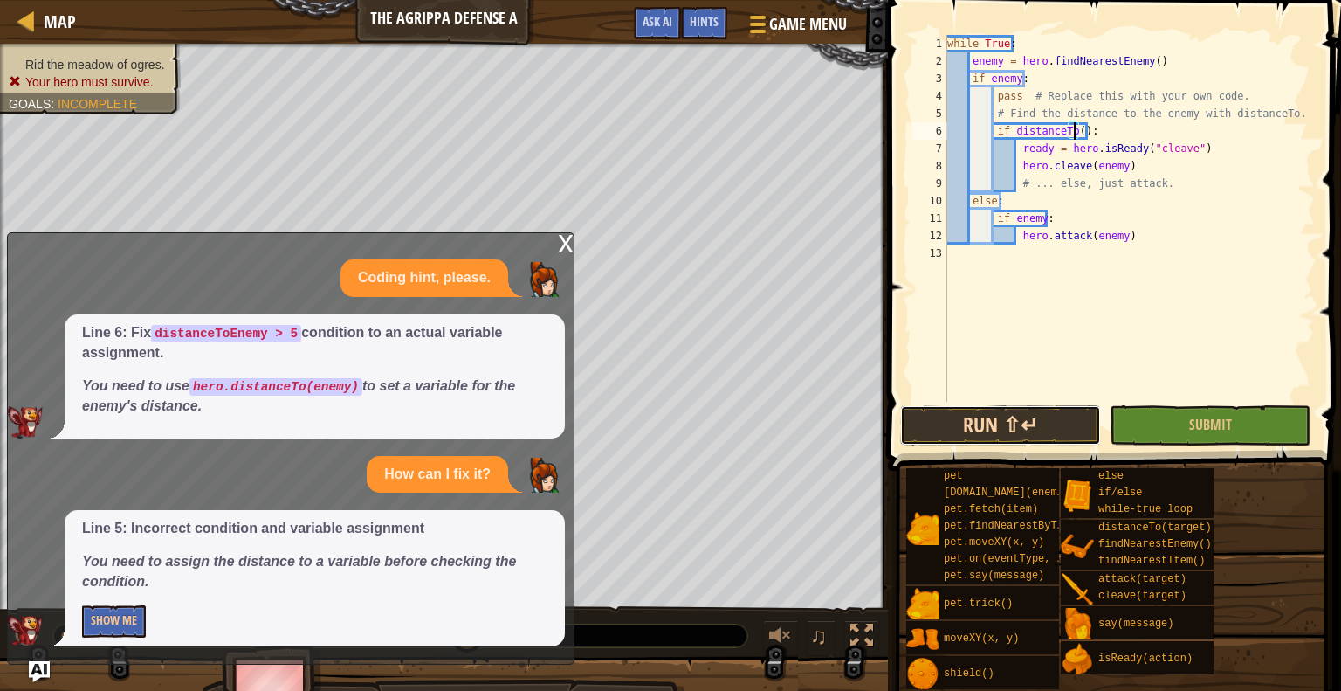
click at [1027, 435] on button "Run ⇧↵" at bounding box center [1000, 425] width 201 height 40
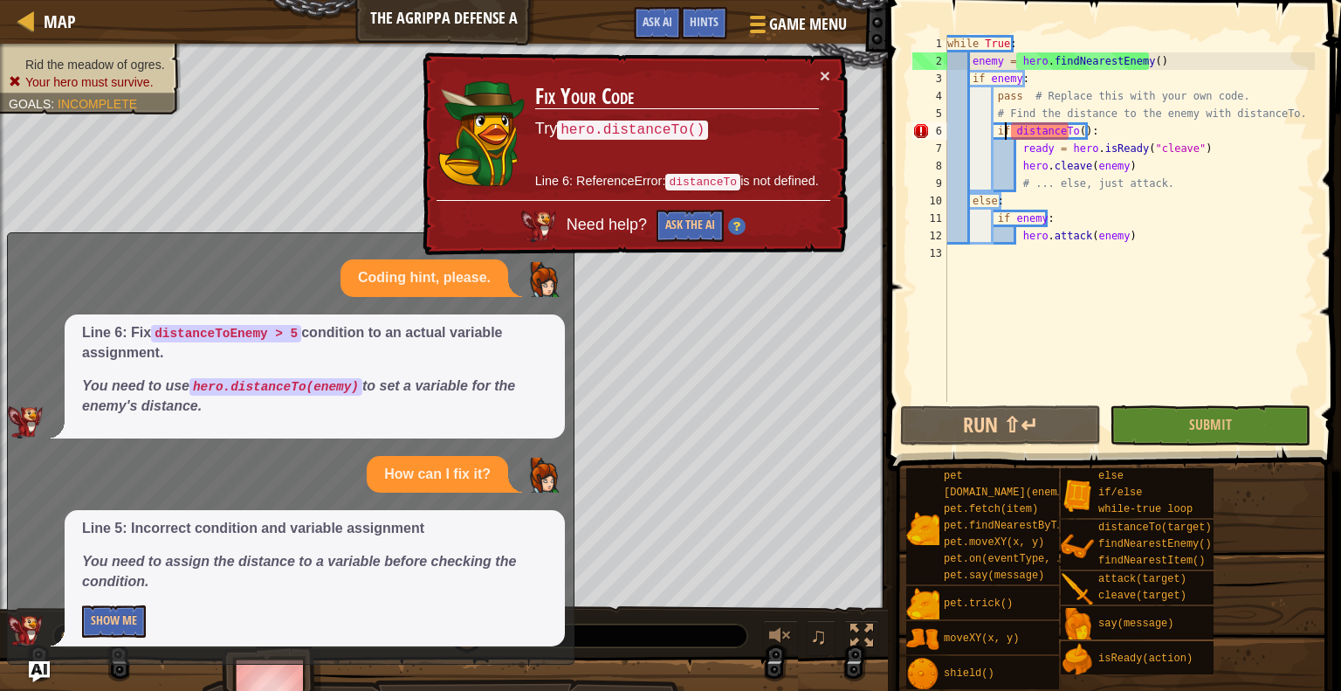
click at [1006, 130] on div "while True : enemy = hero . findNearestEnemy ( ) if enemy : pass # Replace this…" at bounding box center [1129, 236] width 371 height 402
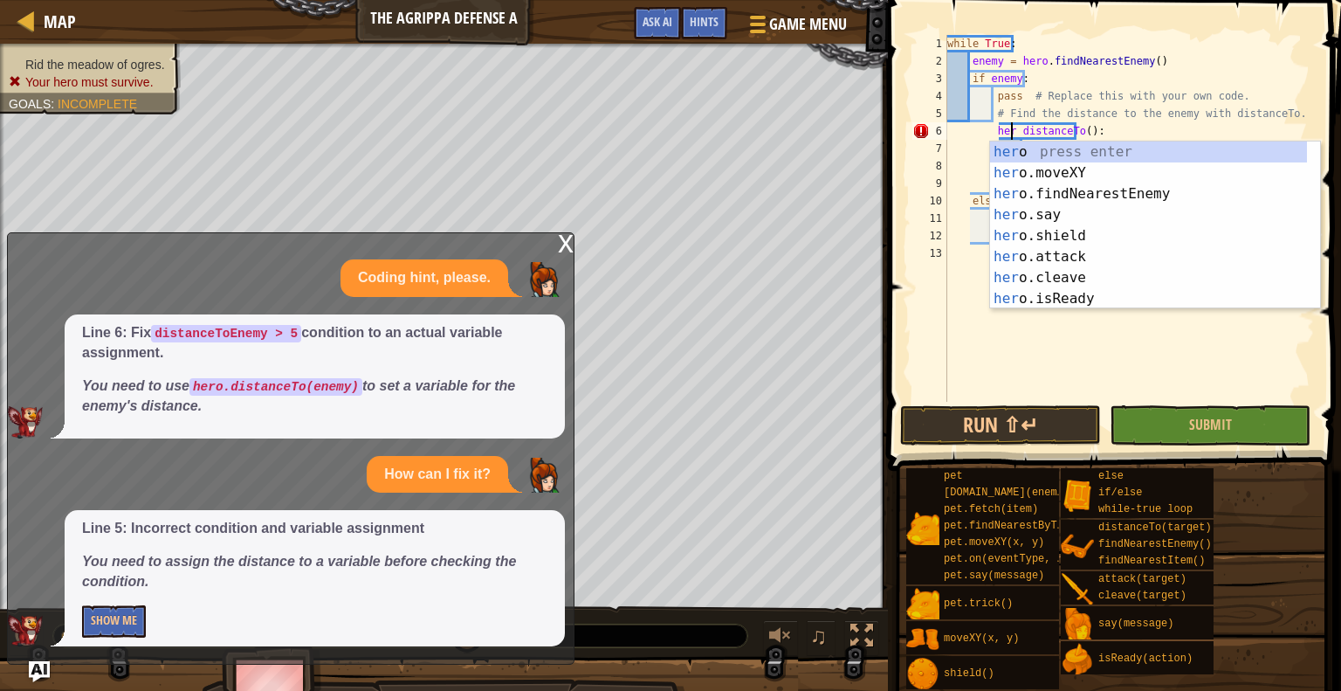
scroll to position [8, 5]
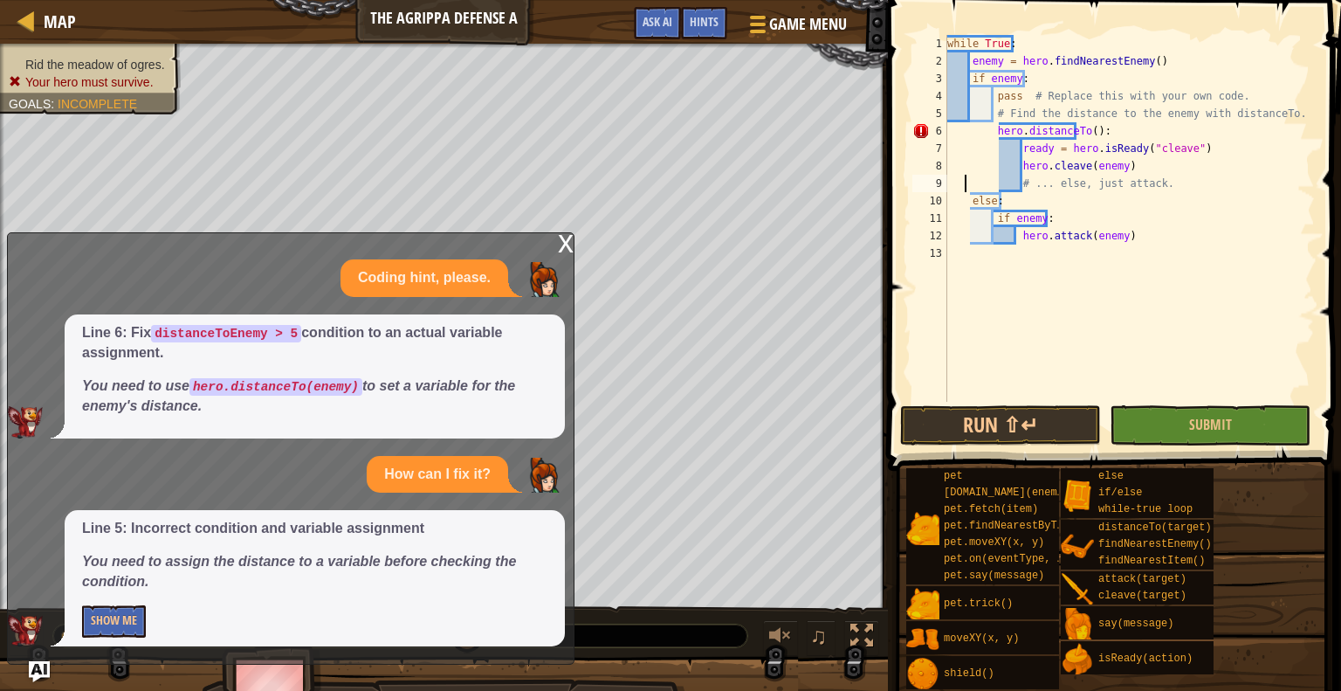
click at [967, 182] on div "while True : enemy = hero . findNearestEnemy ( ) if enemy : pass # Replace this…" at bounding box center [1129, 236] width 371 height 402
click at [1107, 132] on div "while True : enemy = hero . findNearestEnemy ( ) if enemy : pass # Replace this…" at bounding box center [1129, 236] width 371 height 402
click at [1012, 148] on div "while True : enemy = hero . findNearestEnemy ( ) if enemy : pass # Replace this…" at bounding box center [1129, 236] width 371 height 402
click at [1016, 174] on div "while True : enemy = hero . findNearestEnemy ( ) if enemy : pass # Replace this…" at bounding box center [1129, 236] width 371 height 402
click at [1009, 155] on div "while True : enemy = hero . findNearestEnemy ( ) if enemy : pass # Replace this…" at bounding box center [1129, 236] width 371 height 402
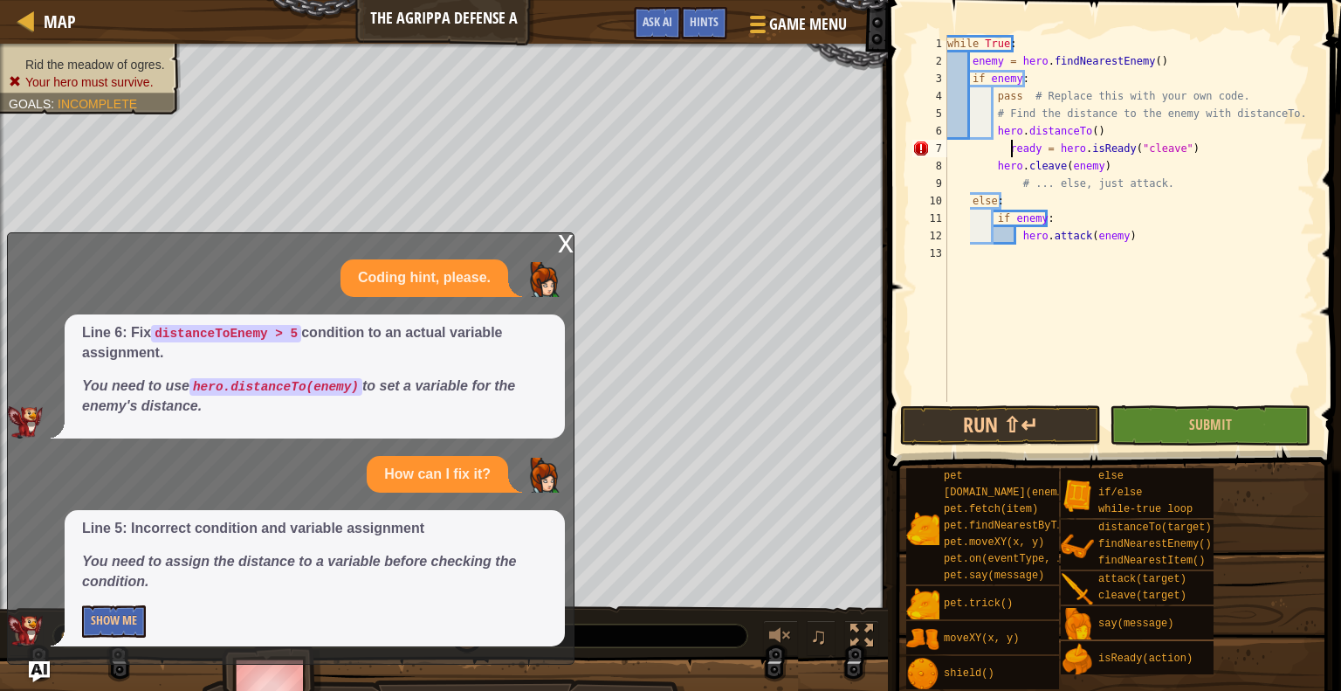
click at [1000, 146] on div "while True : enemy = hero . findNearestEnemy ( ) if enemy : pass # Replace this…" at bounding box center [1129, 236] width 371 height 402
click at [1004, 150] on div "while True : enemy = hero . findNearestEnemy ( ) if enemy : pass # Replace this…" at bounding box center [1129, 236] width 371 height 402
click at [1030, 431] on button "Run ⇧↵" at bounding box center [1000, 425] width 201 height 40
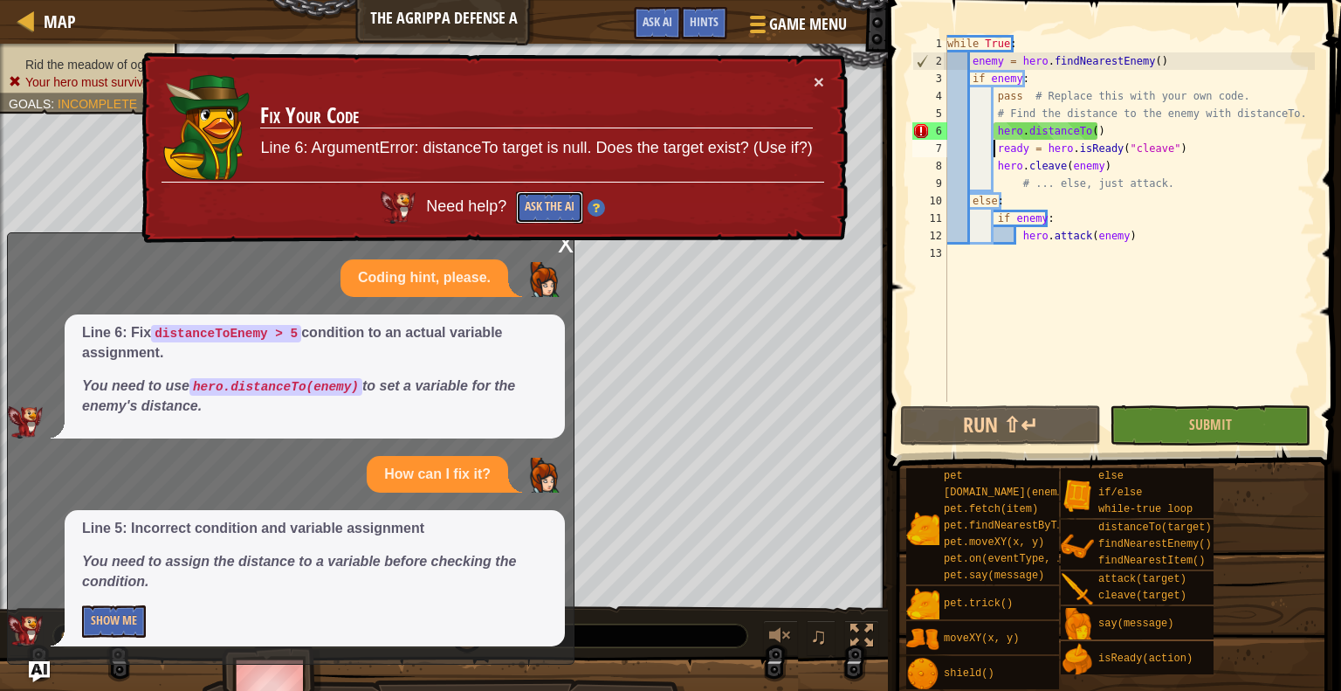
click at [550, 204] on button "Ask the AI" at bounding box center [549, 207] width 67 height 32
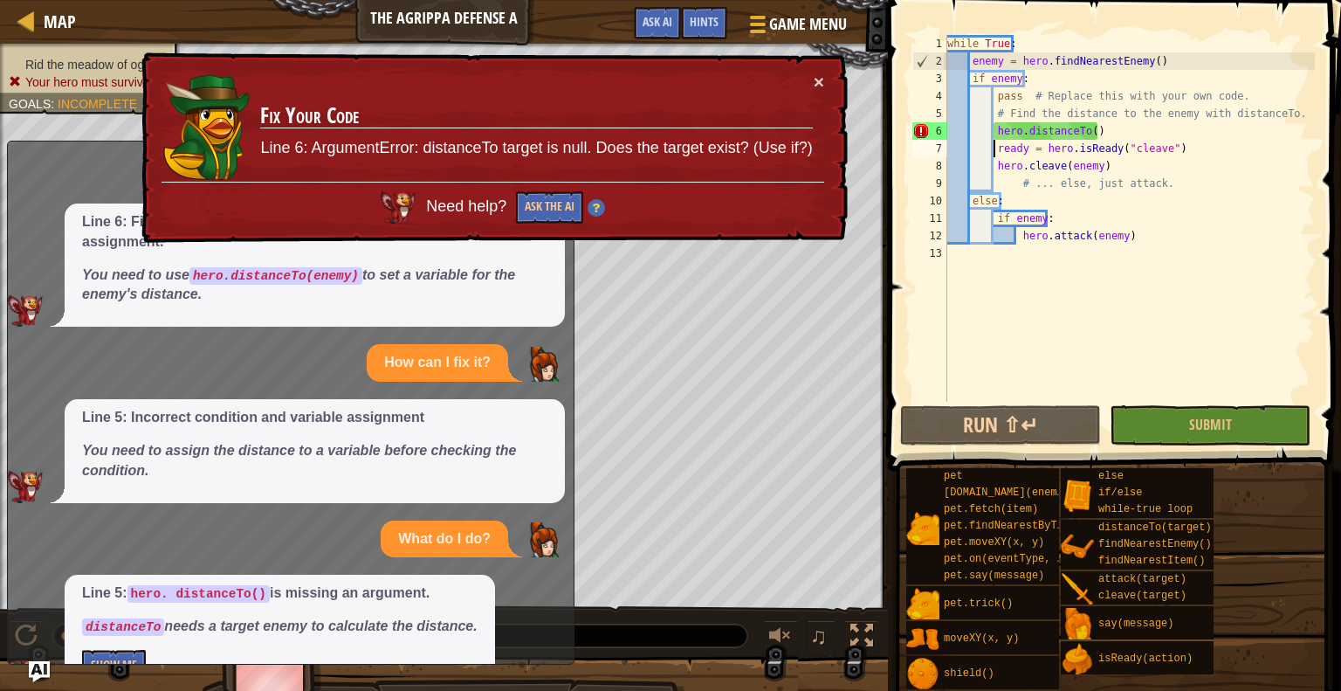
scroll to position [0, 0]
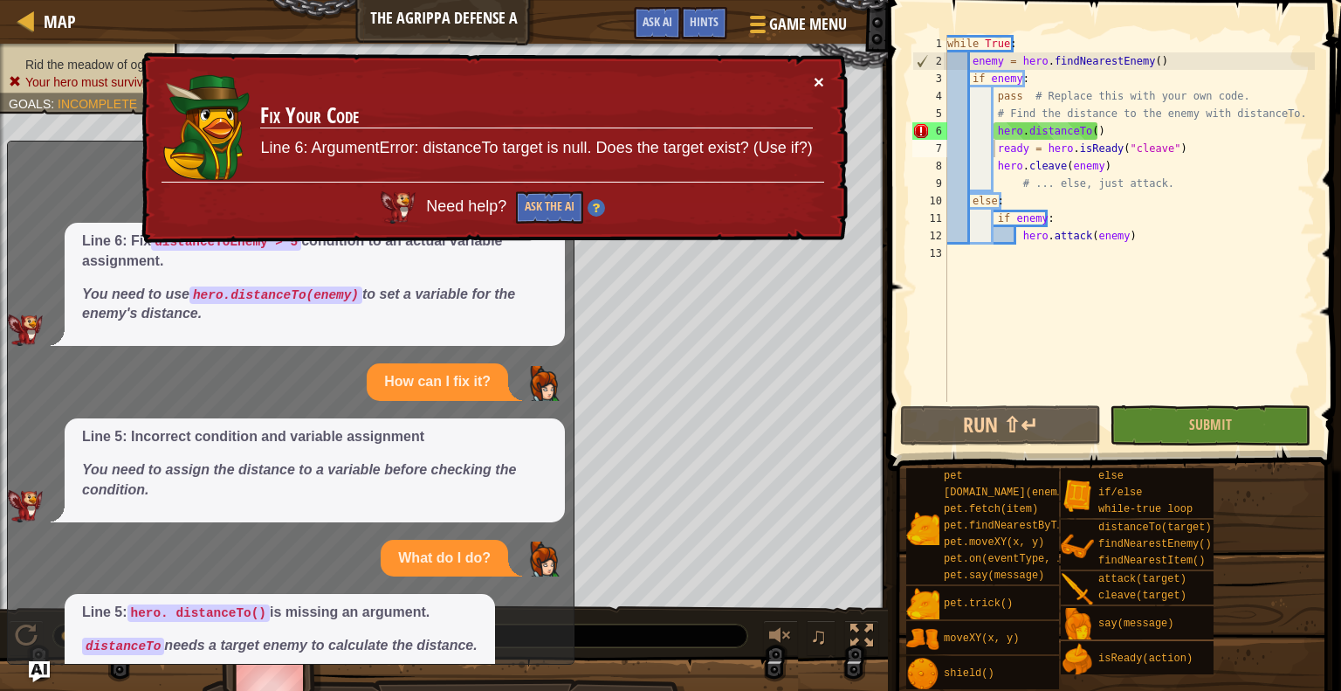
click at [820, 89] on div "× Fix Your Code Line 6: ArgumentError: distanceTo target is null. Does the targ…" at bounding box center [493, 147] width 710 height 191
click at [824, 83] on div "× Fix Your Code Line 6: ArgumentError: distanceTo target is null. Does the targ…" at bounding box center [493, 147] width 710 height 191
click at [815, 73] on button "×" at bounding box center [819, 81] width 10 height 18
click at [1093, 130] on div "while True : enemy = hero . findNearestEnemy ( ) if enemy : pass # Replace this…" at bounding box center [1129, 236] width 371 height 402
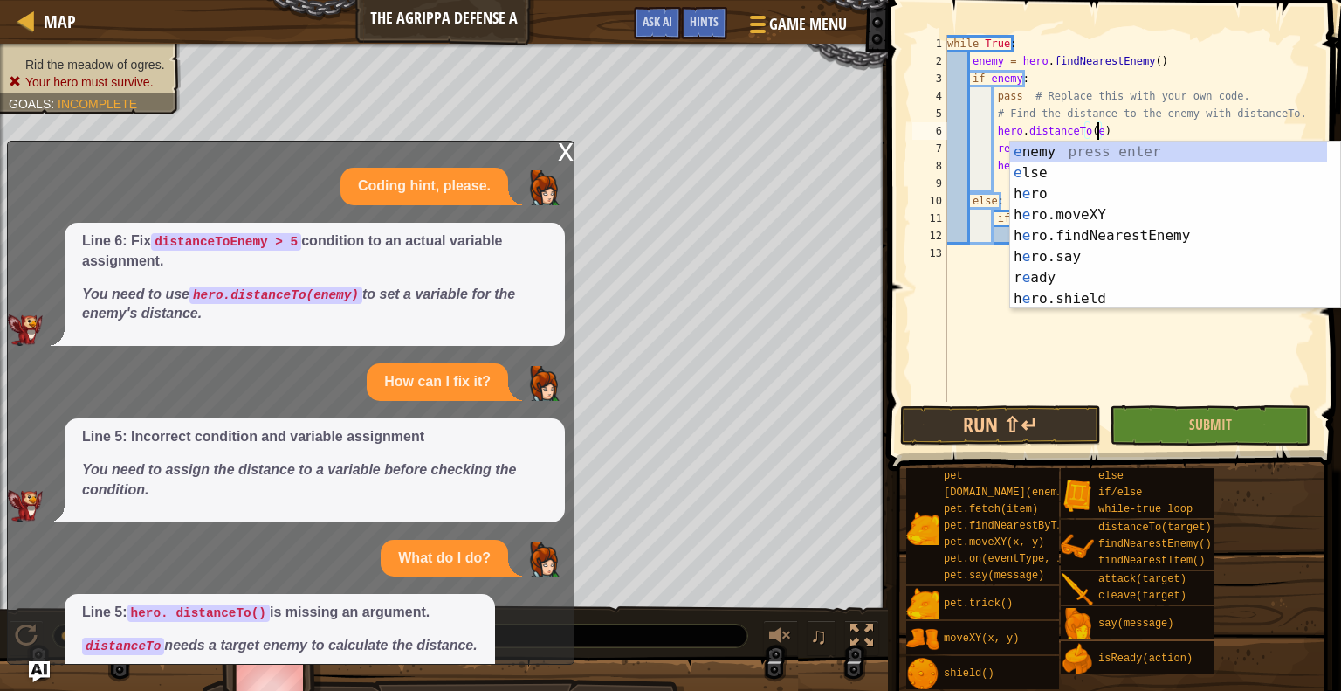
scroll to position [8, 12]
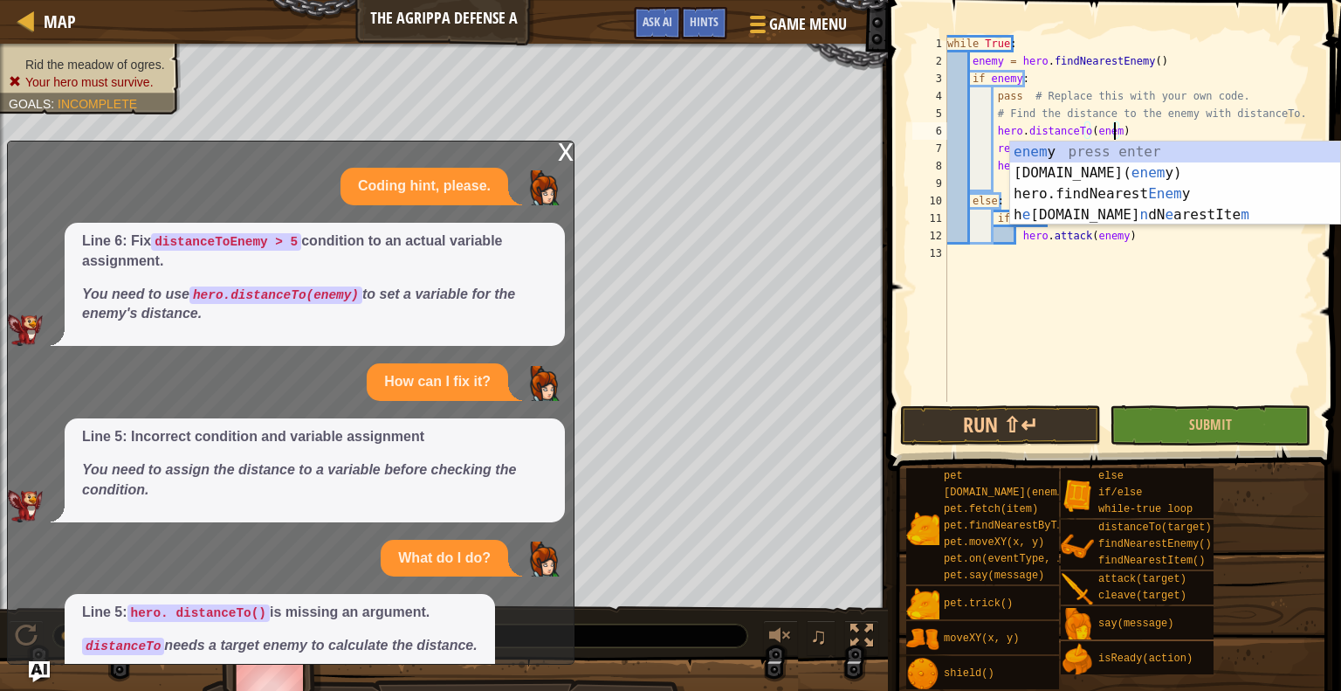
type textarea "hero. distanceTo(enemy)"
click at [1126, 260] on div "while True : enemy = hero . findNearestEnemy ( ) if enemy : pass # Replace this…" at bounding box center [1129, 236] width 371 height 402
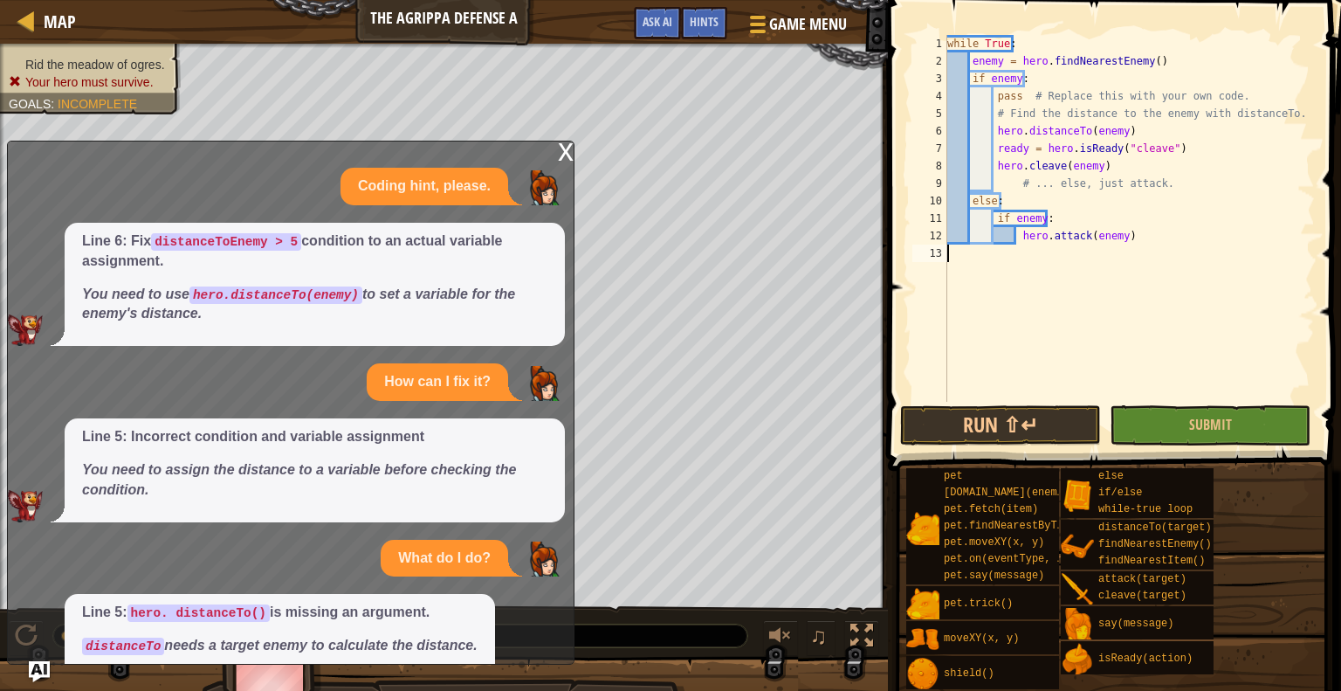
scroll to position [8, 0]
click at [948, 419] on button "Run ⇧↵" at bounding box center [1000, 425] width 201 height 40
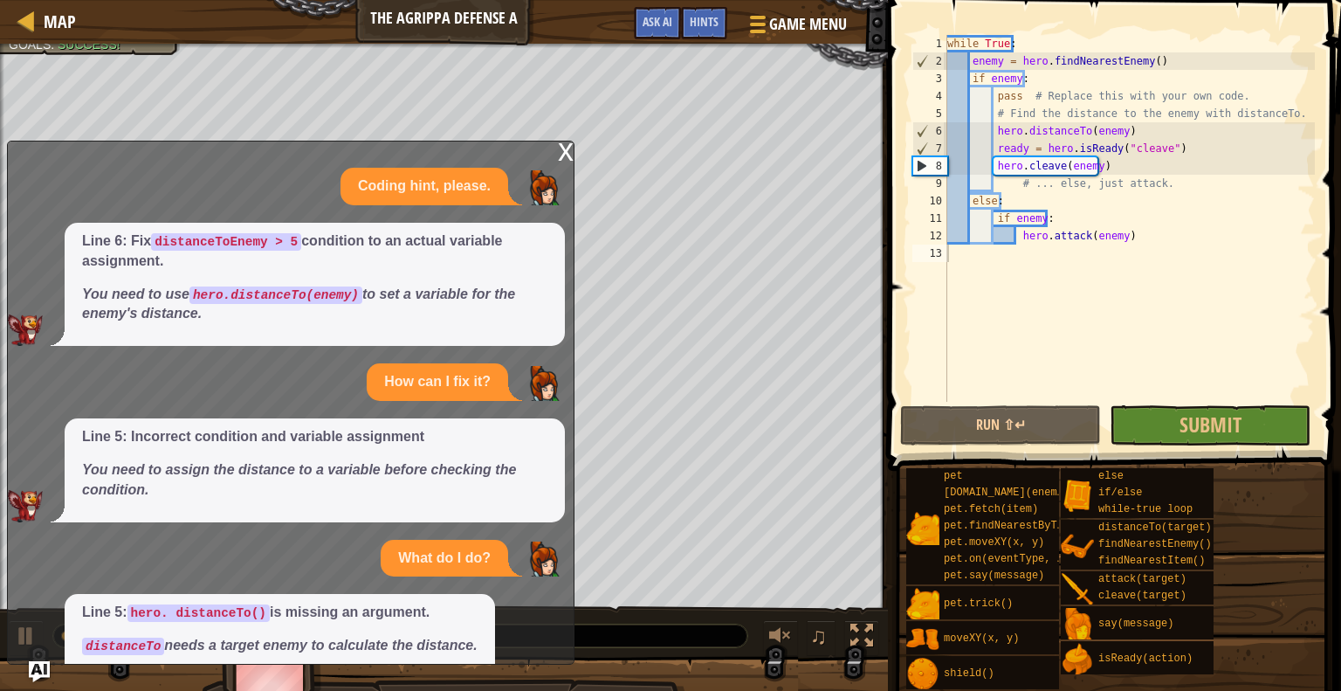
click at [567, 155] on div "x" at bounding box center [566, 149] width 16 height 17
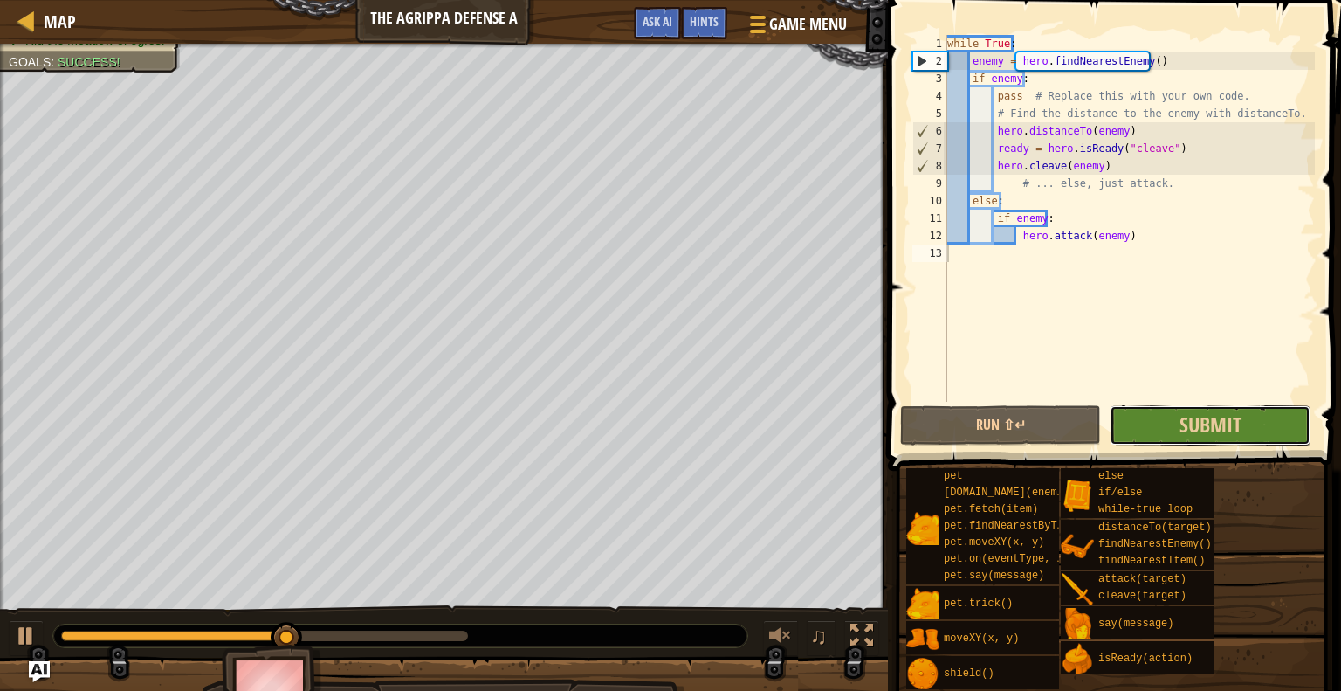
click at [1254, 425] on button "Submit" at bounding box center [1210, 425] width 201 height 40
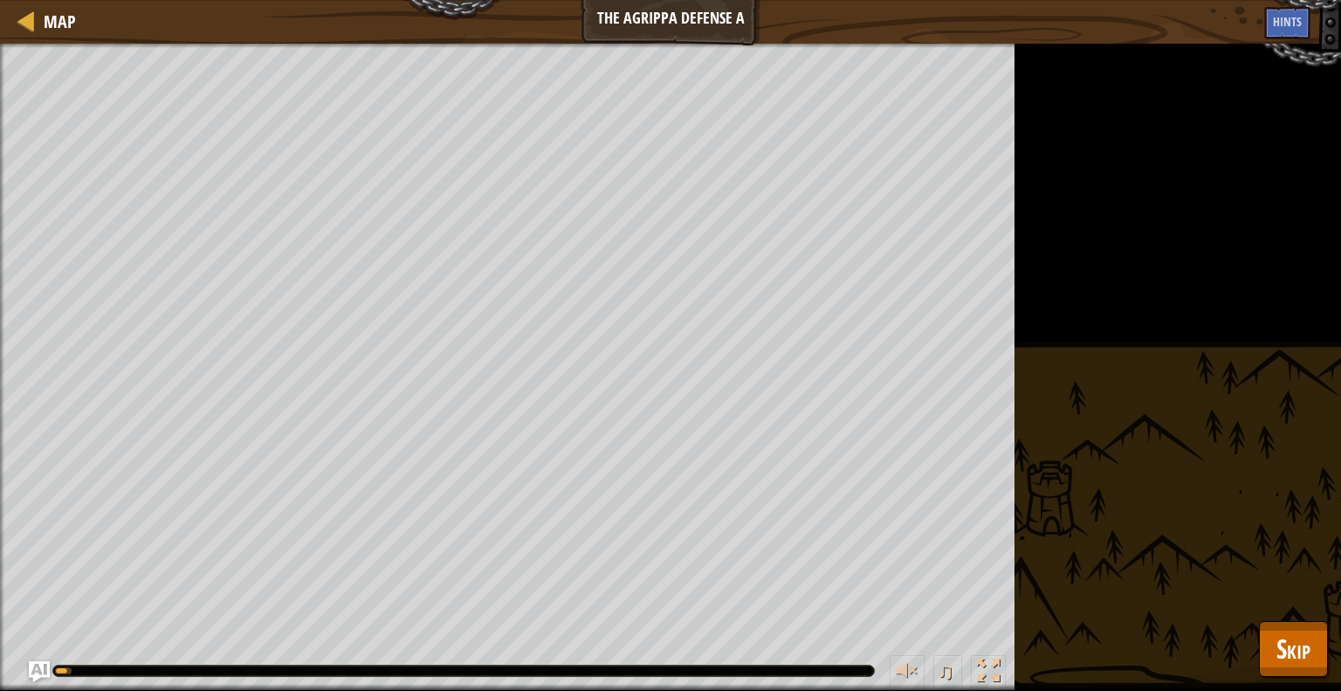
drag, startPoint x: 1256, startPoint y: 610, endPoint x: 1279, endPoint y: 605, distance: 24.2
drag, startPoint x: 1279, startPoint y: 605, endPoint x: 1293, endPoint y: 630, distance: 28.2
click at [1293, 630] on div "Map The Agrippa Defense A Game Menu Done Hints Ask AI 1 2 3 4 5 6 7 8 9 10 11 1…" at bounding box center [670, 345] width 1341 height 691
click at [1300, 630] on span "Skip" at bounding box center [1294, 648] width 34 height 36
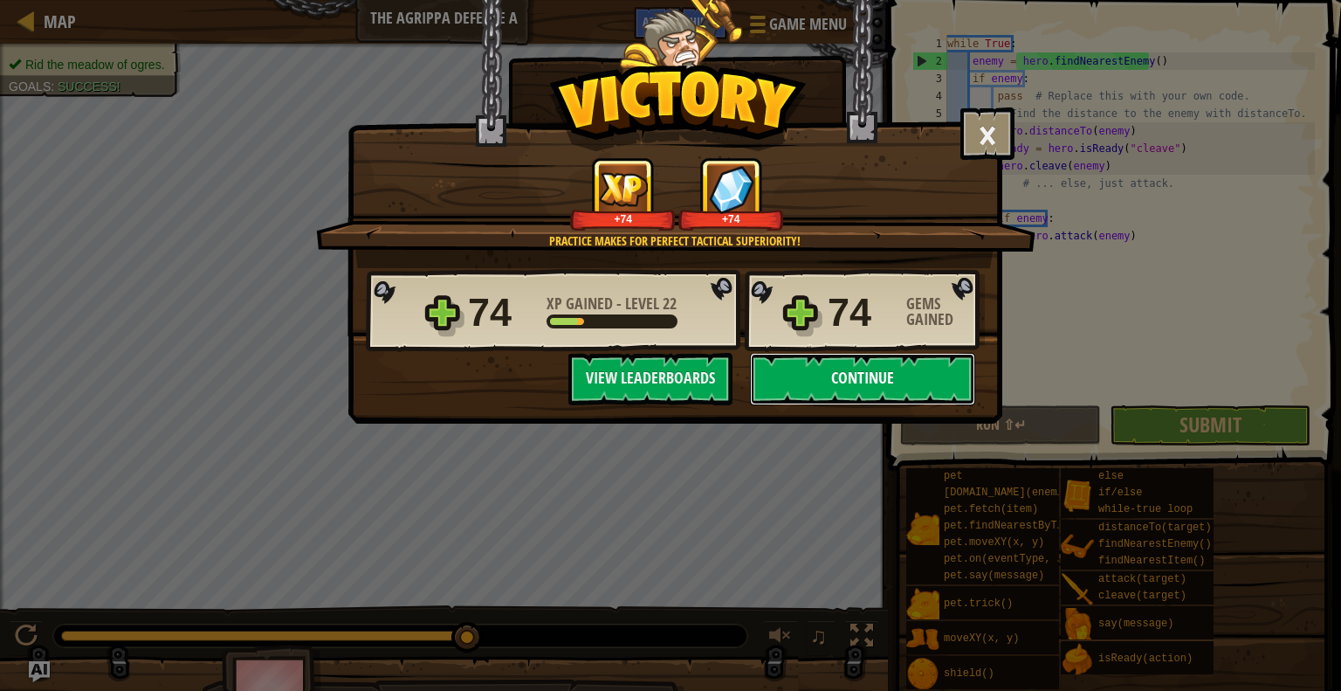
click at [871, 356] on button "Continue" at bounding box center [862, 379] width 225 height 52
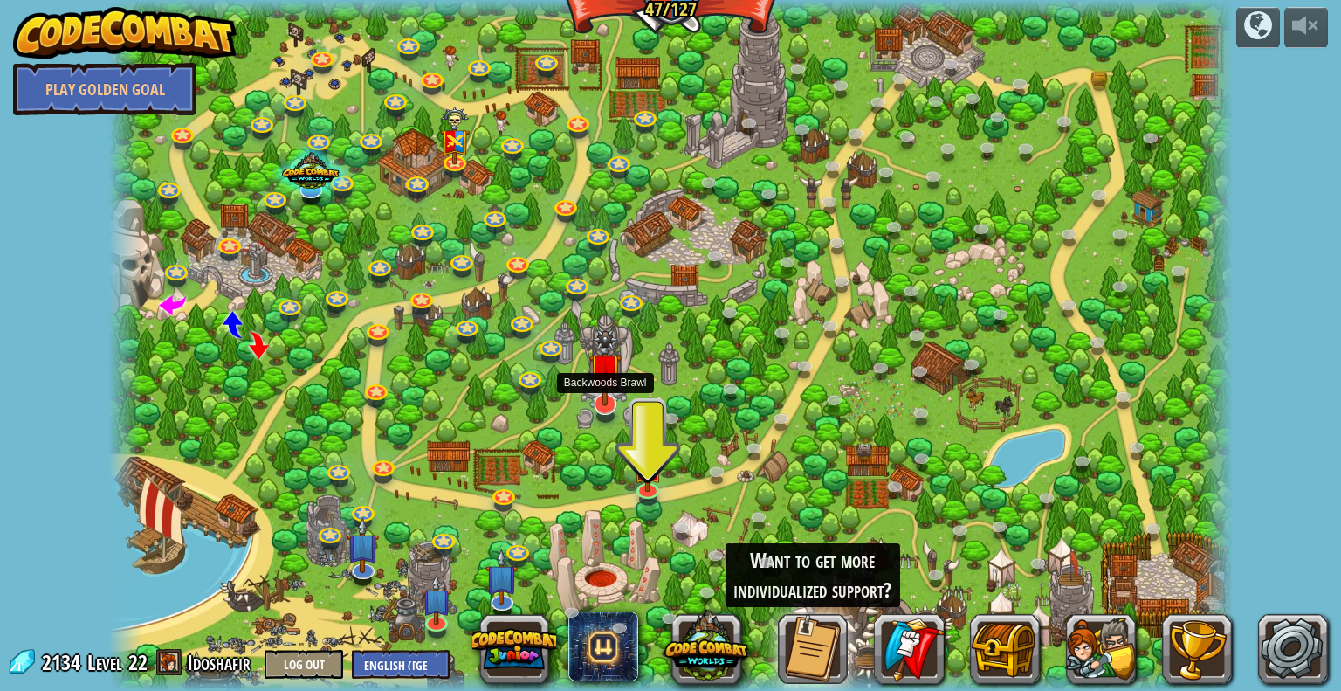
click at [600, 404] on img at bounding box center [605, 367] width 32 height 77
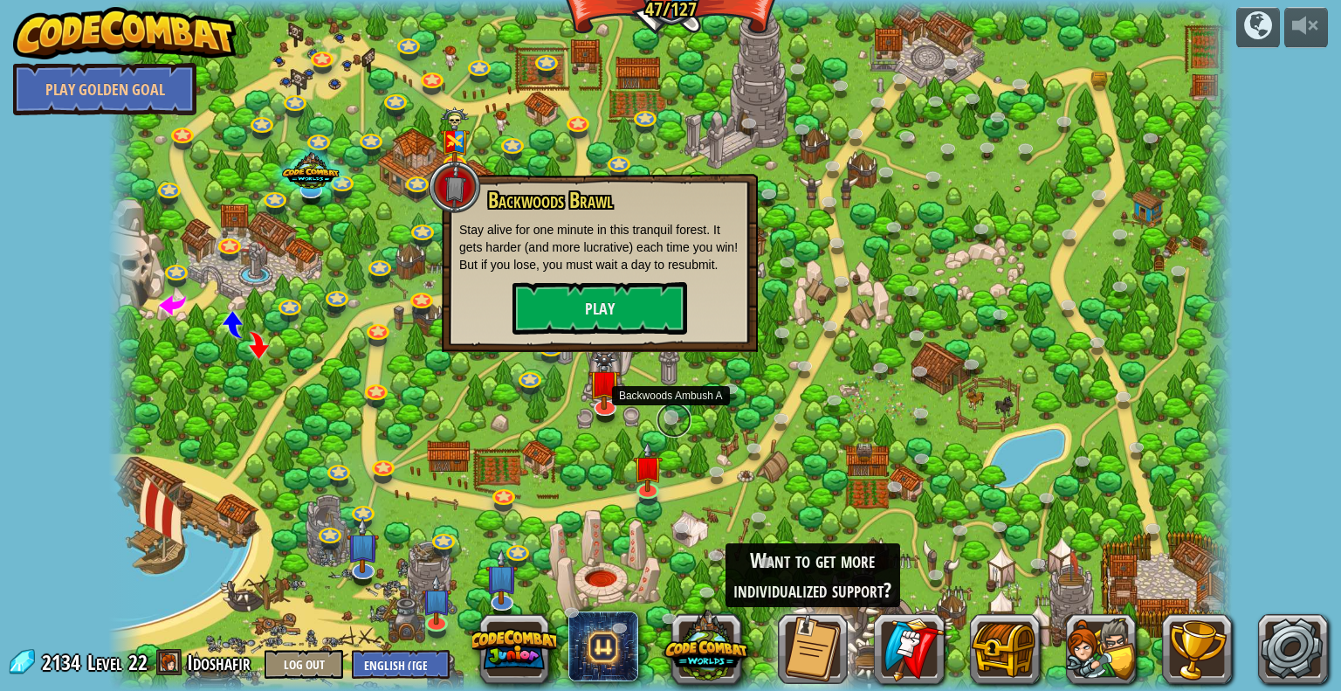
click at [660, 415] on link at bounding box center [674, 420] width 35 height 35
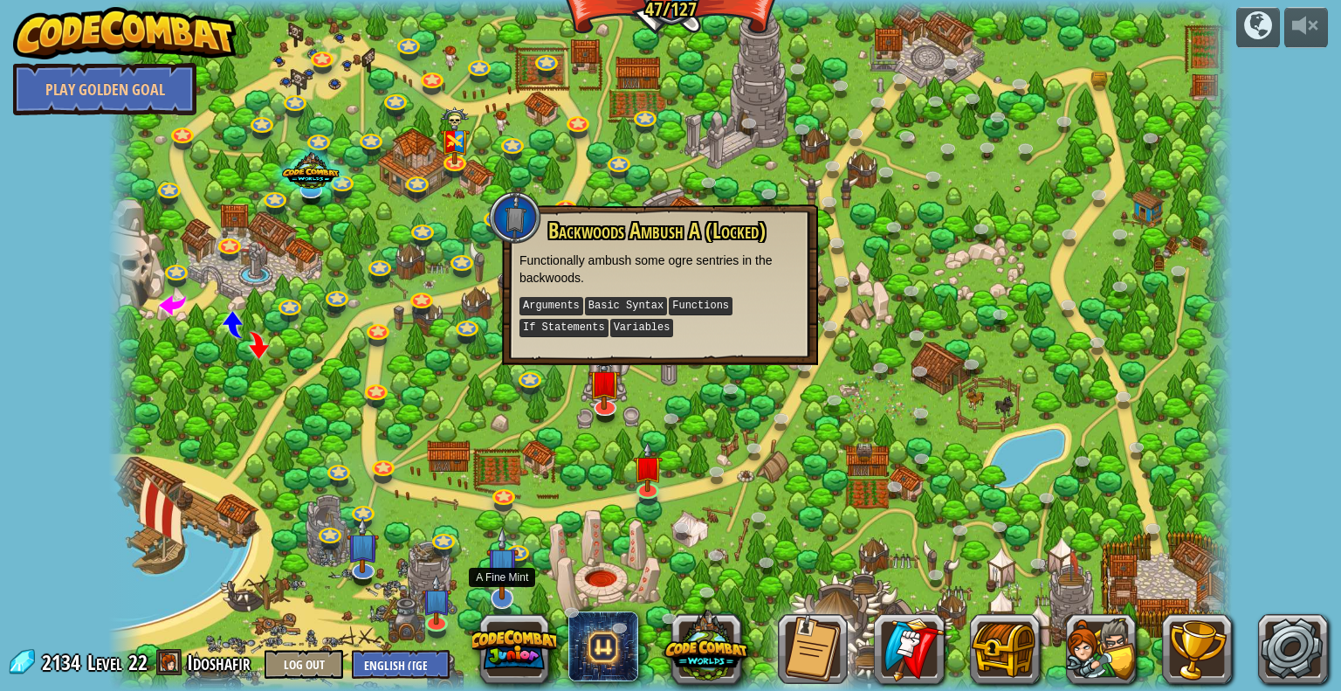
click at [503, 589] on img at bounding box center [502, 564] width 32 height 74
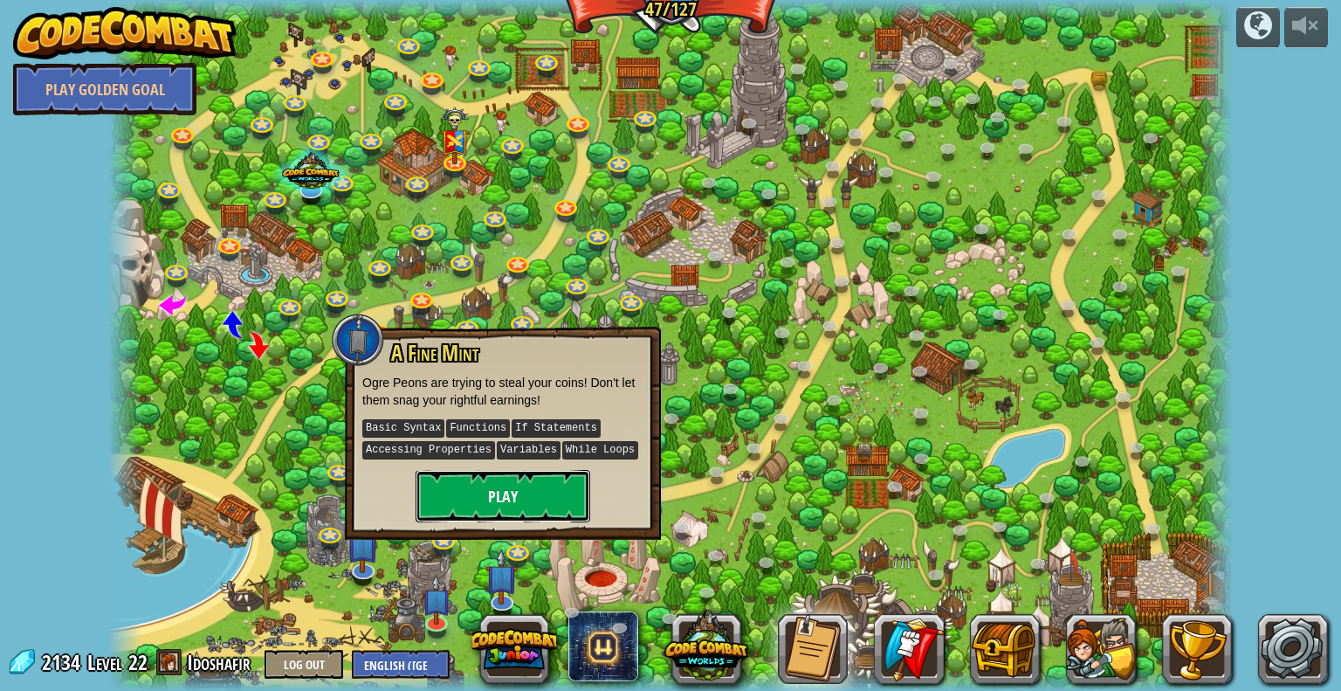
click at [518, 489] on button "Play" at bounding box center [503, 496] width 175 height 52
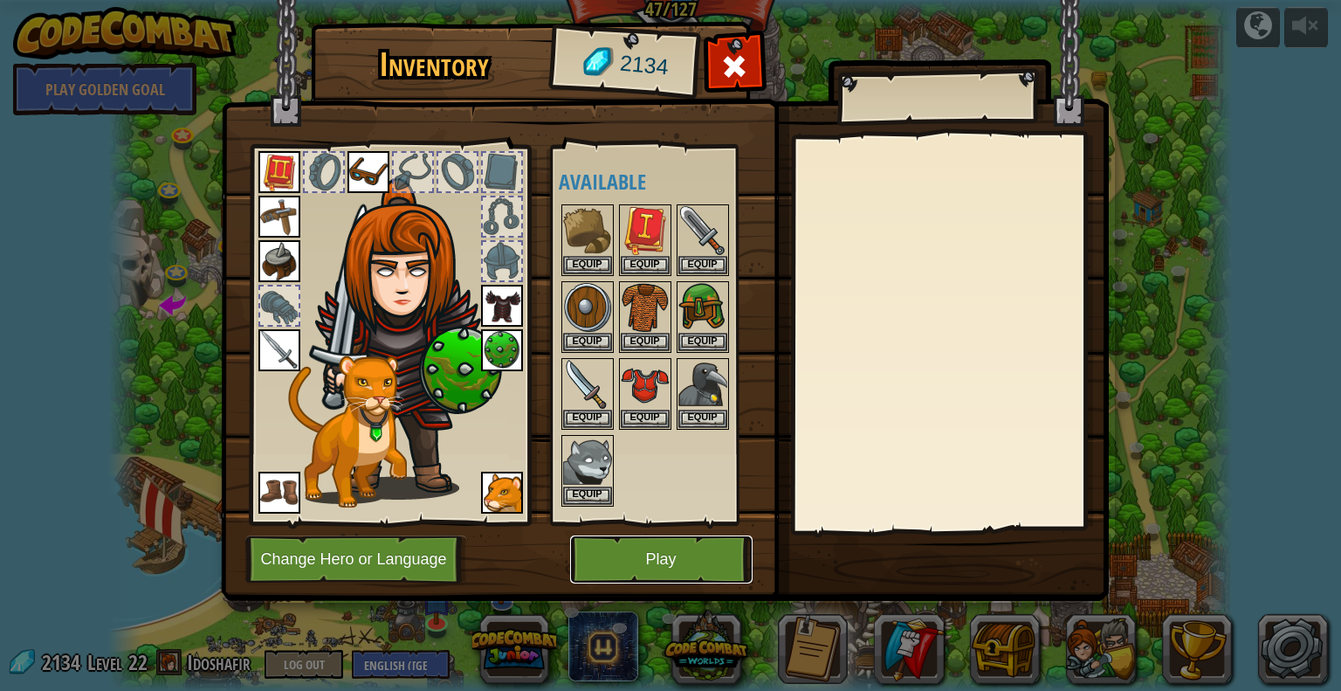
click at [622, 558] on button "Play" at bounding box center [661, 559] width 182 height 48
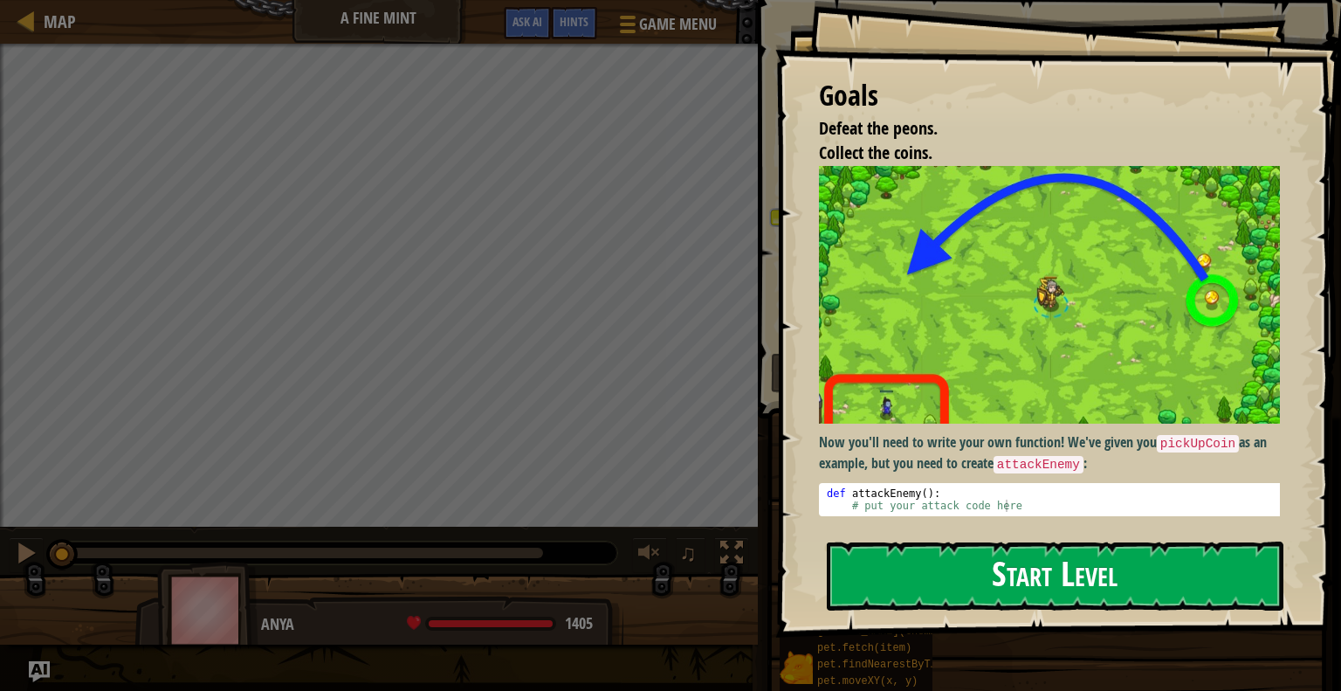
drag, startPoint x: 889, startPoint y: 590, endPoint x: 898, endPoint y: 582, distance: 12.4
click at [898, 582] on button "Start Level" at bounding box center [1055, 575] width 457 height 69
